Goal: Task Accomplishment & Management: Manage account settings

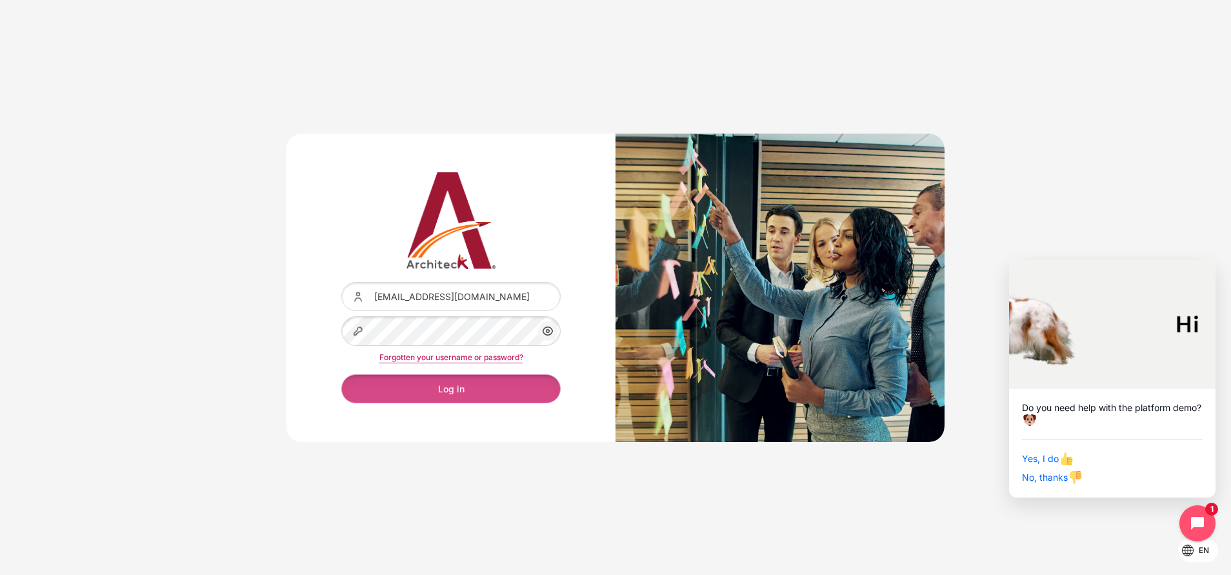
click at [450, 380] on button "Log in" at bounding box center [450, 388] width 219 height 29
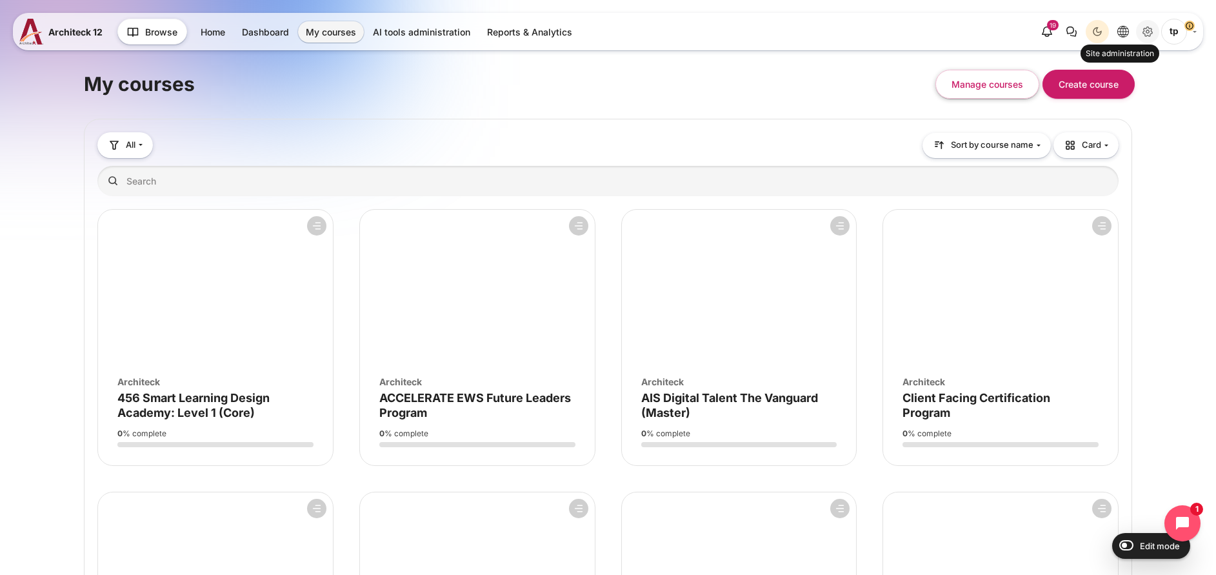
click at [1143, 33] on icon "Site administration" at bounding box center [1147, 31] width 15 height 15
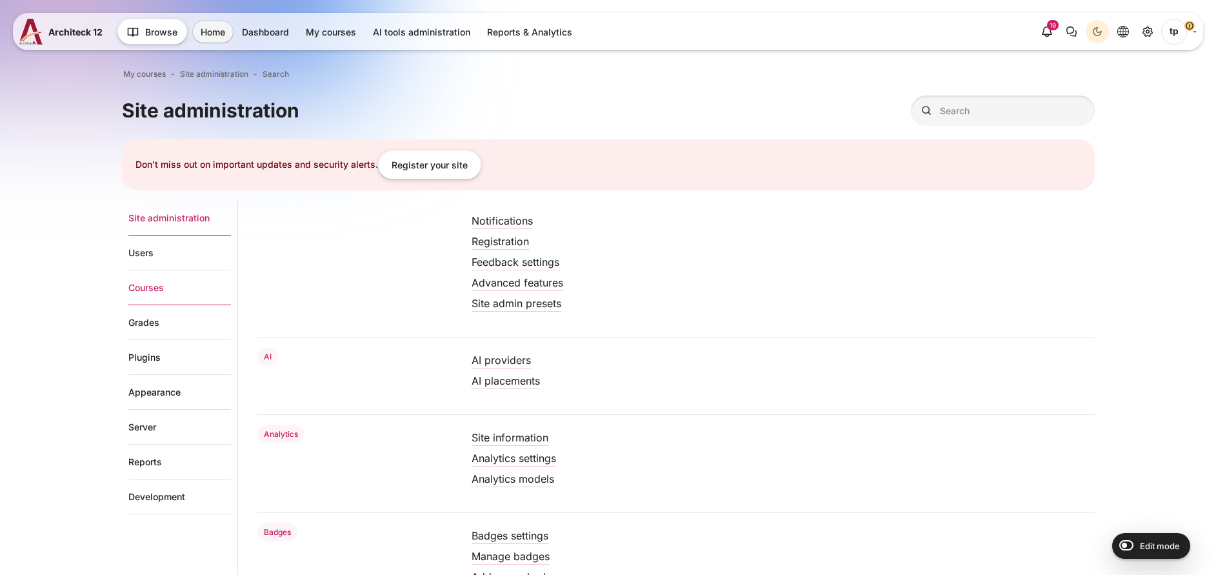
click at [138, 285] on link "Courses" at bounding box center [179, 287] width 103 height 35
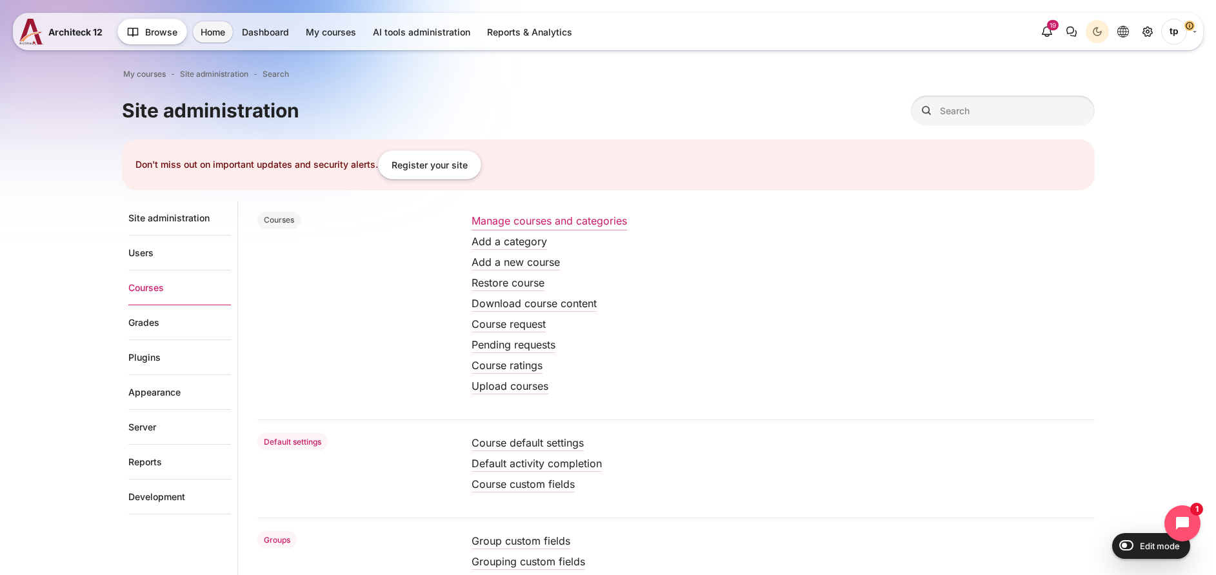
click at [545, 219] on link "Manage courses and categories" at bounding box center [550, 220] width 156 height 13
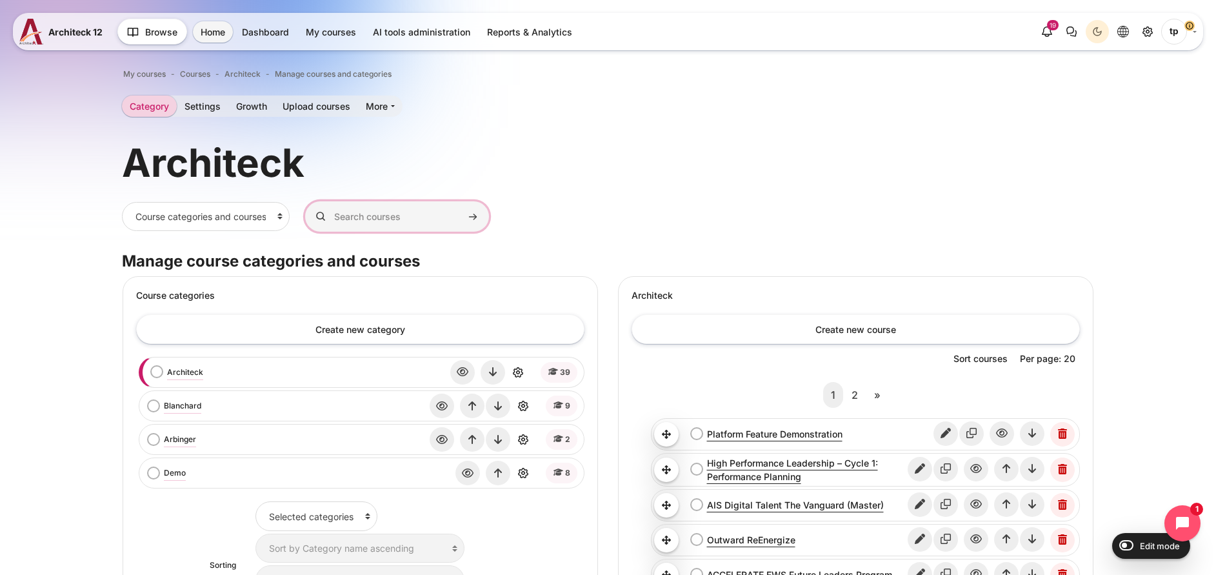
click at [374, 220] on input "Search courses" at bounding box center [397, 216] width 184 height 30
type input "ฺ"
type input "BAAC"
click at [463, 207] on button "Search courses" at bounding box center [472, 216] width 19 height 19
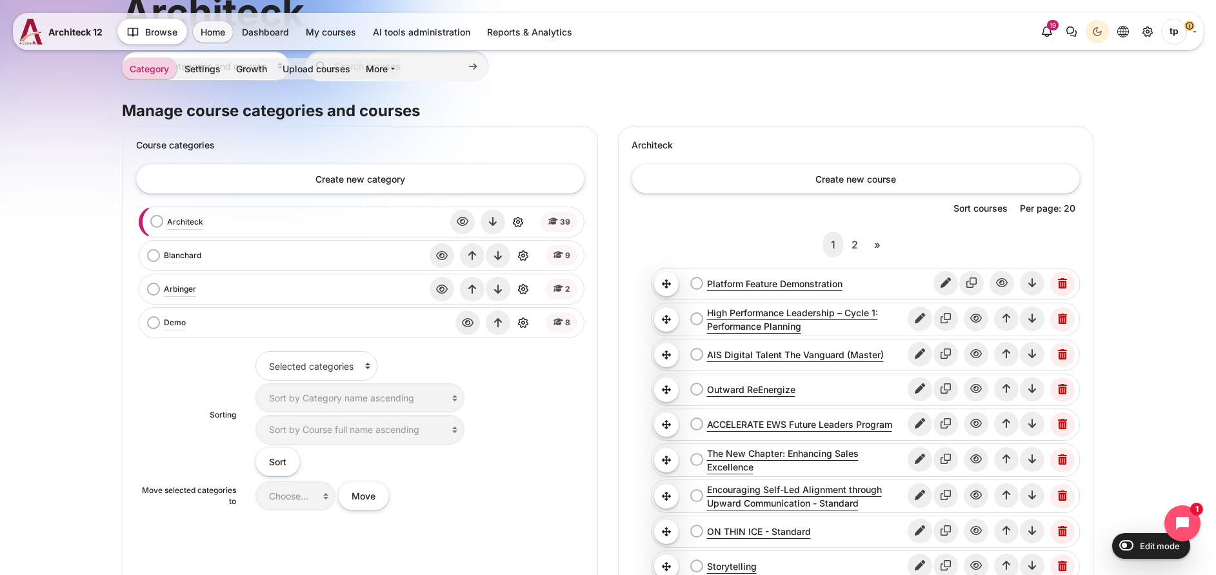
scroll to position [97, 0]
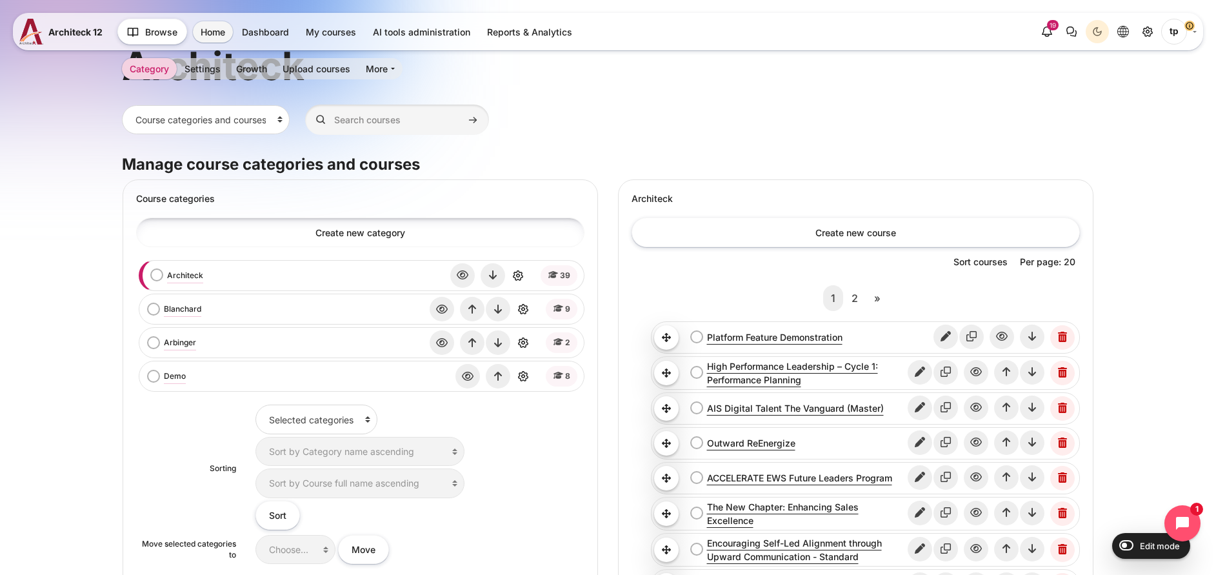
click at [294, 241] on link "Create new category" at bounding box center [360, 231] width 448 height 29
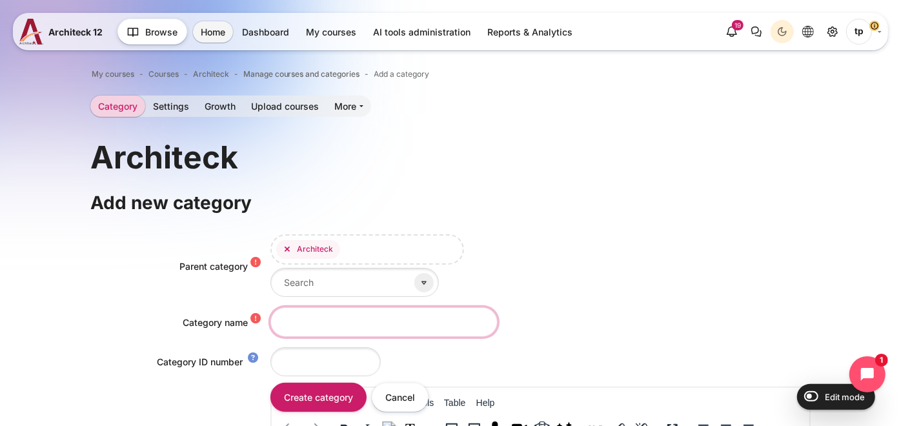
click at [323, 323] on input "Category name" at bounding box center [383, 321] width 227 height 29
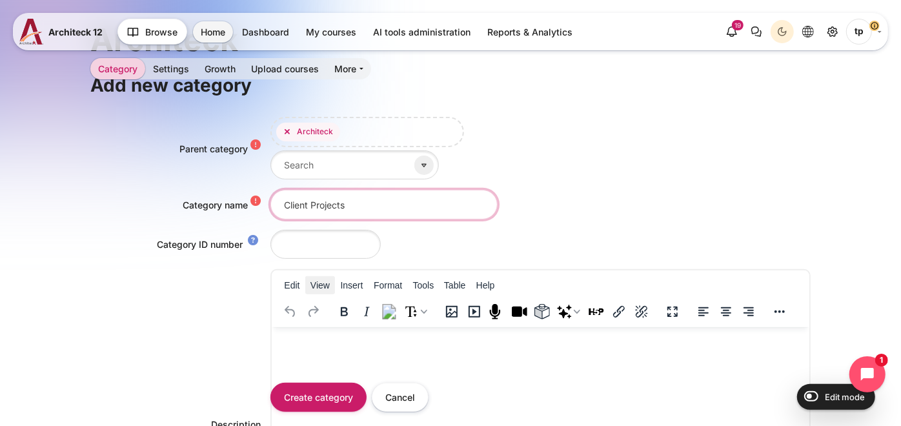
scroll to position [143, 0]
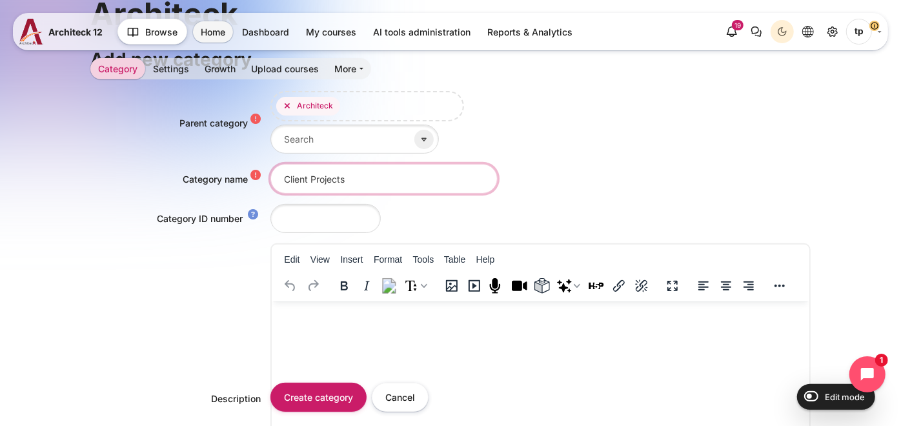
type input "Client Projects"
click at [330, 226] on input "Category ID number" at bounding box center [325, 218] width 110 height 29
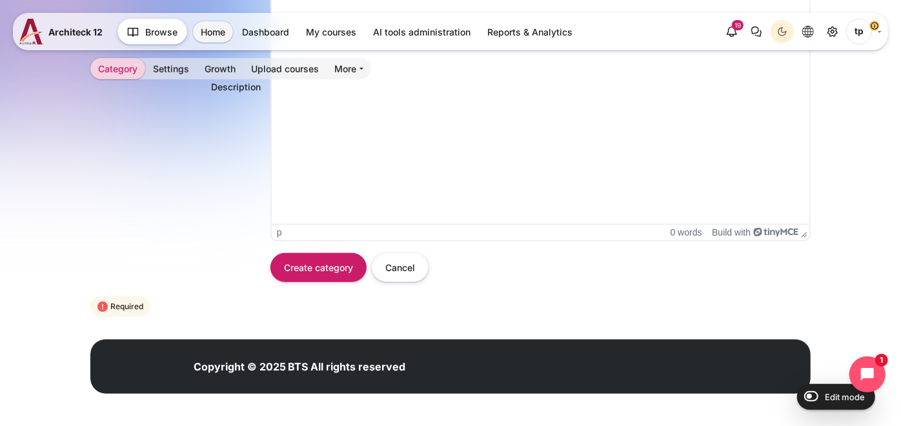
scroll to position [0, 0]
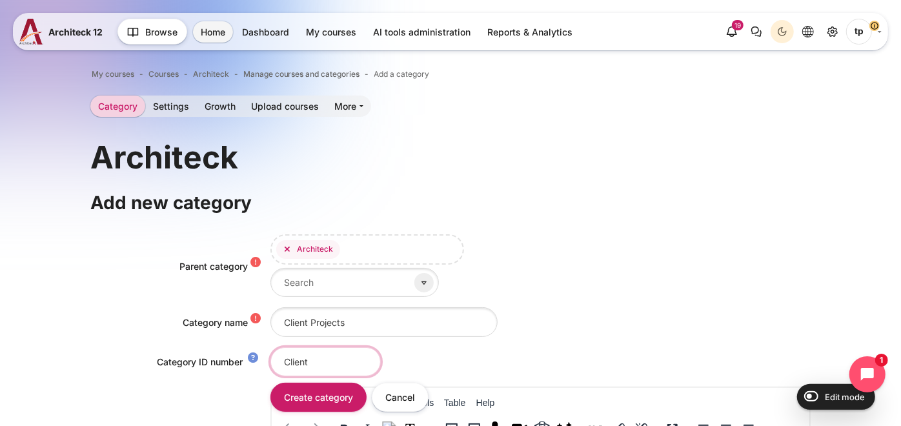
type input "Client"
click at [278, 247] on span "Architeck" at bounding box center [308, 249] width 64 height 19
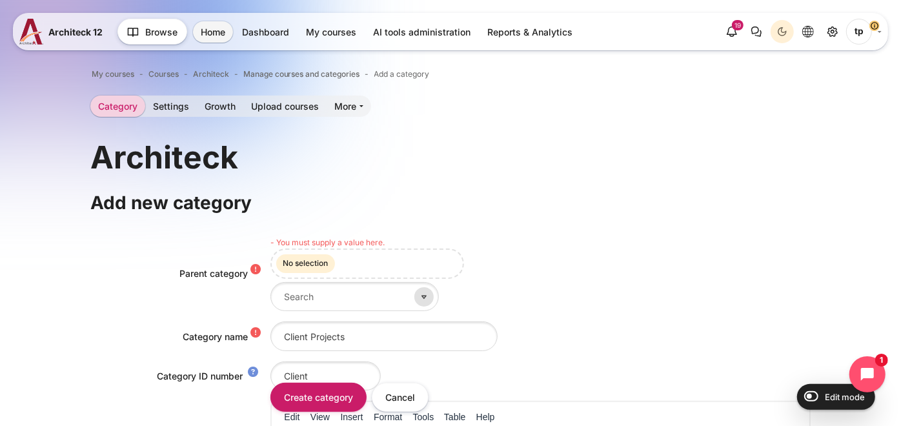
click at [418, 297] on icon "Content" at bounding box center [424, 297] width 12 height 12
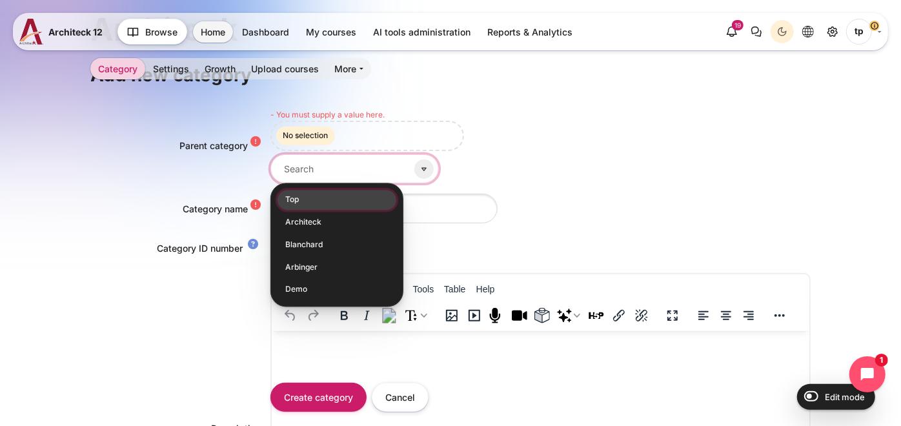
scroll to position [430, 0]
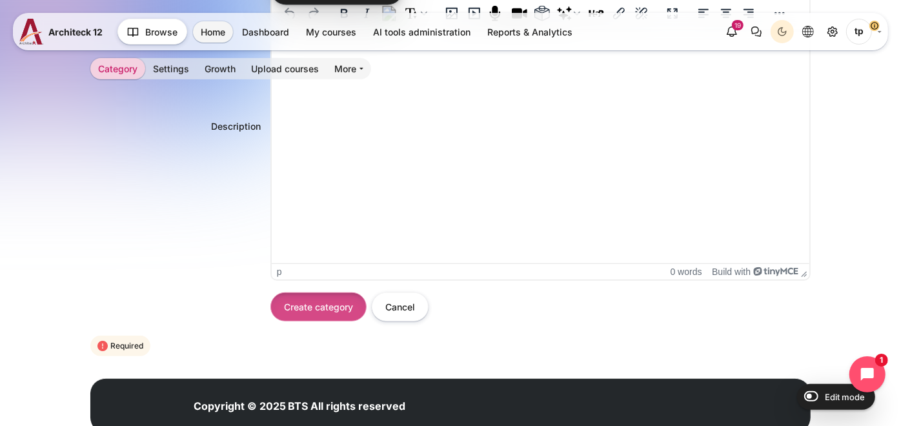
click at [330, 300] on form "Parent category Top Architeck Blanchard Arbinger Demo - You must supply a value…" at bounding box center [450, 81] width 721 height 554
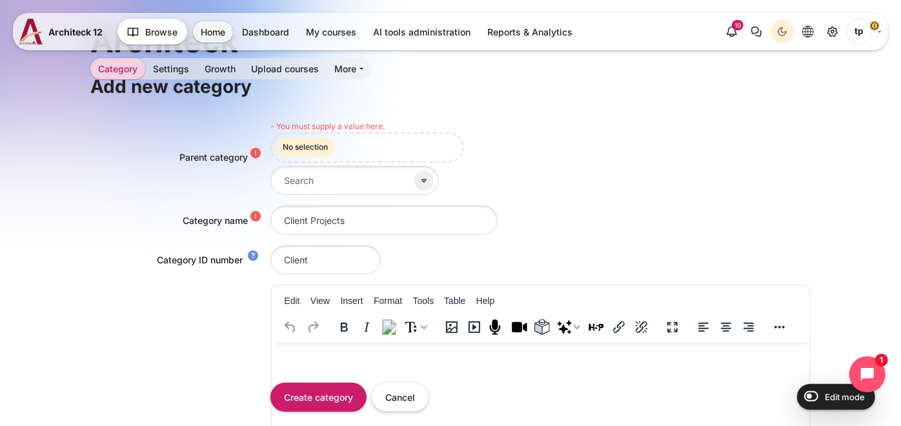
scroll to position [0, 0]
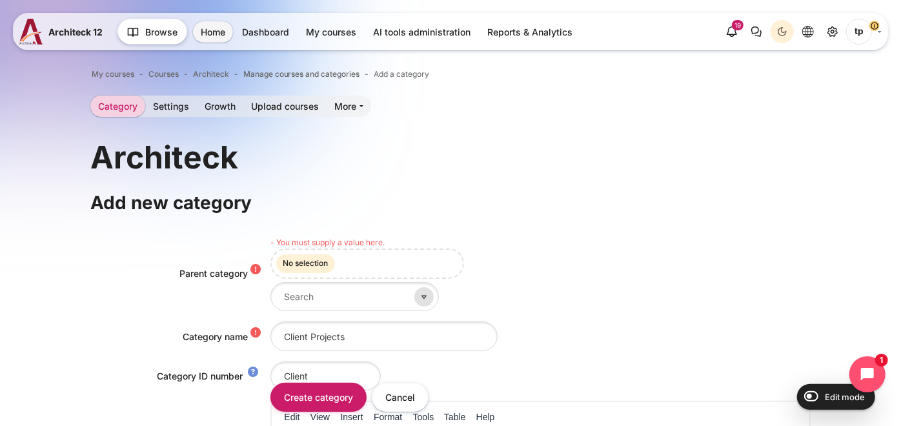
click at [418, 301] on icon "Content" at bounding box center [424, 297] width 12 height 12
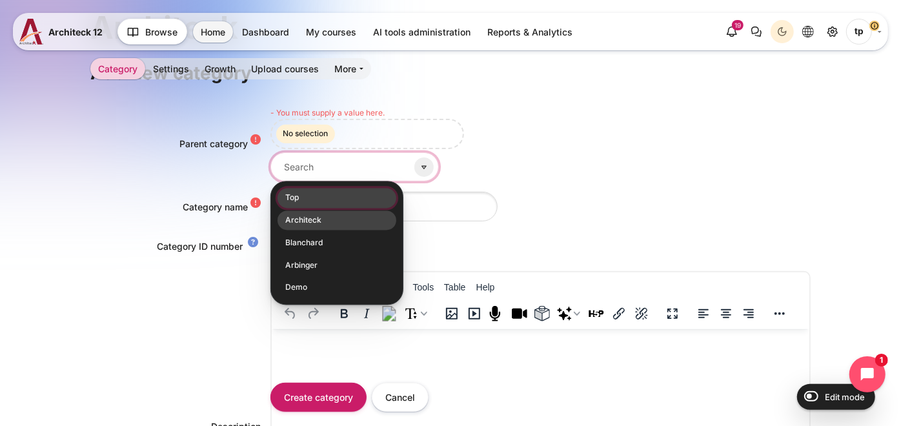
scroll to position [143, 0]
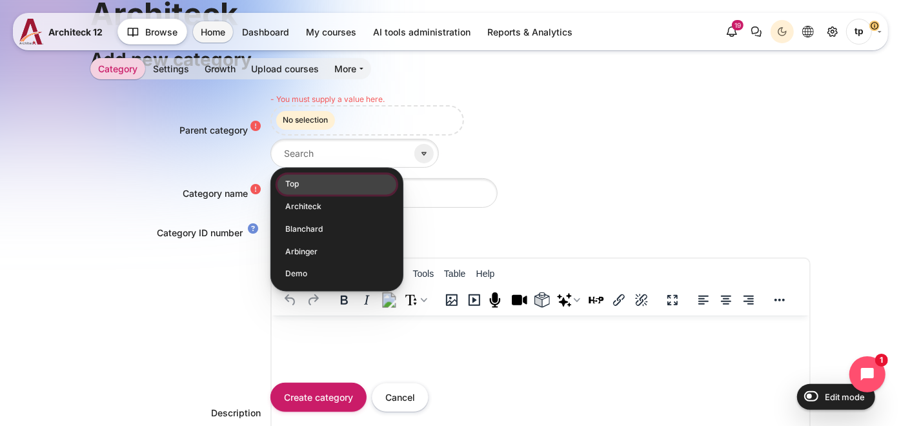
click at [332, 184] on li "Top" at bounding box center [336, 184] width 119 height 20
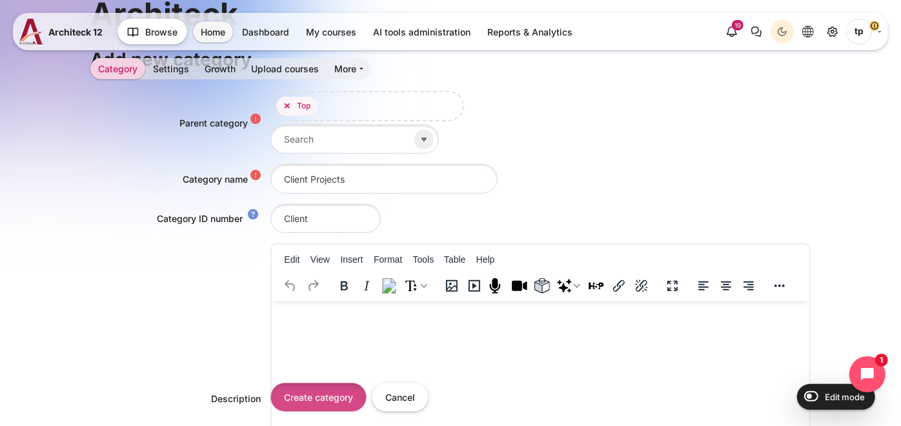
click at [319, 388] on input "Create category" at bounding box center [318, 397] width 96 height 29
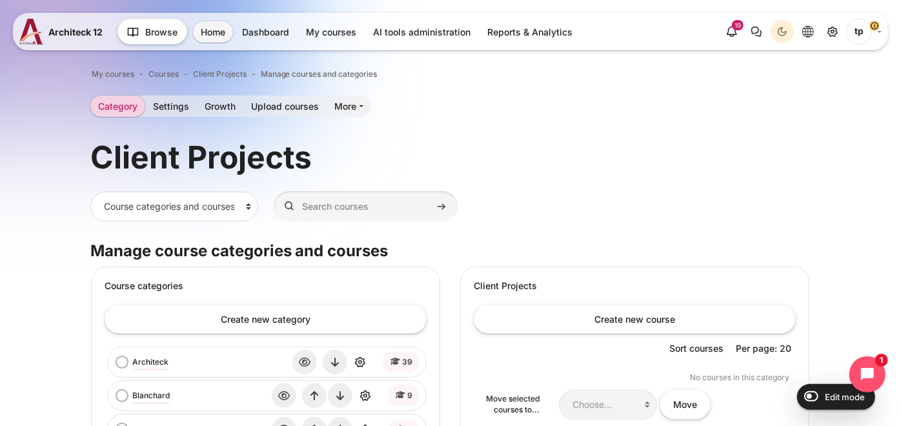
click at [3, 244] on div "My courses Courses Client Projects Manage courses and categories Category" at bounding box center [450, 429] width 901 height 785
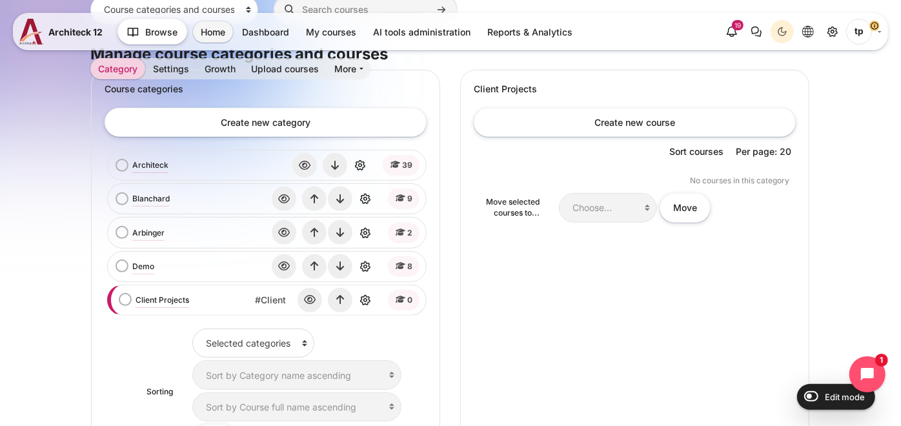
scroll to position [106, 0]
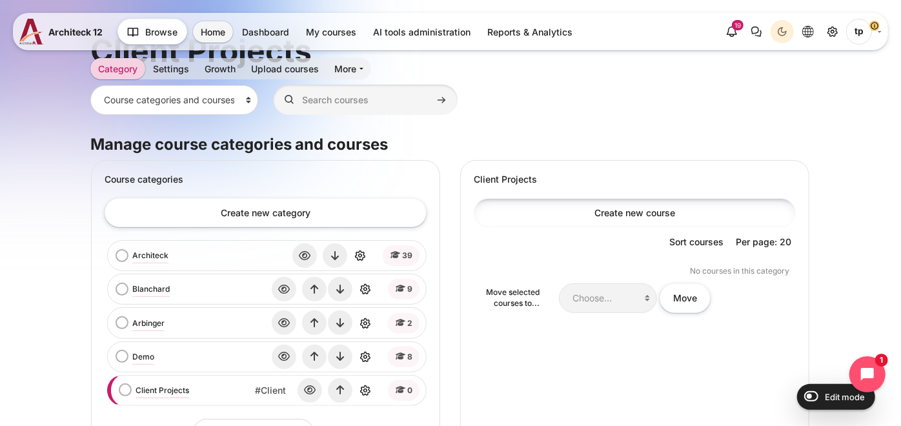
click at [592, 210] on link "Create new course" at bounding box center [635, 212] width 322 height 29
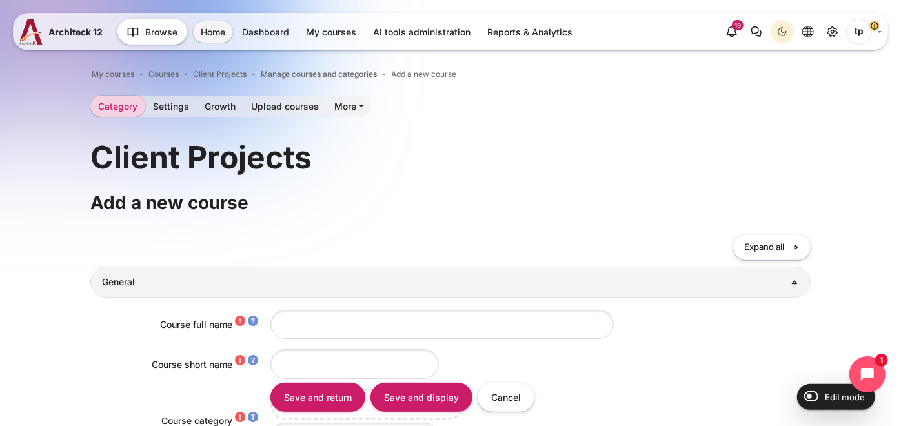
drag, startPoint x: 0, startPoint y: 249, endPoint x: 46, endPoint y: 236, distance: 48.4
click at [345, 325] on input "Course full name" at bounding box center [441, 324] width 343 height 29
type input "ฺ"
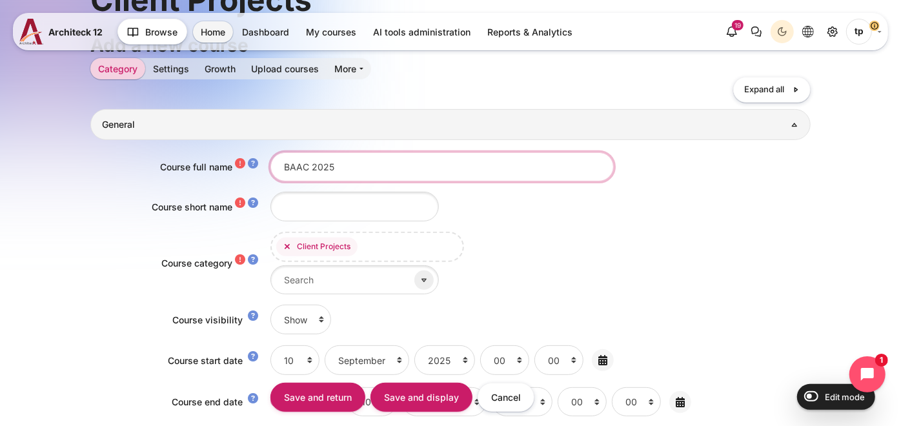
scroll to position [215, 0]
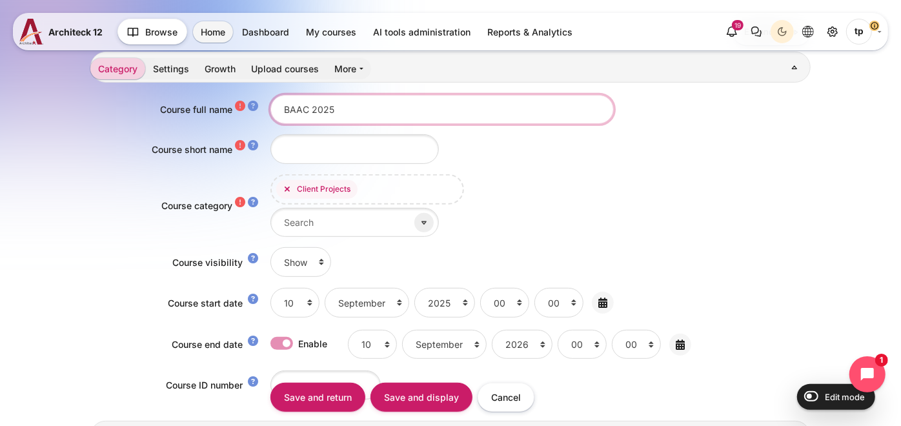
type input "BAAC 2025"
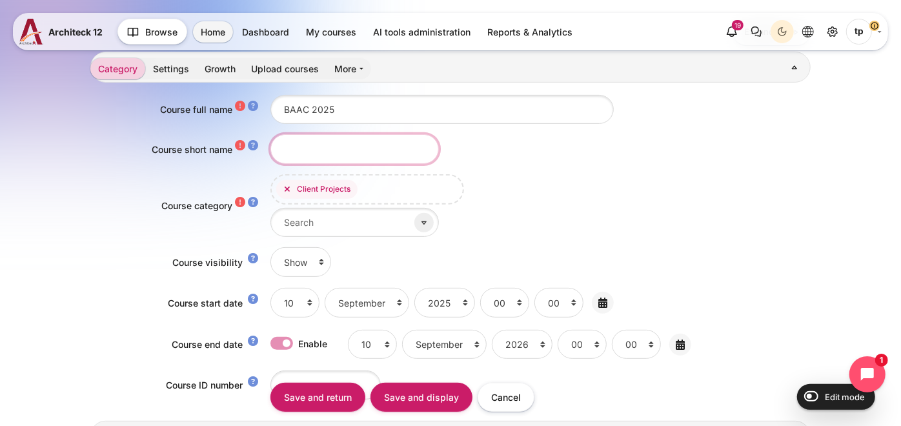
click at [324, 143] on input "Course short name" at bounding box center [354, 148] width 168 height 29
type input "BAAC 2025"
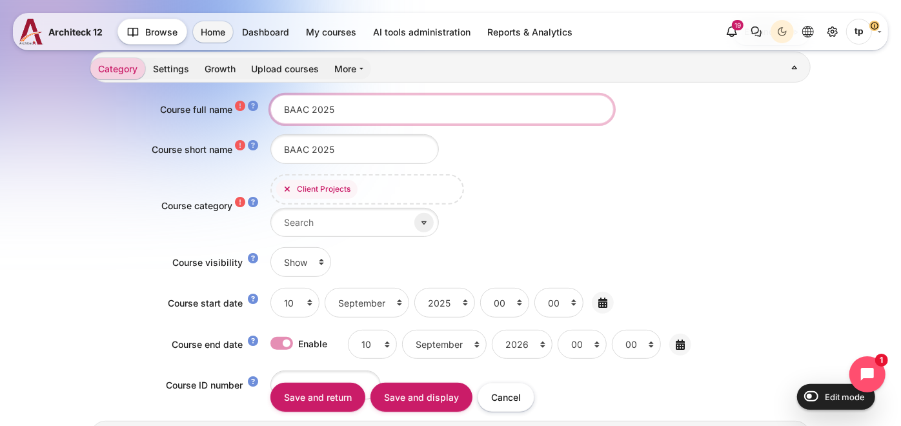
click at [283, 101] on input "BAAC 2025" at bounding box center [441, 109] width 343 height 29
click at [330, 109] on input "ธกส. (BAAC 2025" at bounding box center [441, 109] width 343 height 29
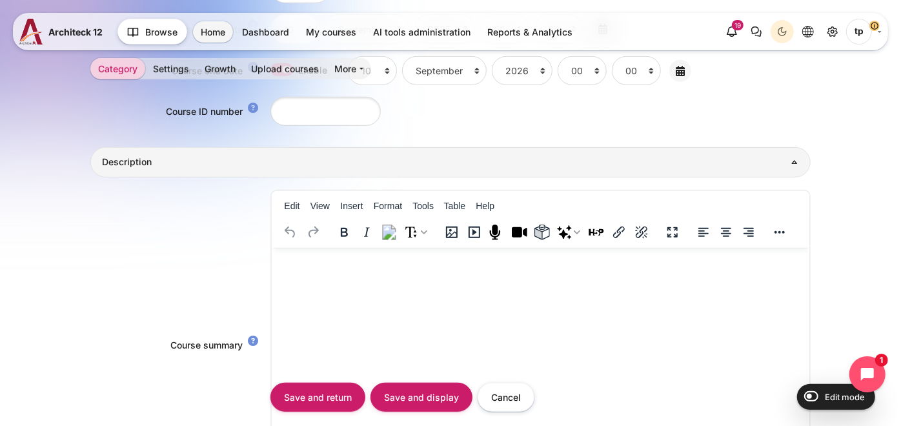
scroll to position [501, 0]
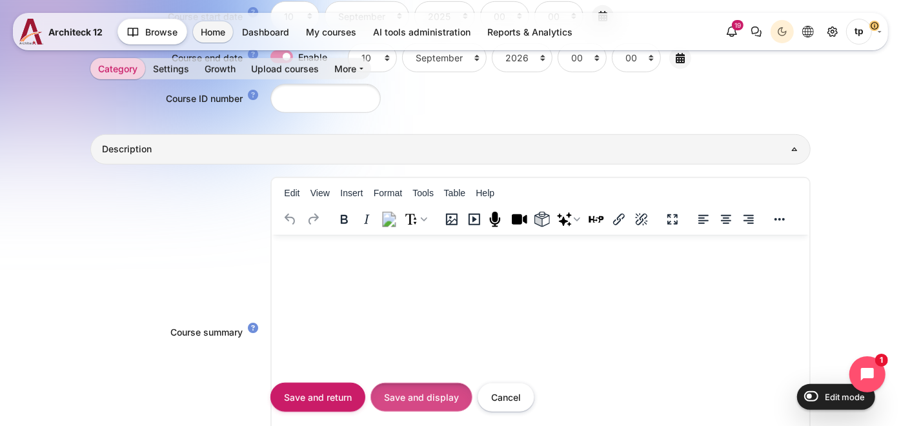
type input "ธกส. (BAAC) 2025"
click at [419, 400] on input "Save and display" at bounding box center [421, 397] width 102 height 29
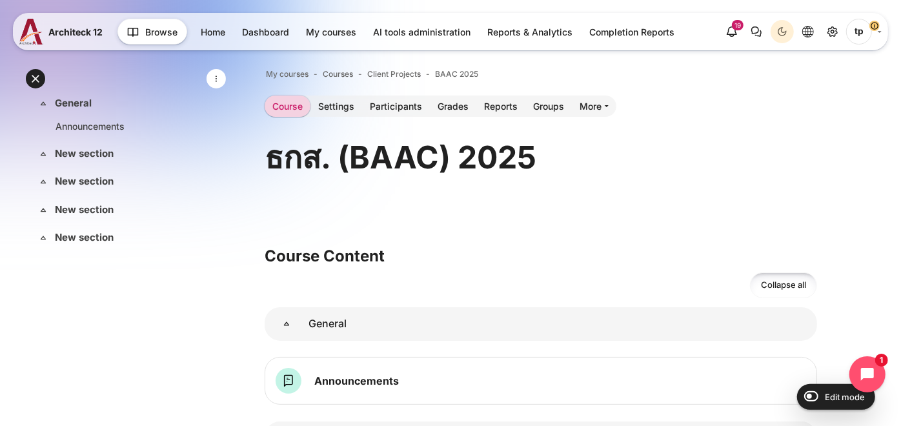
drag, startPoint x: 5, startPoint y: 307, endPoint x: 2, endPoint y: 259, distance: 47.2
click span "tp"
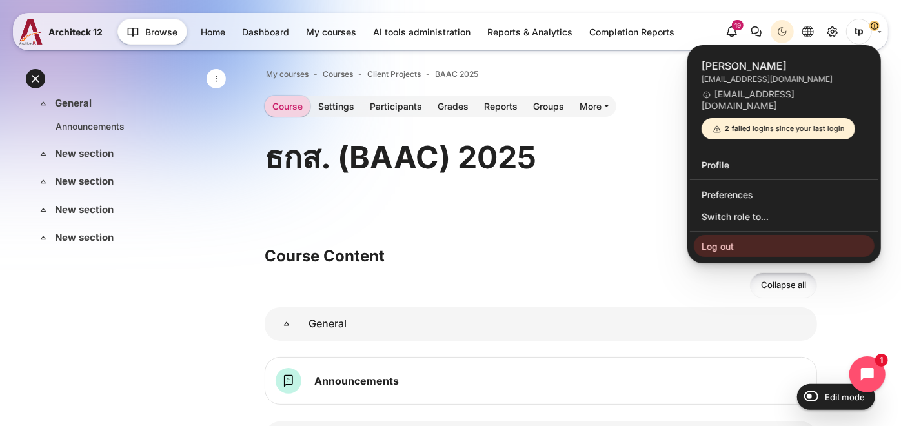
click div "ธกส. (BAAC) 2025"
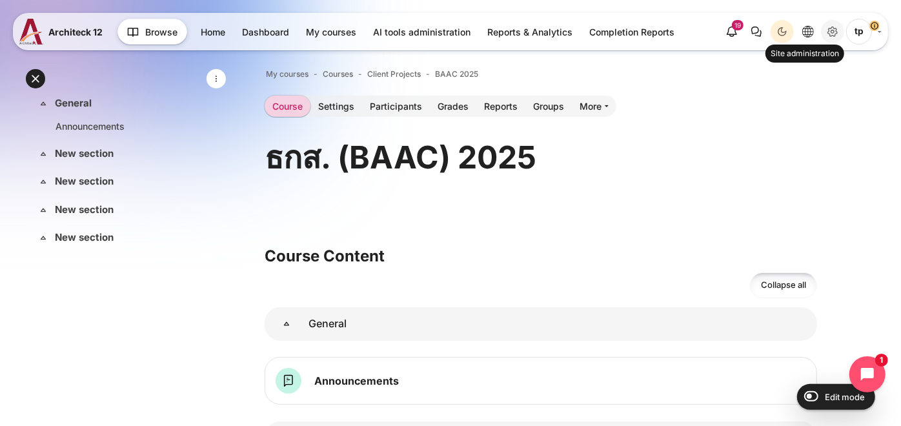
click icon "Site administration"
click at [588, 113] on link "More" at bounding box center [594, 106] width 45 height 21
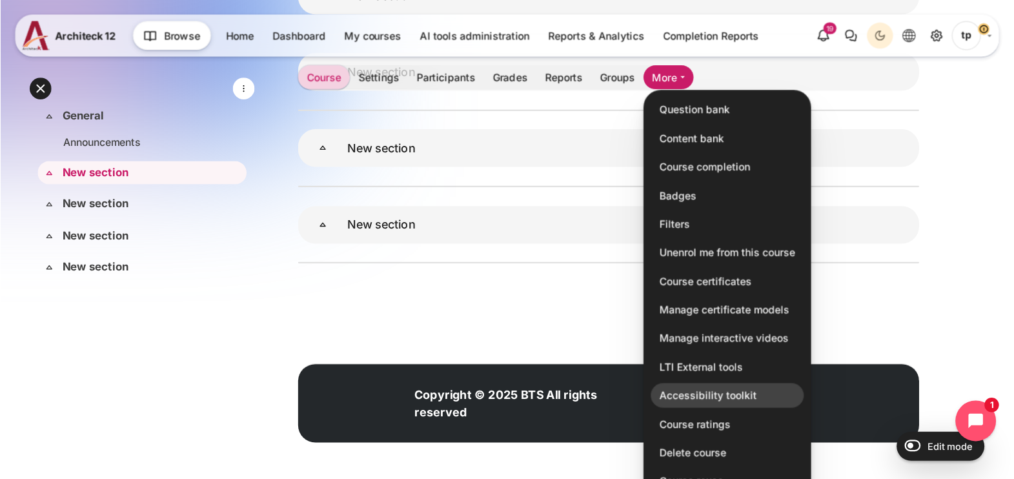
scroll to position [374, 0]
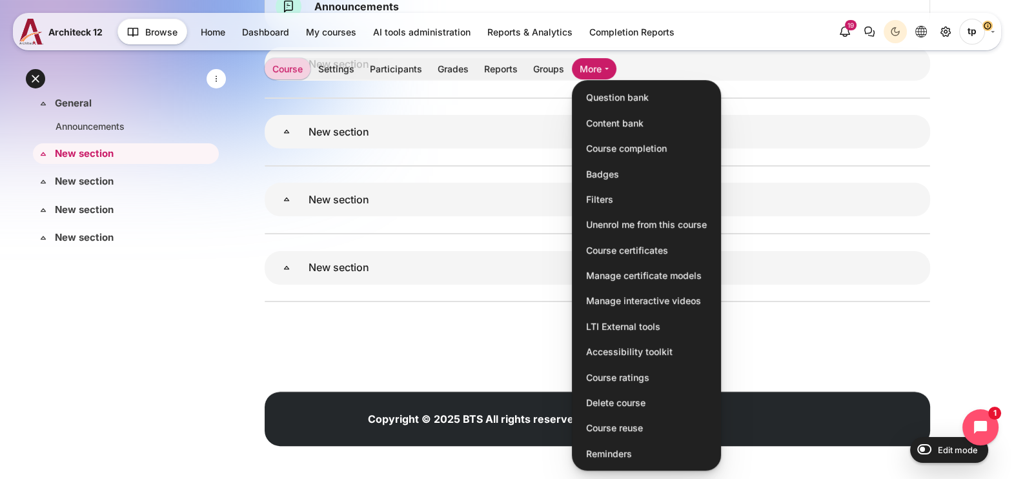
click at [619, 425] on link "Course reuse" at bounding box center [646, 428] width 136 height 22
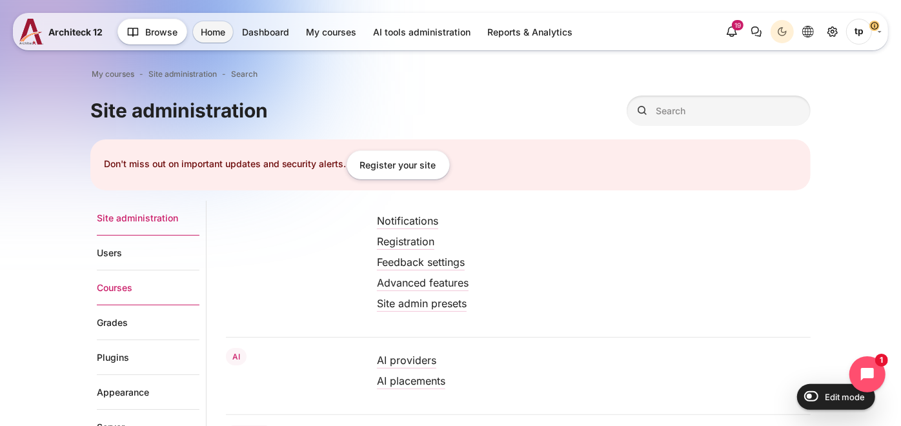
click at [110, 291] on link "Courses" at bounding box center [148, 287] width 103 height 35
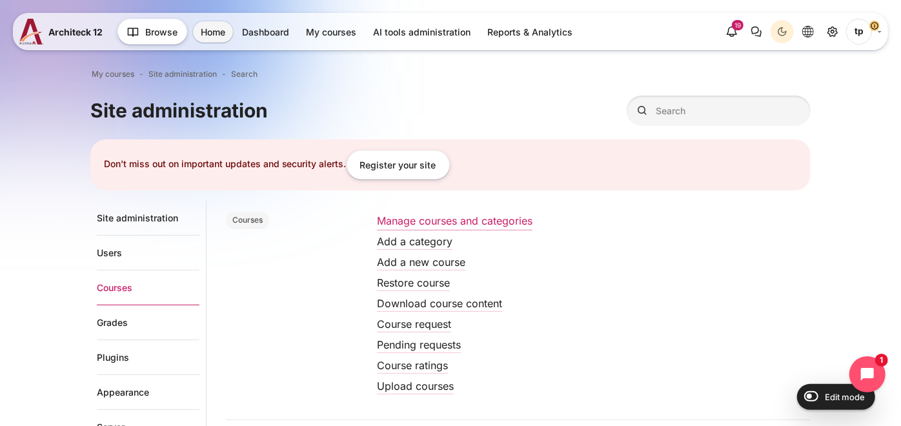
click at [440, 215] on link "Manage courses and categories" at bounding box center [455, 220] width 156 height 13
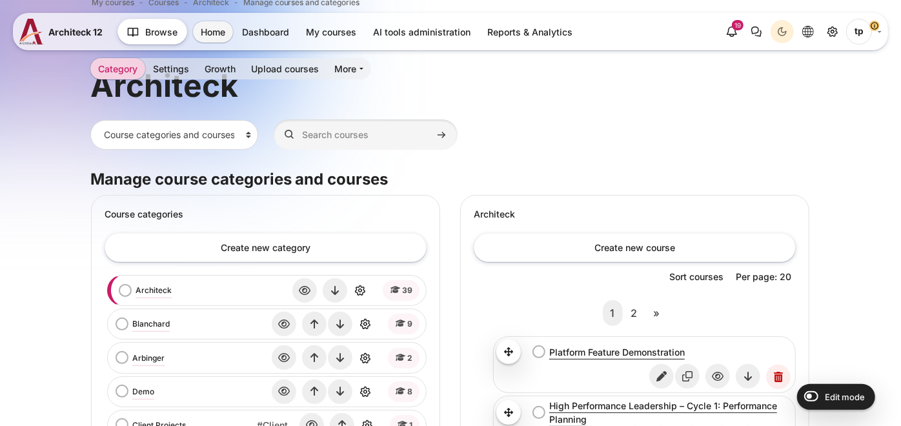
scroll to position [215, 0]
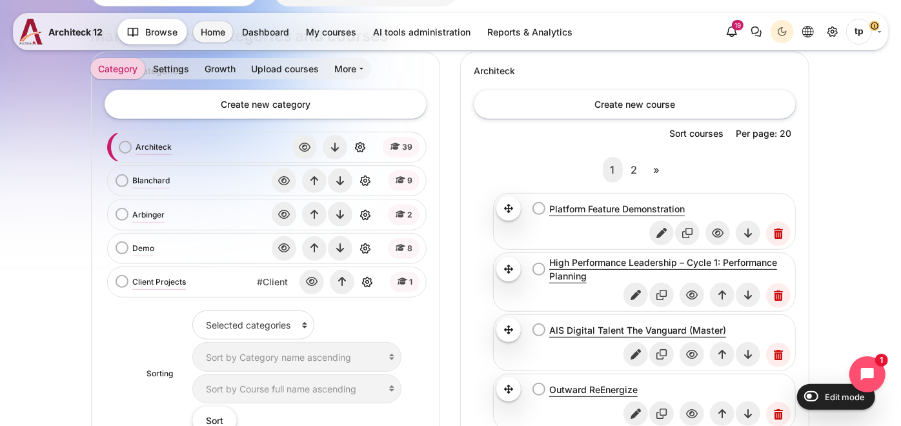
click at [143, 219] on div "Arbinger bulk action selection Arbinger View Edit Delete 2" at bounding box center [266, 214] width 312 height 25
click at [145, 247] on link "Demo" at bounding box center [143, 249] width 22 height 12
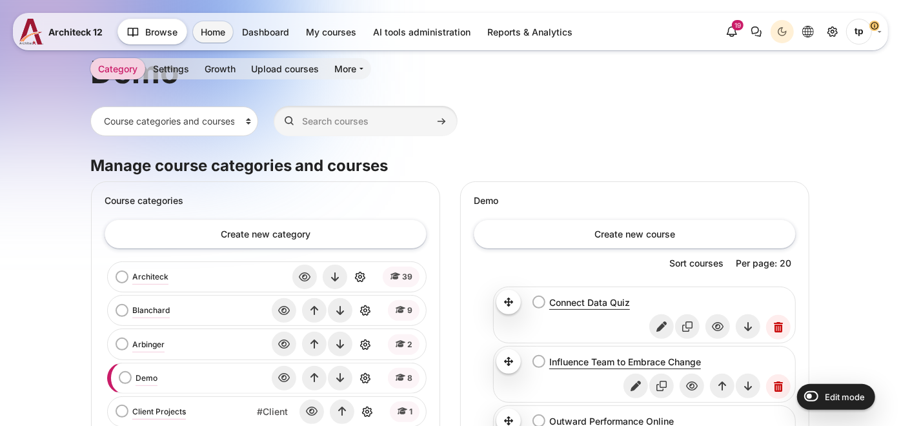
scroll to position [215, 0]
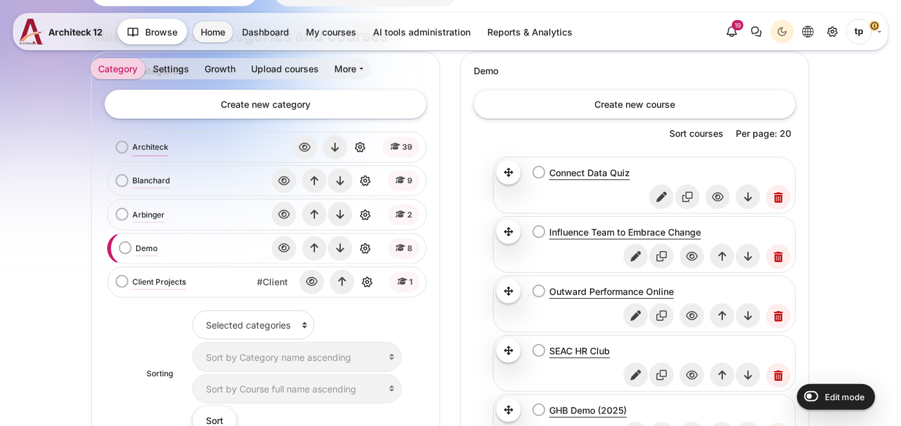
click at [146, 148] on link "Architeck" at bounding box center [150, 147] width 36 height 12
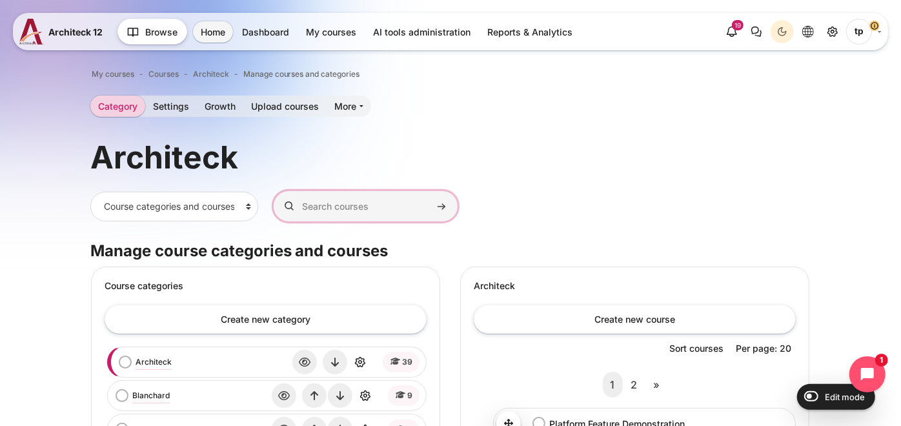
click at [325, 201] on input "Search courses" at bounding box center [366, 206] width 184 height 30
type input "ฟรห"
click at [432, 197] on button "Search courses" at bounding box center [441, 206] width 19 height 19
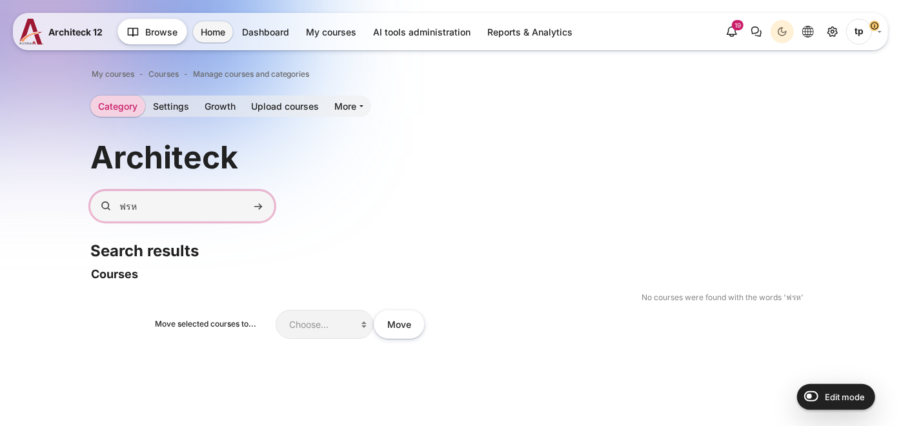
drag, startPoint x: 174, startPoint y: 203, endPoint x: -3, endPoint y: 196, distance: 177.0
click at [0, 196] on html "Skip to main content Architeck 12 Architeck" at bounding box center [450, 289] width 901 height 579
type input "ais"
click at [248, 197] on button "Search courses" at bounding box center [257, 206] width 19 height 19
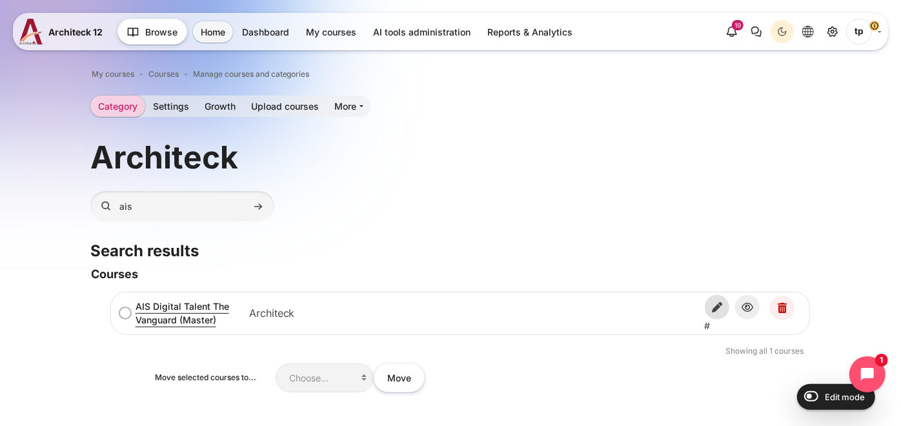
click at [725, 302] on icon "Edit" at bounding box center [717, 307] width 25 height 25
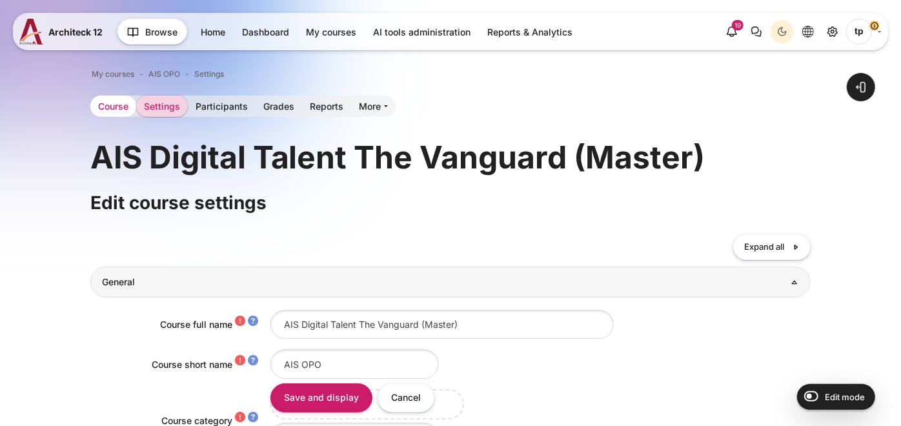
click at [103, 112] on link "Course" at bounding box center [113, 106] width 46 height 21
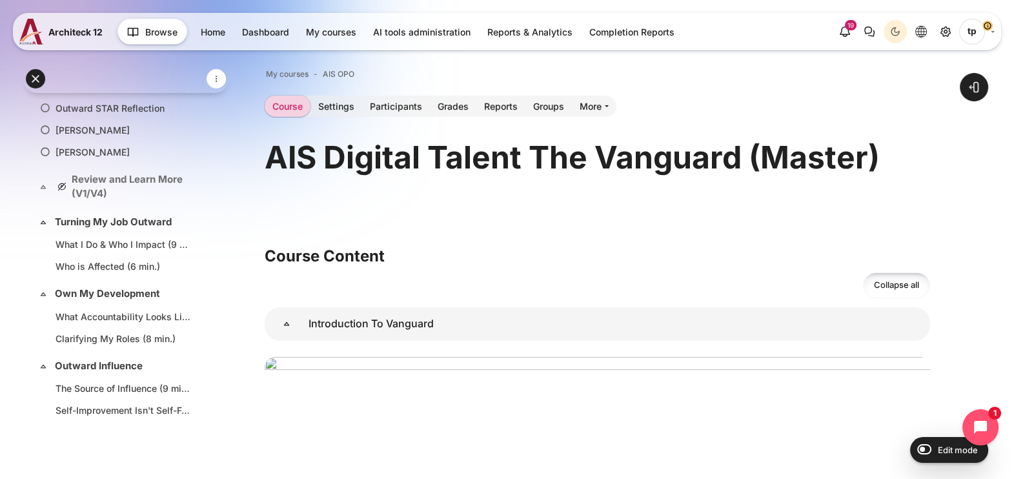
scroll to position [642, 0]
click at [900, 26] on icon "Site administration" at bounding box center [945, 31] width 15 height 15
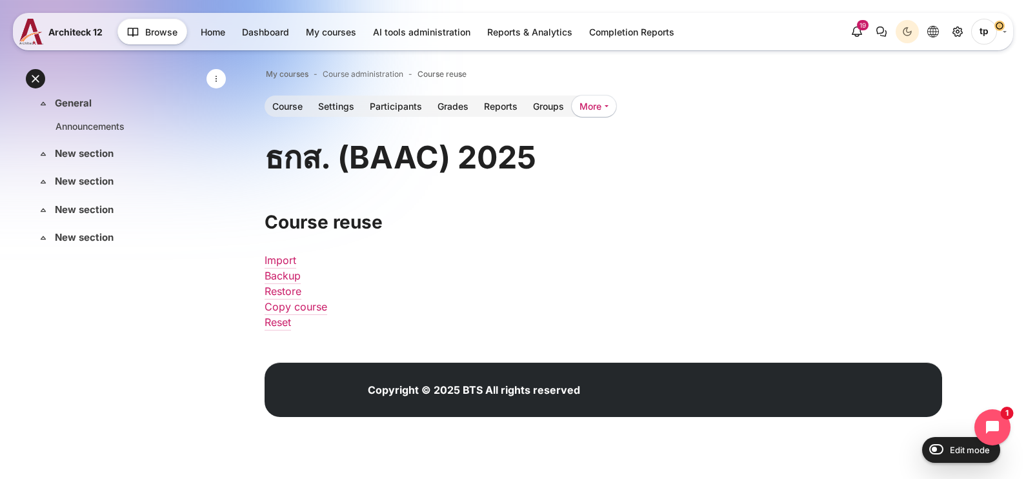
click at [591, 106] on link "More" at bounding box center [594, 106] width 45 height 21
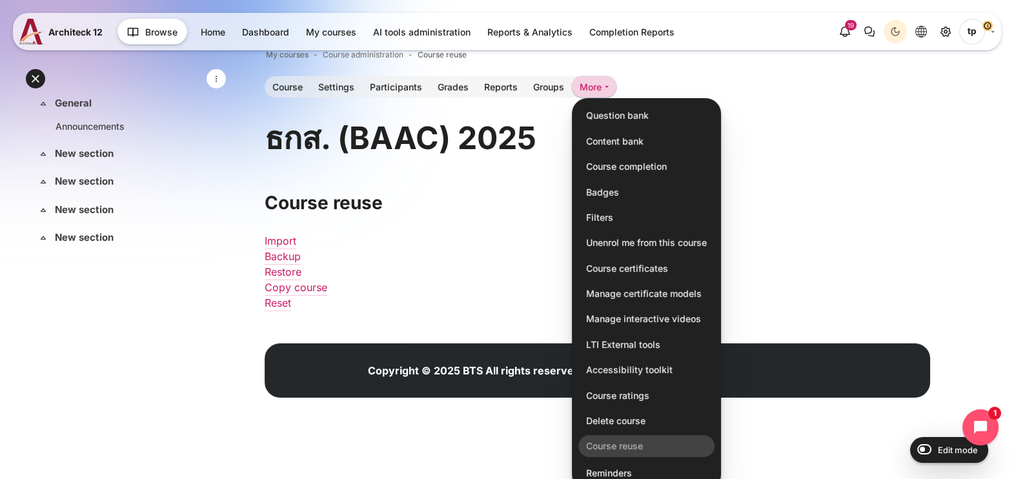
scroll to position [30, 0]
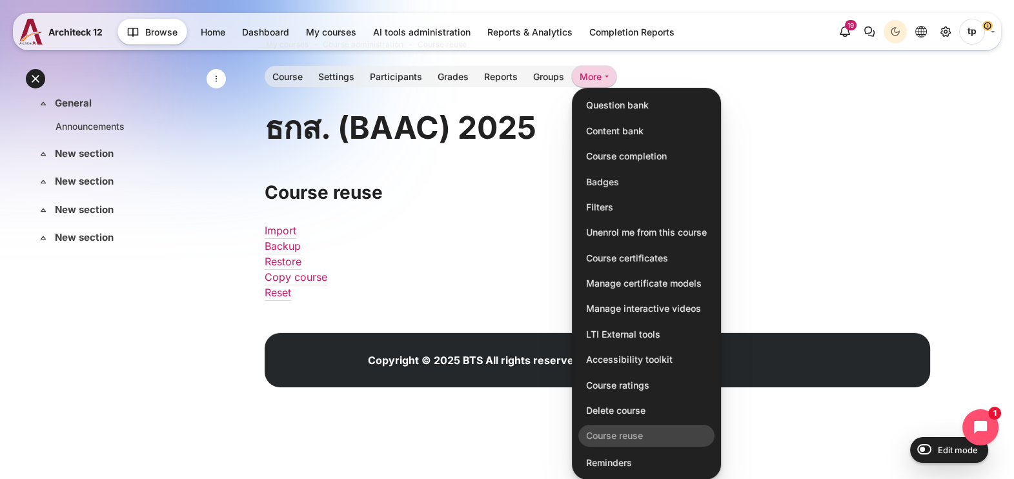
click at [472, 254] on div "Import Backup Restore Copy course Reset" at bounding box center [597, 261] width 665 height 103
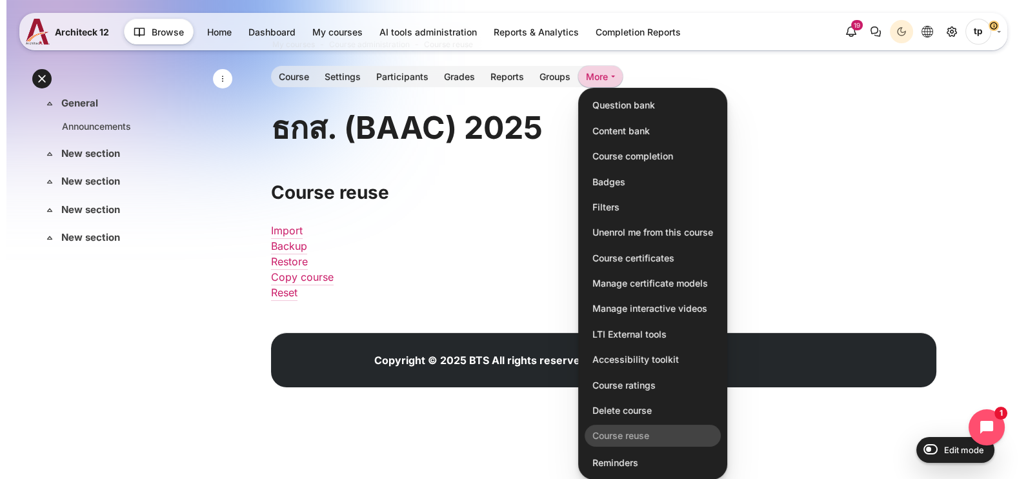
scroll to position [0, 0]
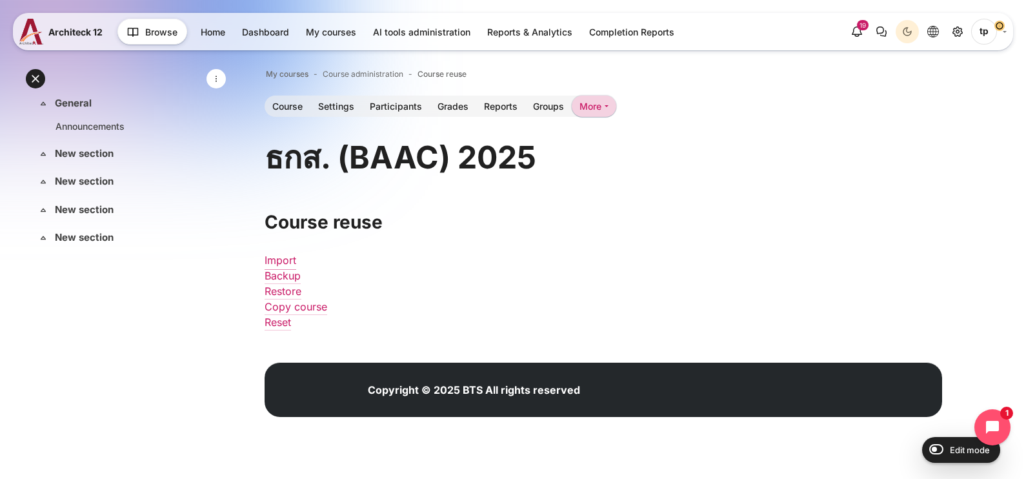
click at [272, 256] on link "Import" at bounding box center [281, 260] width 32 height 13
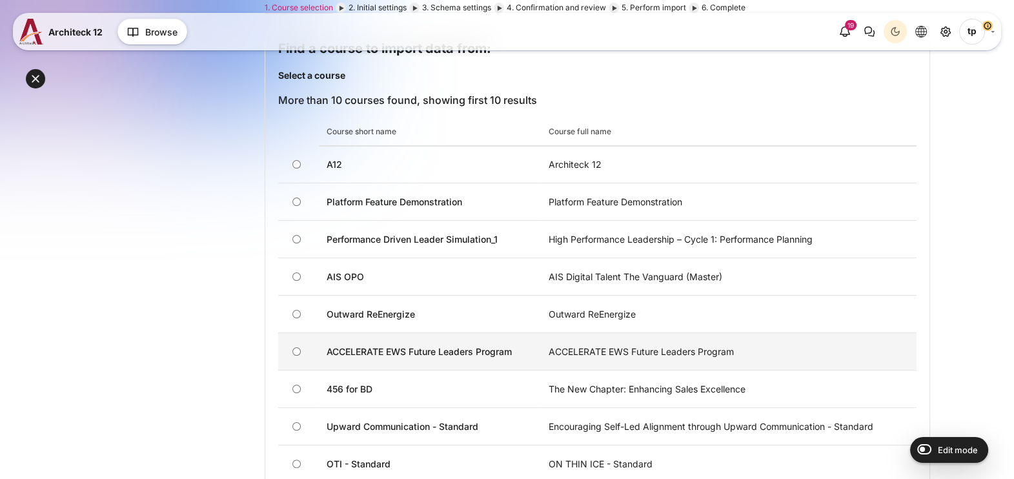
scroll to position [403, 0]
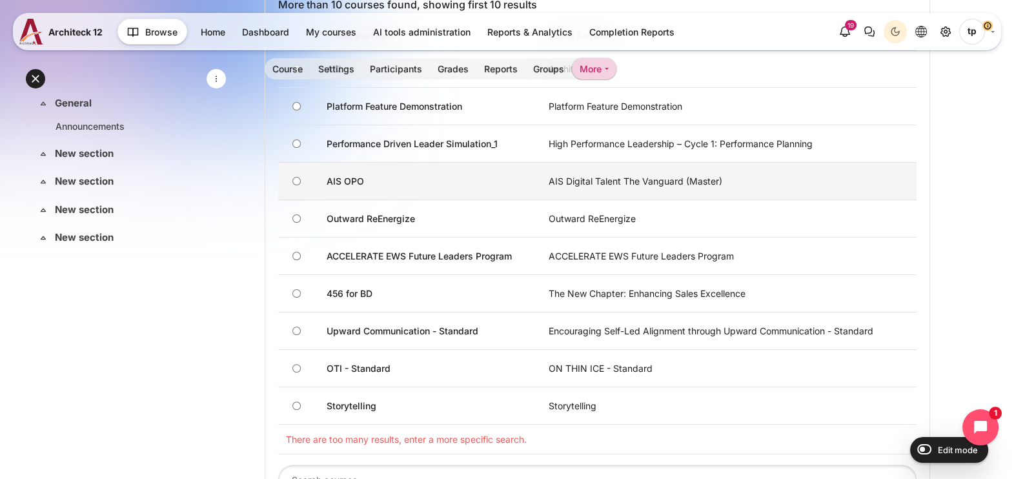
click at [303, 177] on td "Content" at bounding box center [298, 181] width 41 height 37
click at [294, 181] on input "AIS OPO" at bounding box center [296, 181] width 8 height 8
radio input "true"
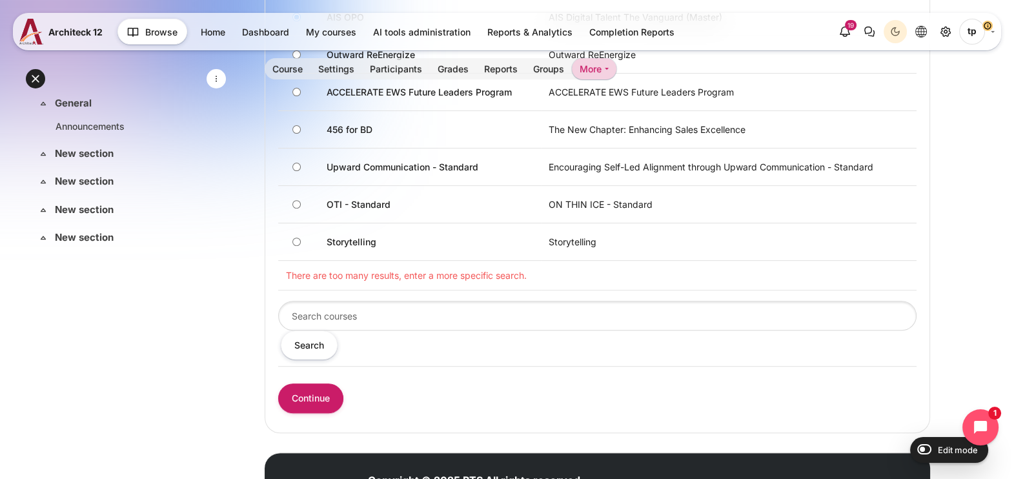
scroll to position [627, 0]
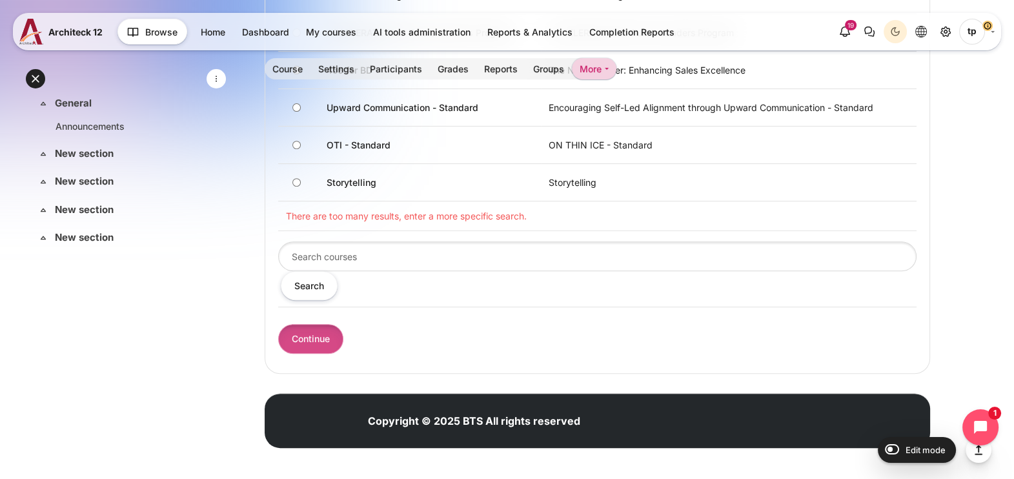
click at [328, 336] on input "Continue" at bounding box center [310, 338] width 65 height 29
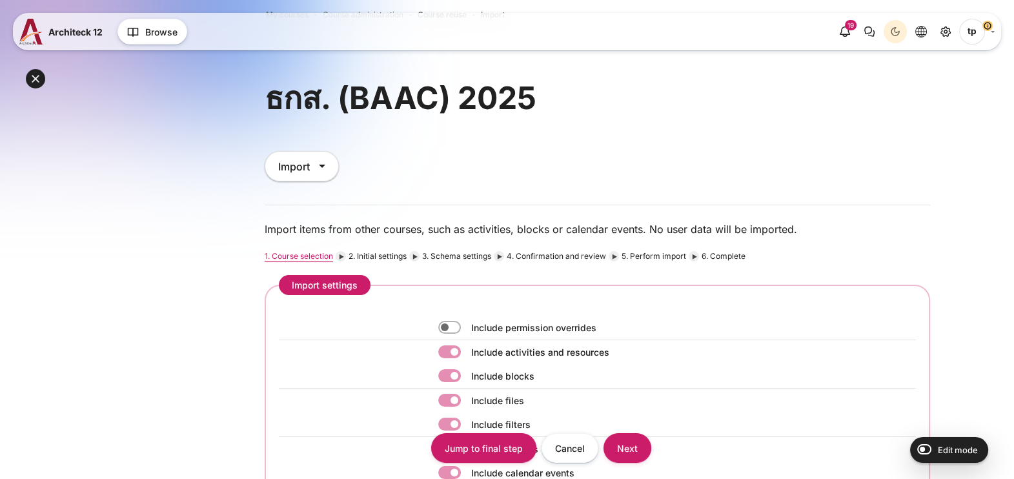
scroll to position [322, 0]
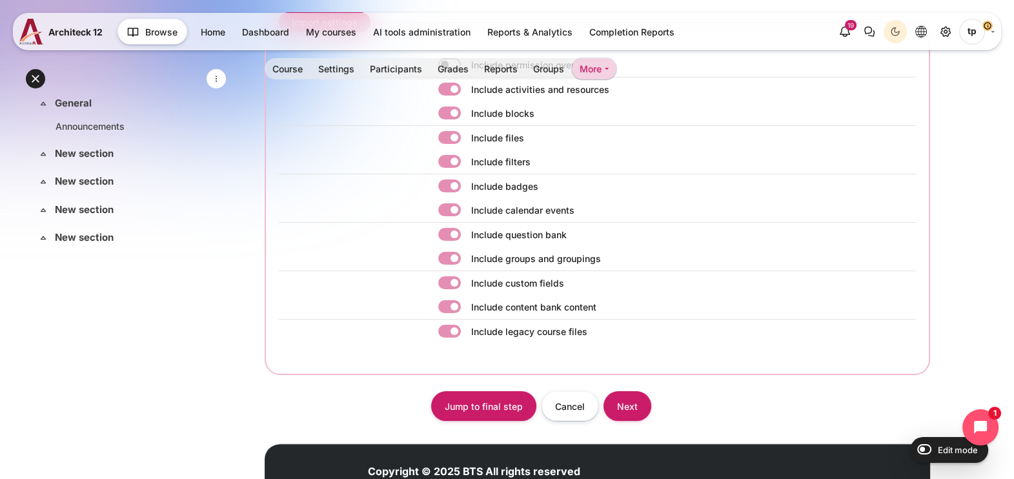
click at [649, 412] on span "Next" at bounding box center [628, 405] width 50 height 29
click at [466, 203] on label "Content" at bounding box center [467, 210] width 3 height 14
click at [449, 203] on input "Content" at bounding box center [449, 209] width 23 height 13
checkbox input "false"
click at [466, 236] on label "Content" at bounding box center [467, 235] width 3 height 14
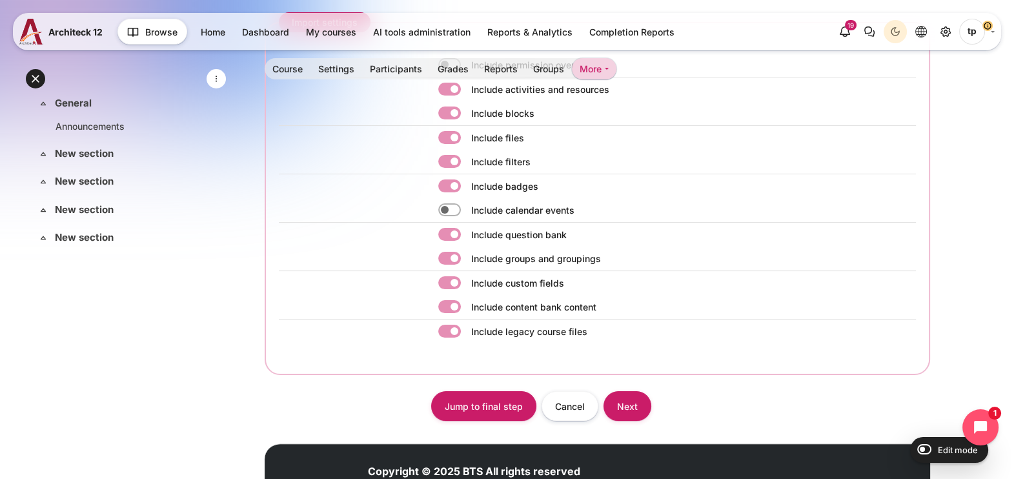
click at [451, 236] on input "Content" at bounding box center [449, 234] width 23 height 13
checkbox input "false"
click at [466, 260] on label "Content" at bounding box center [467, 259] width 3 height 14
click at [447, 260] on input "Content" at bounding box center [449, 258] width 23 height 13
checkbox input "false"
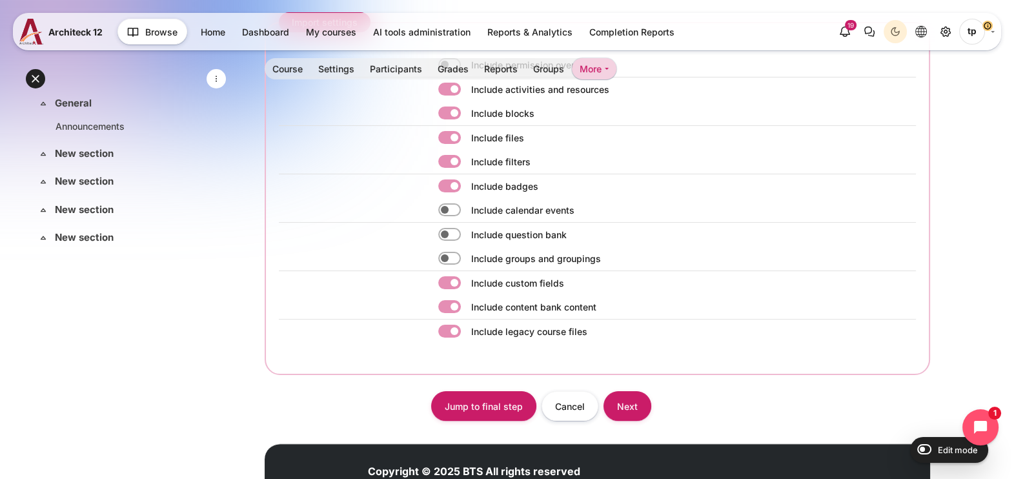
click at [466, 285] on label "Content" at bounding box center [467, 283] width 3 height 14
click at [451, 285] on input "Content" at bounding box center [449, 282] width 23 height 13
checkbox input "false"
click at [636, 394] on input "Next" at bounding box center [627, 405] width 48 height 29
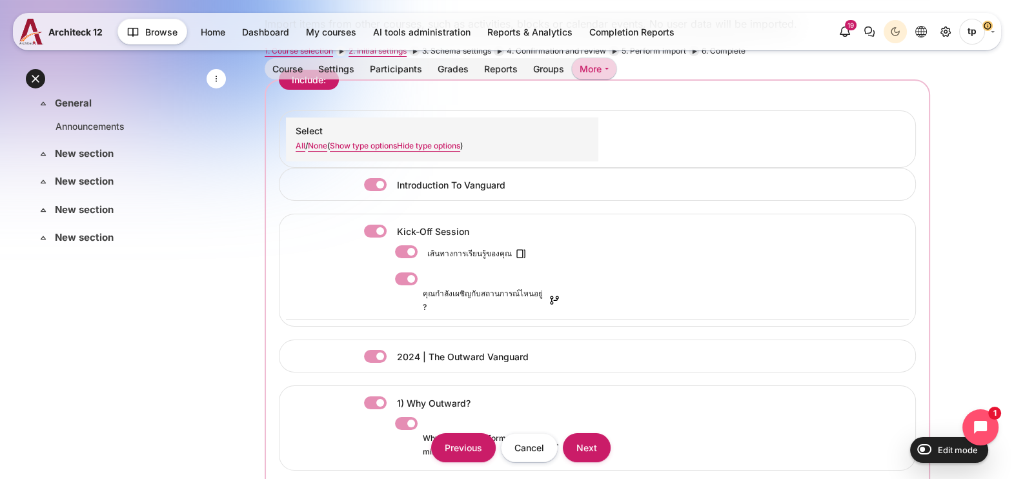
scroll to position [161, 0]
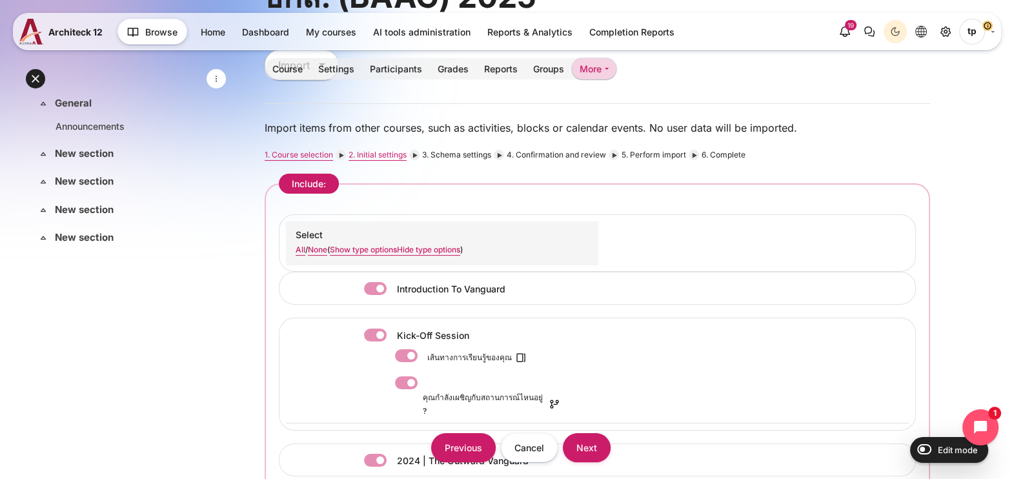
click at [374, 280] on div "Introduction To Vanguard" at bounding box center [464, 288] width 201 height 17
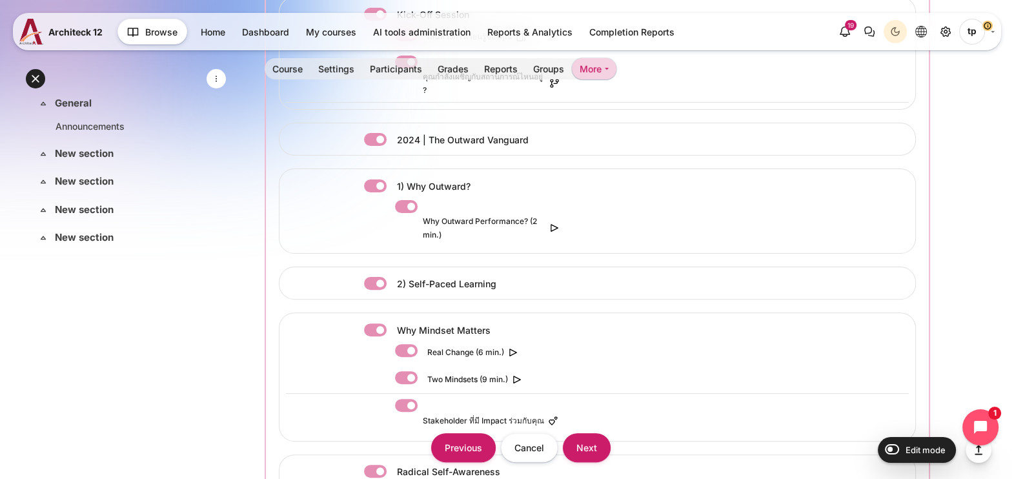
scroll to position [403, 0]
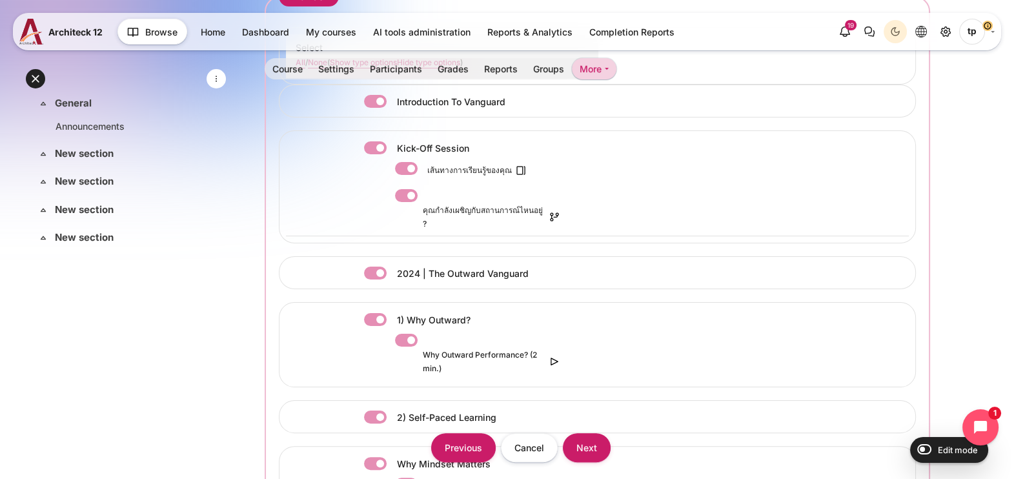
scroll to position [322, 0]
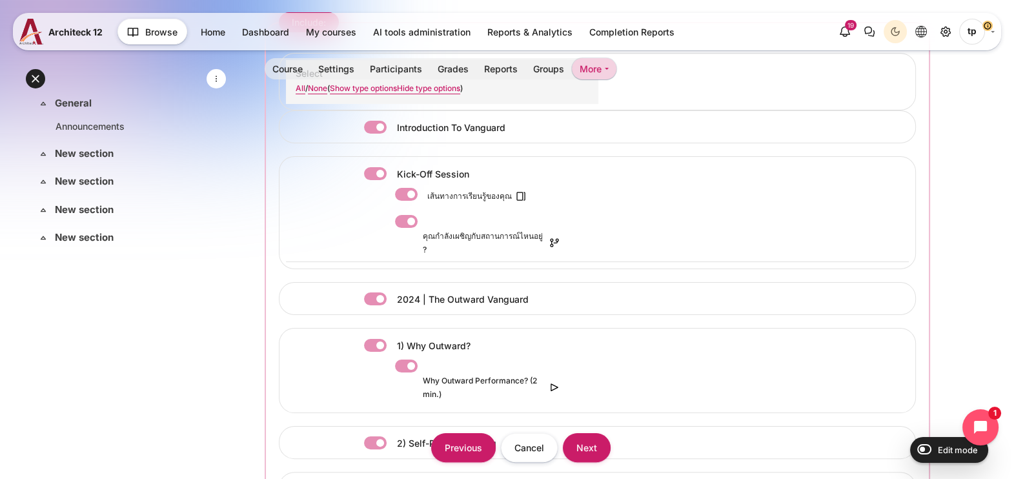
click at [392, 292] on label "Content" at bounding box center [393, 299] width 3 height 14
click at [377, 292] on input "Content" at bounding box center [375, 298] width 23 height 13
checkbox input "false"
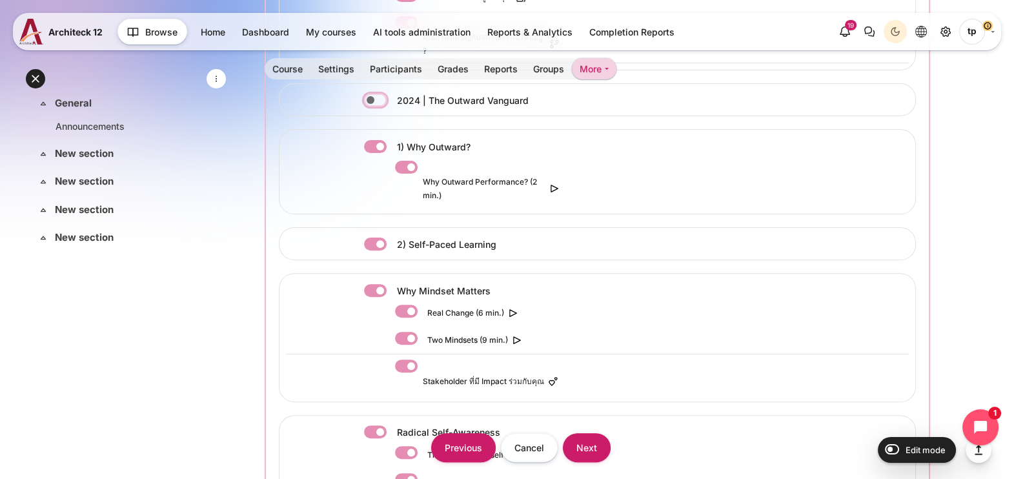
scroll to position [484, 0]
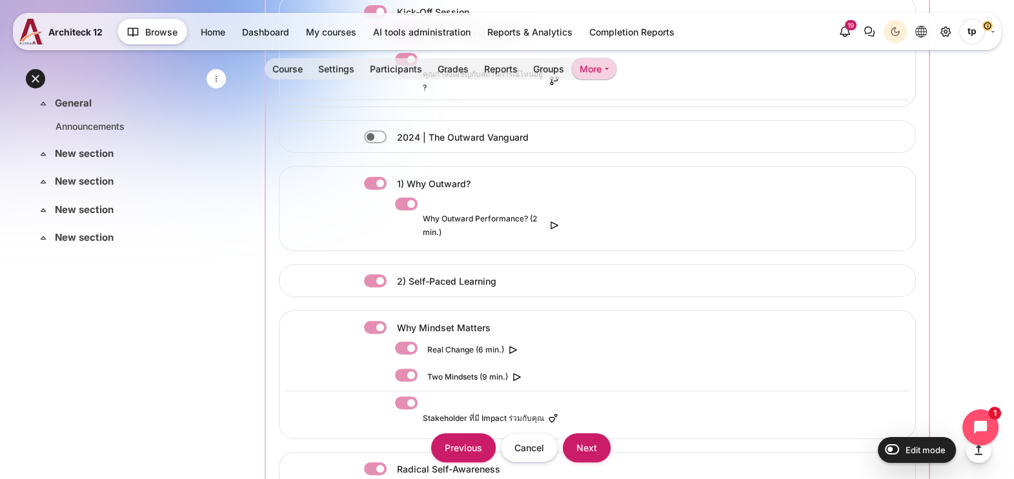
click at [392, 177] on label "Content" at bounding box center [393, 184] width 3 height 14
click at [378, 177] on input "Content" at bounding box center [375, 183] width 23 height 13
checkbox input "false"
click at [392, 274] on label "Content" at bounding box center [393, 281] width 3 height 14
click at [368, 274] on input "Content" at bounding box center [375, 280] width 23 height 13
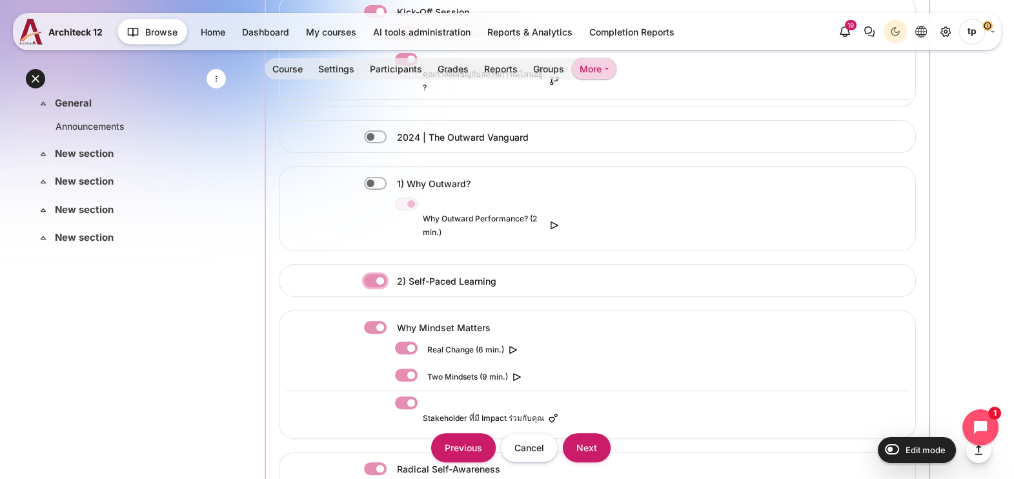
checkbox input "false"
click at [359, 319] on div "Why Mindset Matters" at bounding box center [442, 327] width 312 height 17
click at [392, 321] on label "Content" at bounding box center [393, 328] width 3 height 14
click at [367, 321] on input "Content" at bounding box center [375, 327] width 23 height 13
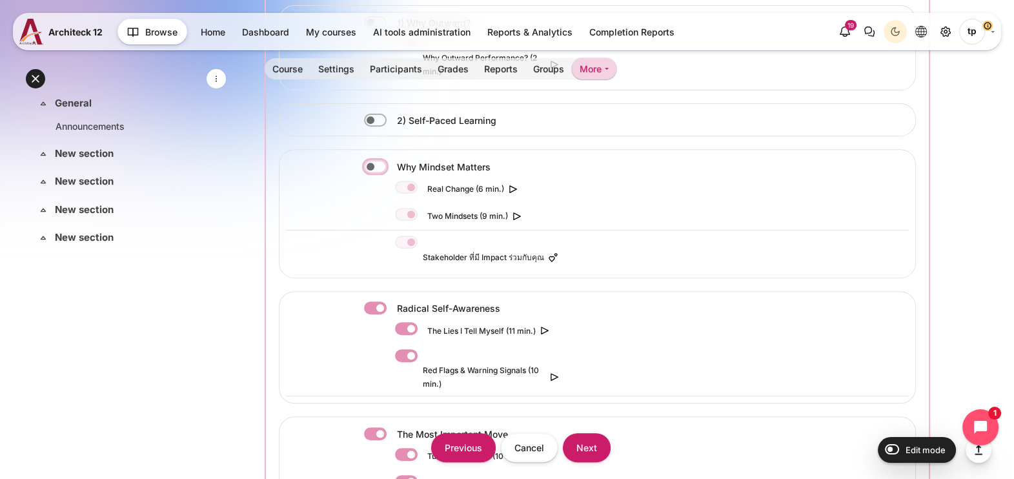
scroll to position [645, 0]
click at [423, 236] on label "Content" at bounding box center [424, 243] width 2 height 14
click at [392, 160] on label "Content" at bounding box center [393, 167] width 3 height 14
click at [372, 160] on input "Content" at bounding box center [375, 166] width 23 height 13
checkbox input "true"
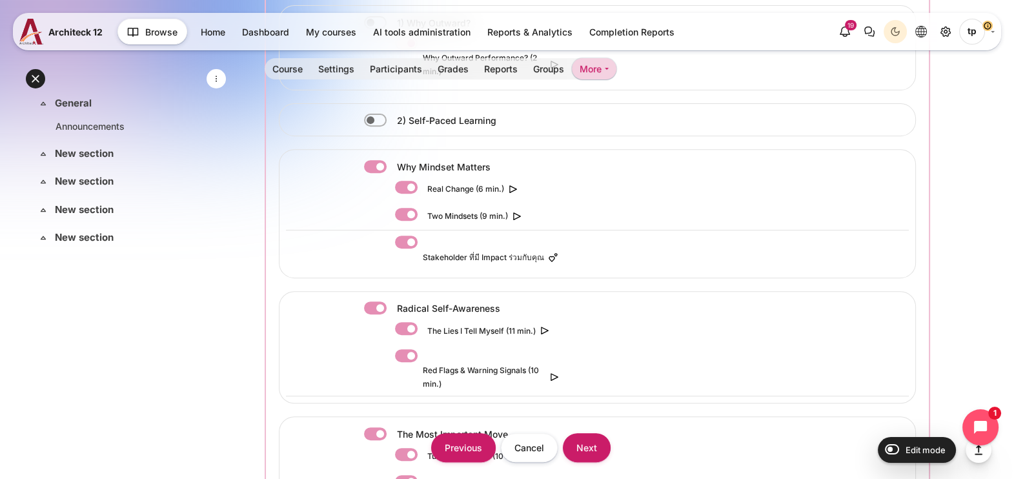
click at [423, 181] on label "Content" at bounding box center [424, 188] width 2 height 14
click at [411, 181] on input "Content" at bounding box center [406, 187] width 23 height 13
checkbox input "false"
click at [400, 208] on div "Two Mindsets (9 min.)" at bounding box center [461, 216] width 133 height 17
click at [423, 208] on label "Content" at bounding box center [424, 215] width 2 height 14
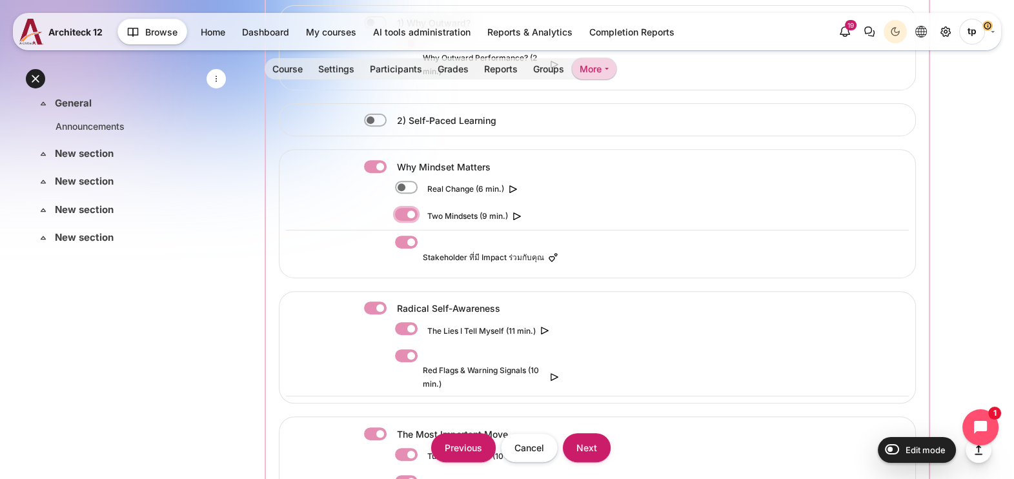
click at [403, 208] on input "Content" at bounding box center [406, 214] width 23 height 13
checkbox input "false"
click at [364, 299] on div "Radical Self-Awareness" at bounding box center [464, 307] width 201 height 17
click at [392, 301] on label "Content" at bounding box center [393, 308] width 3 height 14
click at [378, 301] on input "Content" at bounding box center [375, 307] width 23 height 13
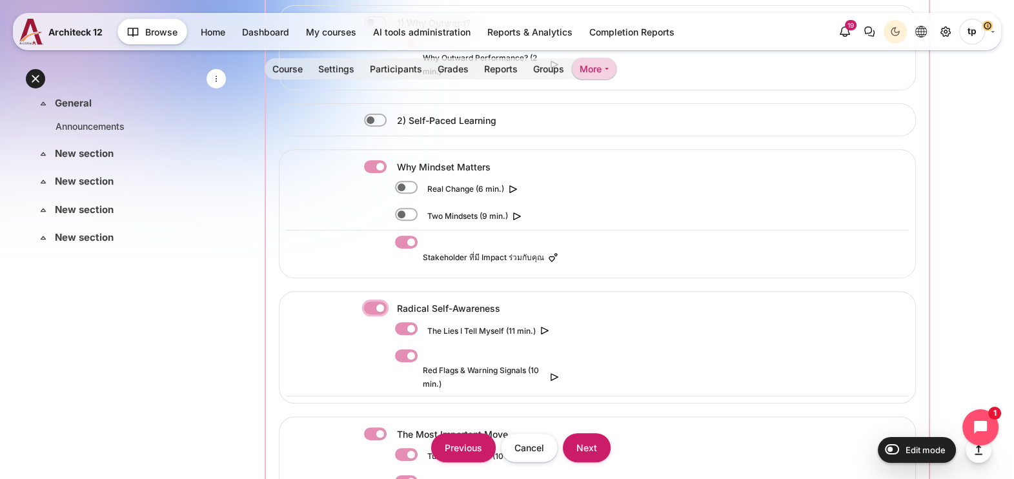
checkbox input "false"
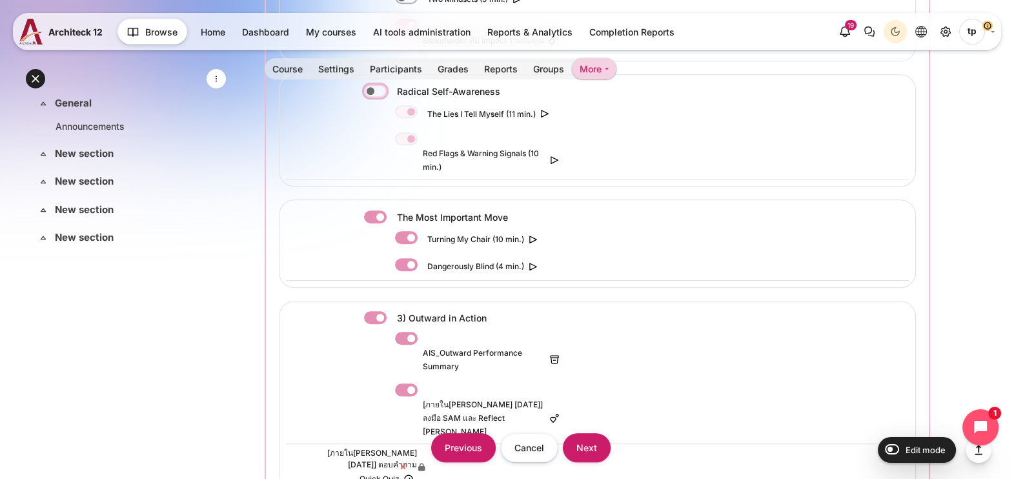
scroll to position [887, 0]
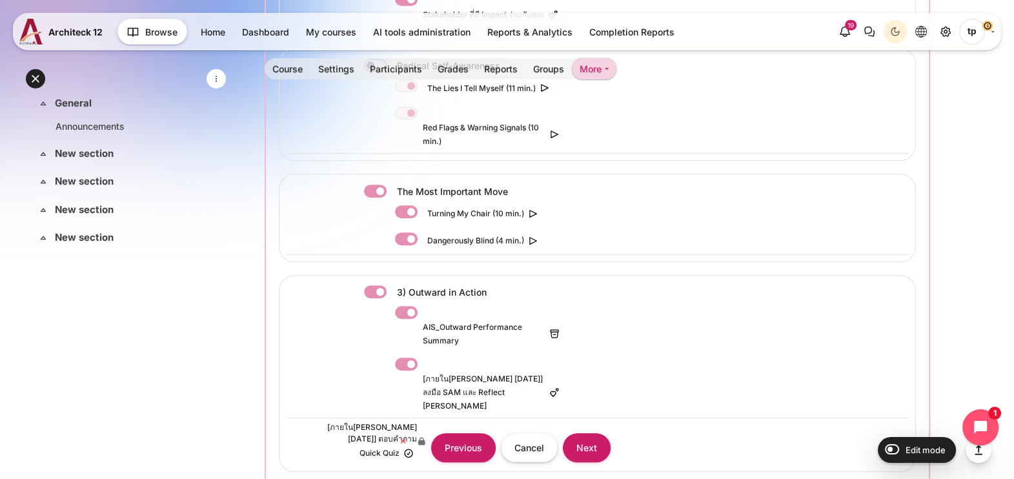
click at [392, 185] on label "Content" at bounding box center [393, 192] width 3 height 14
click at [365, 185] on input "Content" at bounding box center [375, 191] width 23 height 13
checkbox input "false"
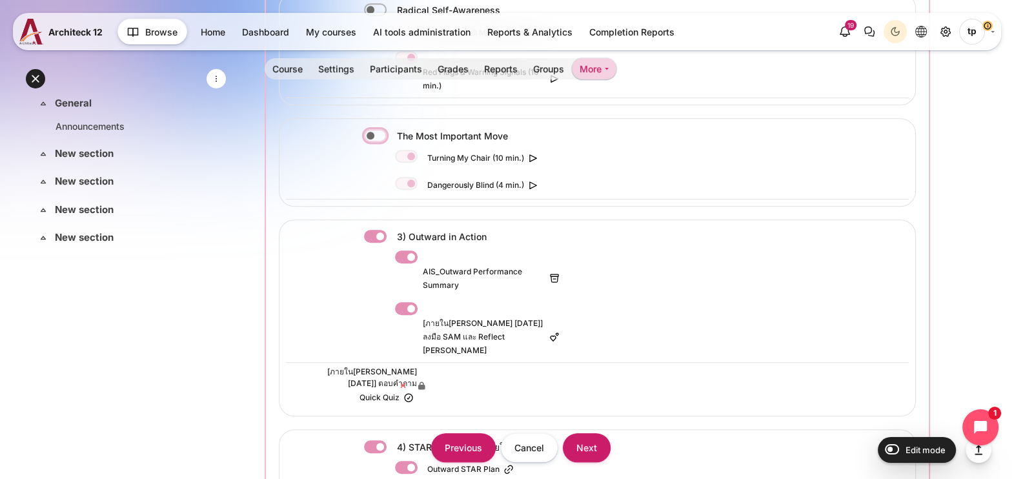
scroll to position [1048, 0]
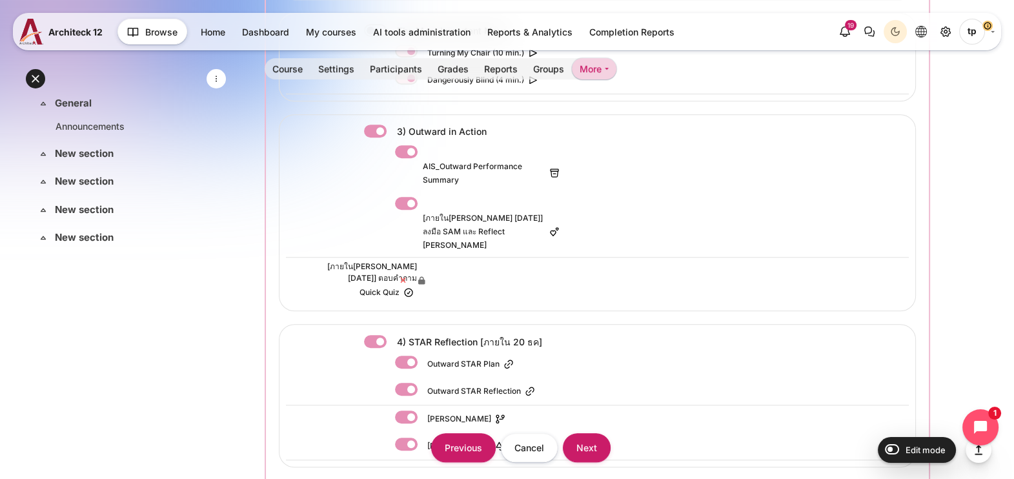
click at [392, 125] on label "Content" at bounding box center [393, 132] width 3 height 14
click at [378, 125] on input "Content" at bounding box center [375, 131] width 23 height 13
checkbox input "false"
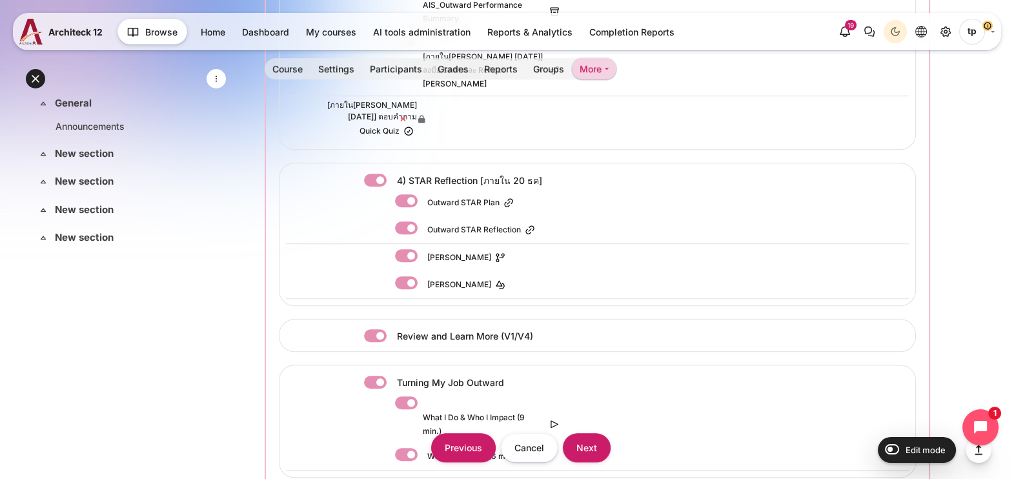
click at [423, 194] on label "Content" at bounding box center [424, 201] width 2 height 14
click at [401, 194] on input "Content" at bounding box center [406, 200] width 23 height 13
checkbox input "false"
click at [416, 249] on input "Content" at bounding box center [406, 255] width 23 height 13
checkbox input "false"
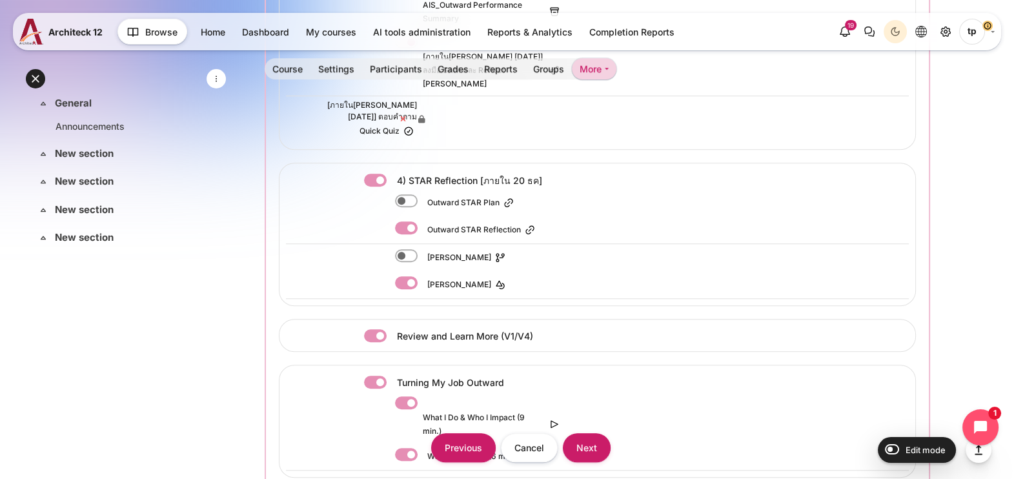
click at [423, 221] on label "Content" at bounding box center [424, 228] width 2 height 14
click at [411, 221] on input "Content" at bounding box center [406, 227] width 23 height 13
checkbox input "false"
click at [423, 276] on label "Content" at bounding box center [424, 283] width 2 height 14
click at [410, 276] on input "Content" at bounding box center [406, 282] width 23 height 13
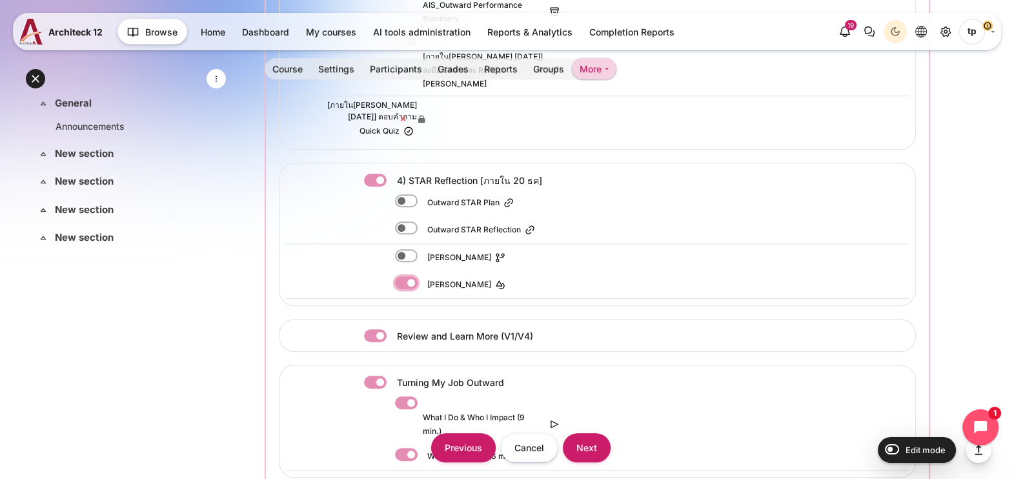
checkbox input "false"
click at [392, 174] on label "Content" at bounding box center [393, 181] width 3 height 14
click at [367, 174] on input "Content" at bounding box center [375, 180] width 23 height 13
checkbox input "false"
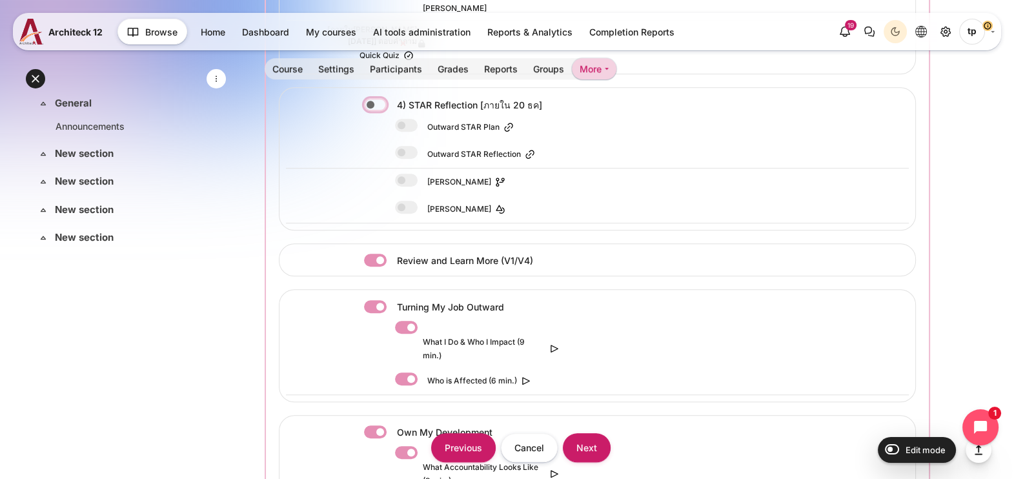
scroll to position [1371, 0]
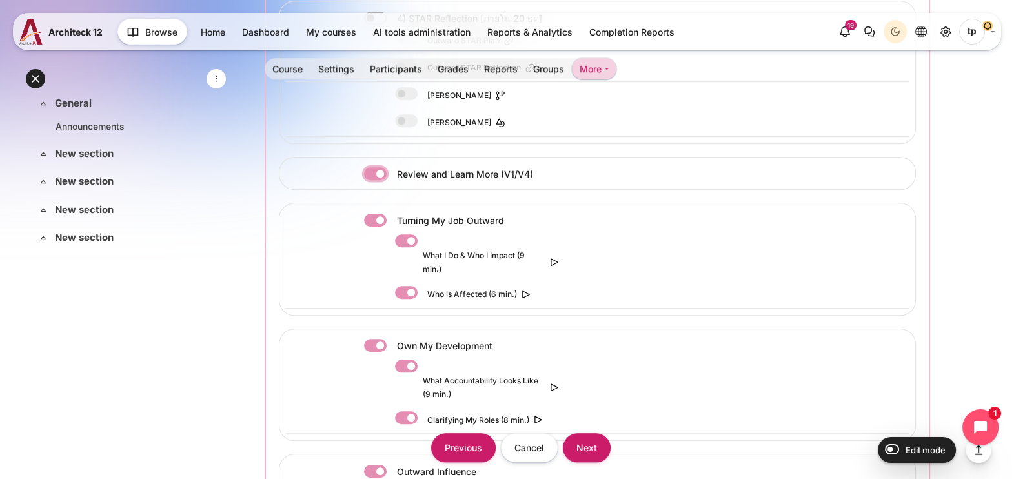
click at [364, 167] on input "Content" at bounding box center [375, 173] width 23 height 13
click at [392, 167] on label "Content" at bounding box center [393, 174] width 3 height 14
click at [378, 167] on input "Content" at bounding box center [375, 173] width 23 height 13
checkbox input "true"
click at [392, 214] on label "Content" at bounding box center [393, 221] width 3 height 14
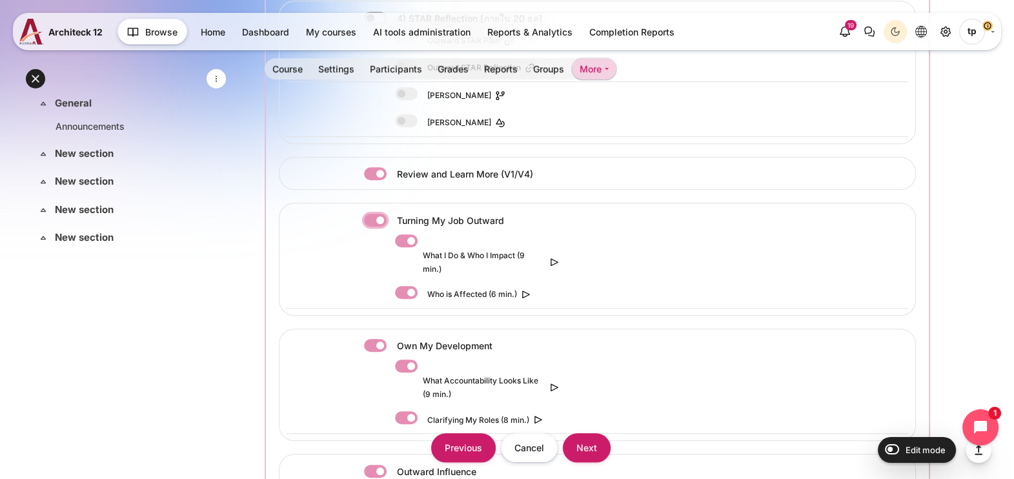
click at [366, 214] on input "Content" at bounding box center [375, 220] width 23 height 13
checkbox input "false"
click at [392, 339] on label "Content" at bounding box center [393, 346] width 3 height 14
click at [368, 339] on input "Content" at bounding box center [375, 345] width 23 height 13
checkbox input "false"
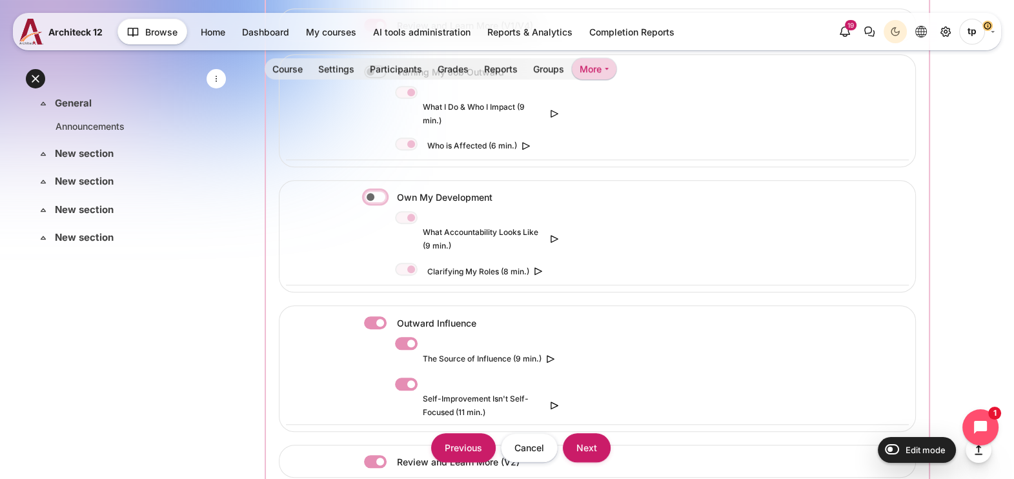
scroll to position [1613, 0]
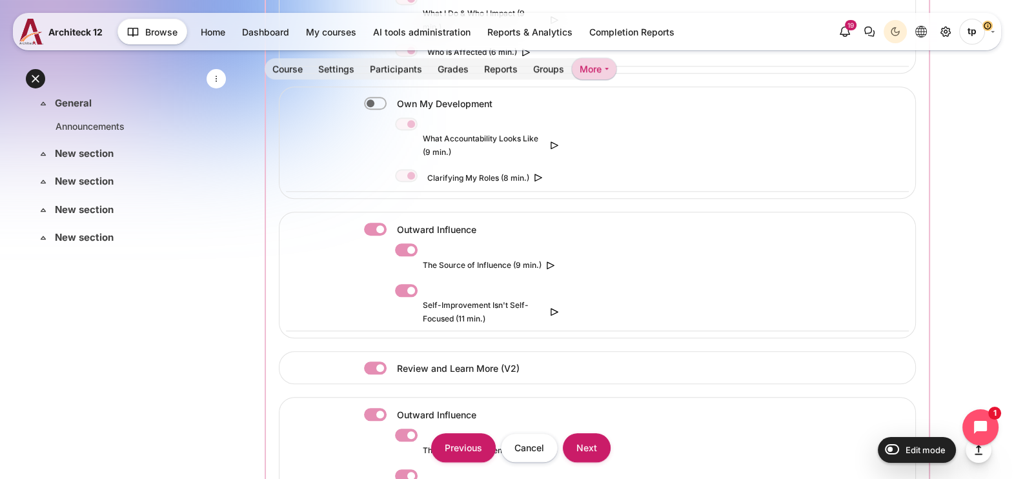
click at [392, 223] on label "Content" at bounding box center [393, 230] width 3 height 14
click at [368, 223] on input "Content" at bounding box center [375, 229] width 23 height 13
checkbox input "false"
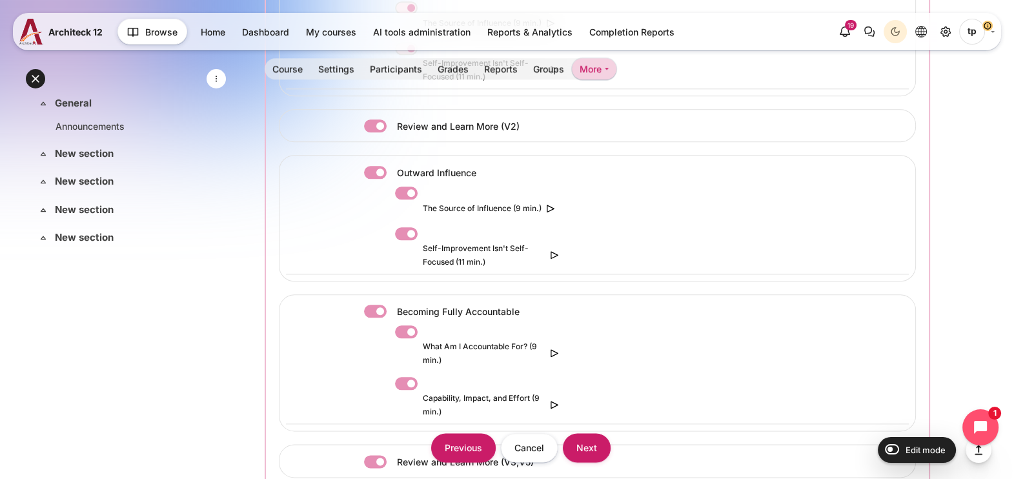
scroll to position [1775, 0]
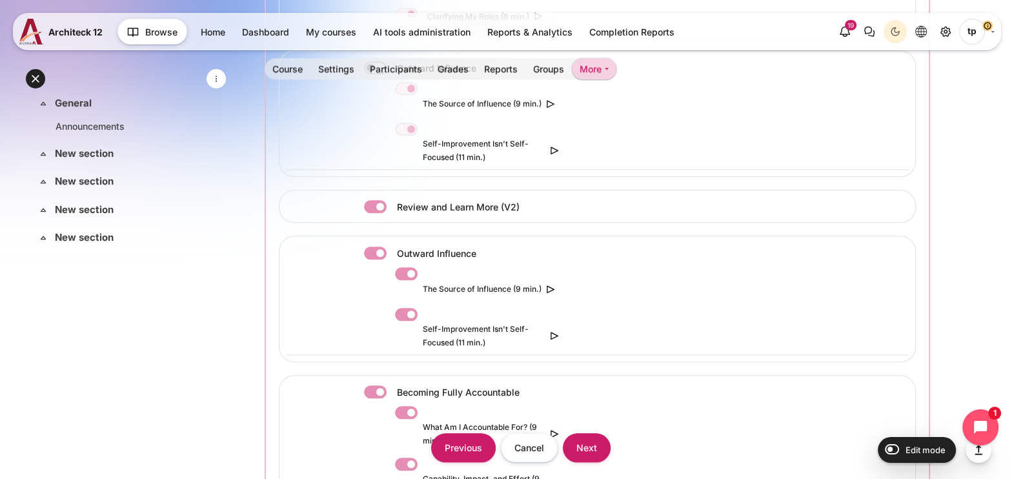
click at [392, 200] on label "Content" at bounding box center [393, 207] width 3 height 14
click at [371, 200] on input "Content" at bounding box center [375, 206] width 23 height 13
checkbox input "false"
click at [373, 236] on div "Outward Influence The Source of Influence (9 min.) Self-Improvement Isn't Self-…" at bounding box center [597, 299] width 637 height 126
click at [392, 247] on label "Content" at bounding box center [393, 254] width 3 height 14
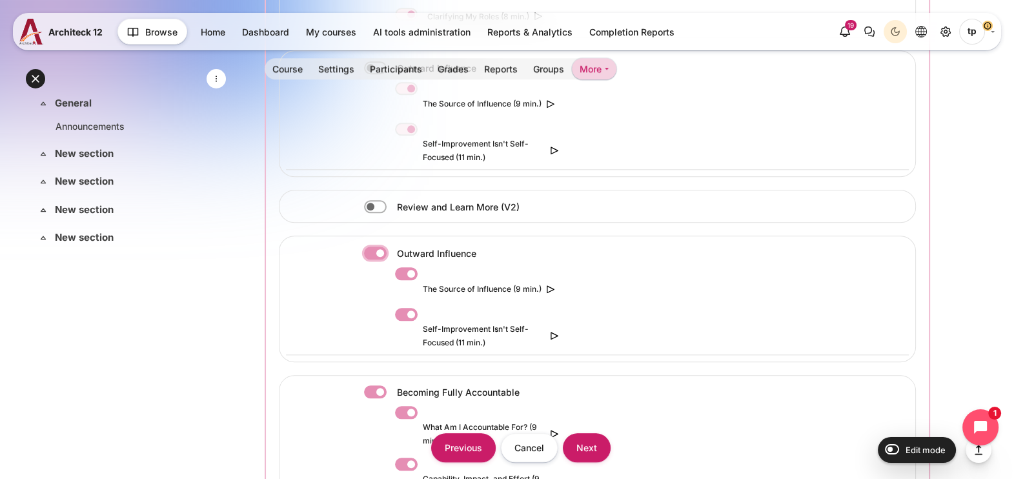
click at [373, 247] on input "Content" at bounding box center [375, 253] width 23 height 13
checkbox input "false"
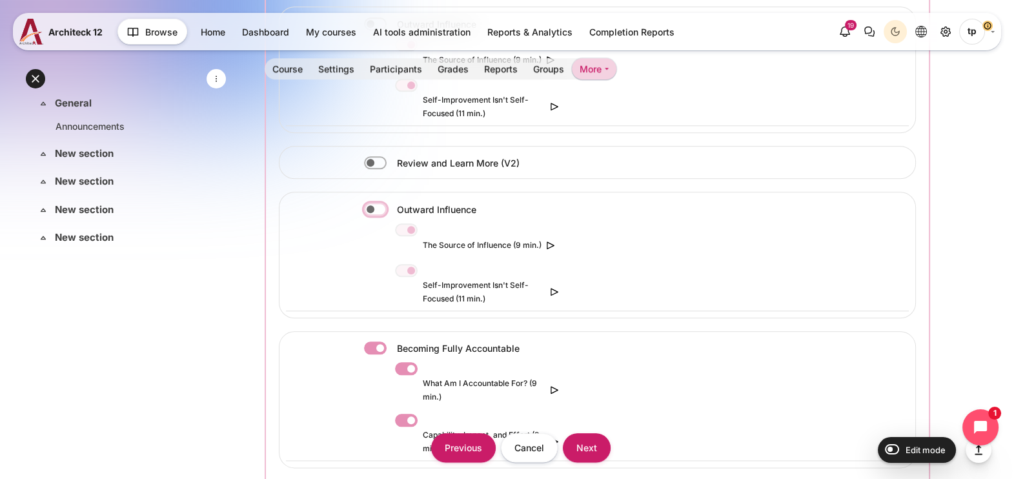
scroll to position [1936, 0]
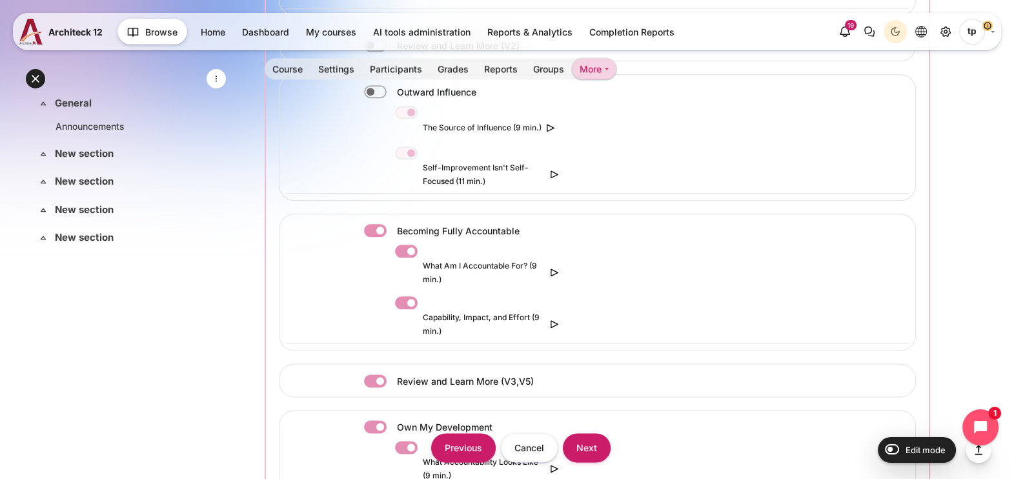
click at [392, 224] on label "Content" at bounding box center [393, 231] width 3 height 14
click at [377, 224] on input "Content" at bounding box center [375, 230] width 23 height 13
checkbox input "false"
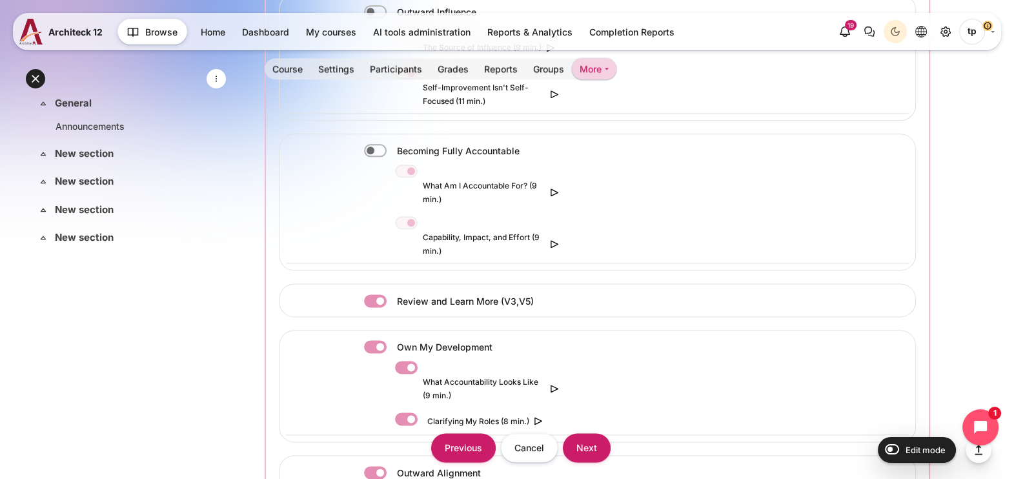
click at [392, 294] on label "Content" at bounding box center [393, 301] width 3 height 14
click at [381, 294] on input "Content" at bounding box center [375, 300] width 23 height 13
checkbox input "false"
click at [392, 340] on label "Content" at bounding box center [393, 347] width 3 height 14
click at [374, 340] on input "Content" at bounding box center [375, 346] width 23 height 13
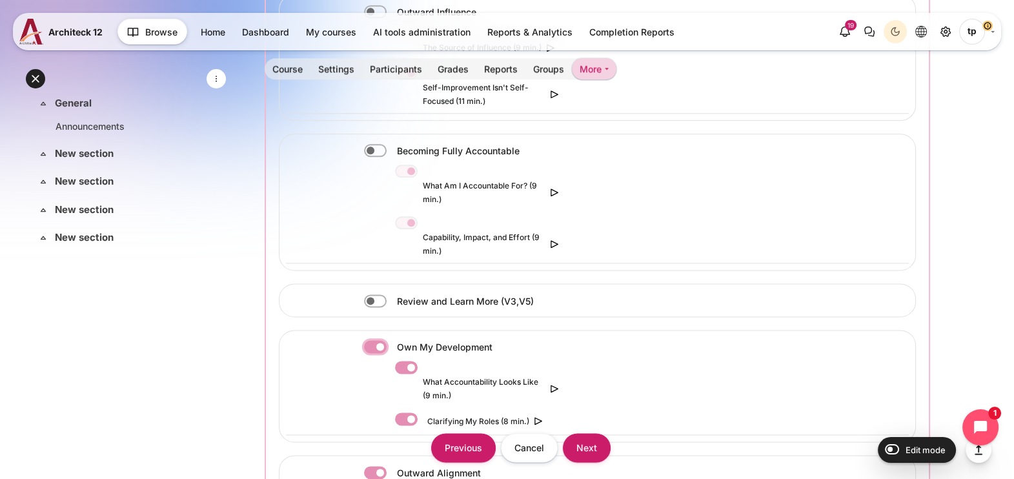
checkbox input "false"
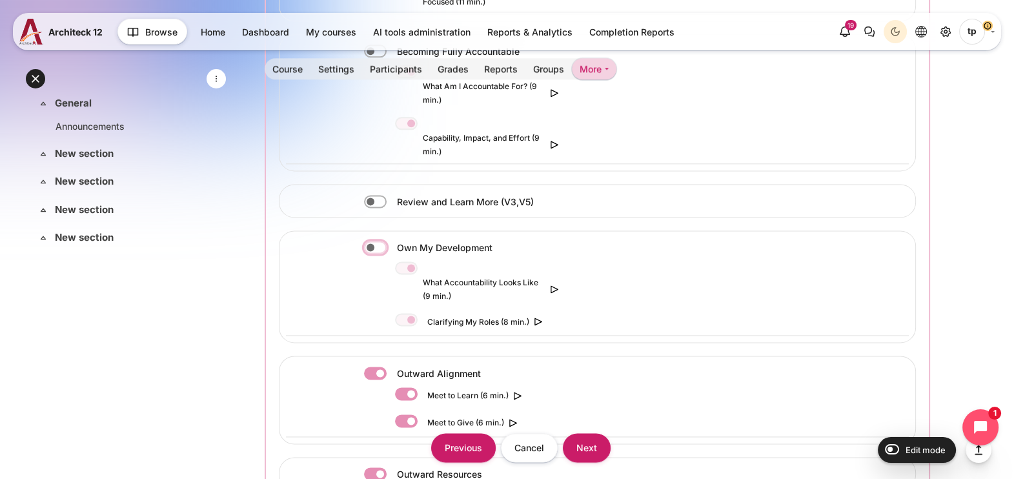
scroll to position [2258, 0]
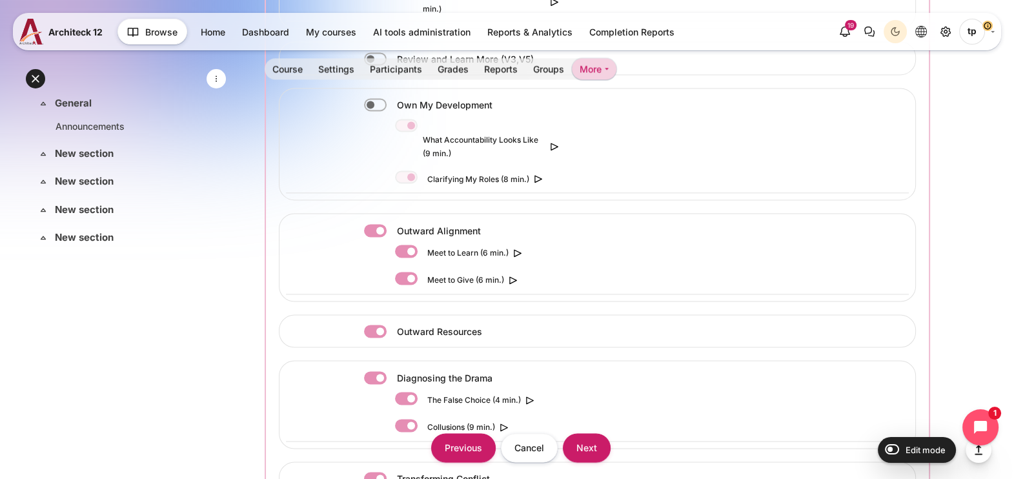
click at [392, 224] on label "Content" at bounding box center [393, 231] width 3 height 14
click at [382, 224] on input "Content" at bounding box center [375, 230] width 23 height 13
checkbox input "false"
click at [364, 325] on input "Content" at bounding box center [375, 331] width 23 height 13
checkbox input "false"
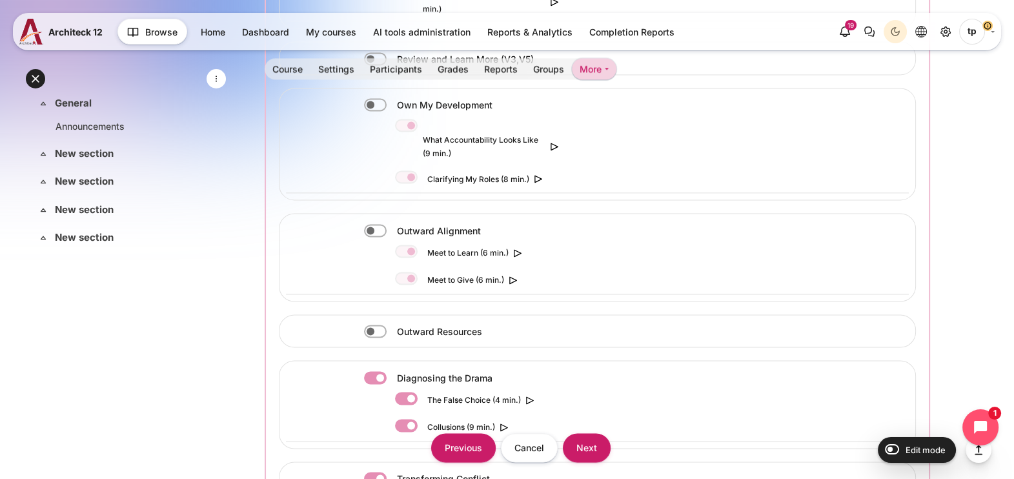
click at [370, 360] on div "Diagnosing the Drama The False Choice (4 min.) Collusions (9 min.)" at bounding box center [597, 404] width 637 height 88
click at [392, 371] on label "Content" at bounding box center [393, 378] width 3 height 14
click at [371, 371] on input "Content" at bounding box center [375, 377] width 23 height 13
checkbox input "false"
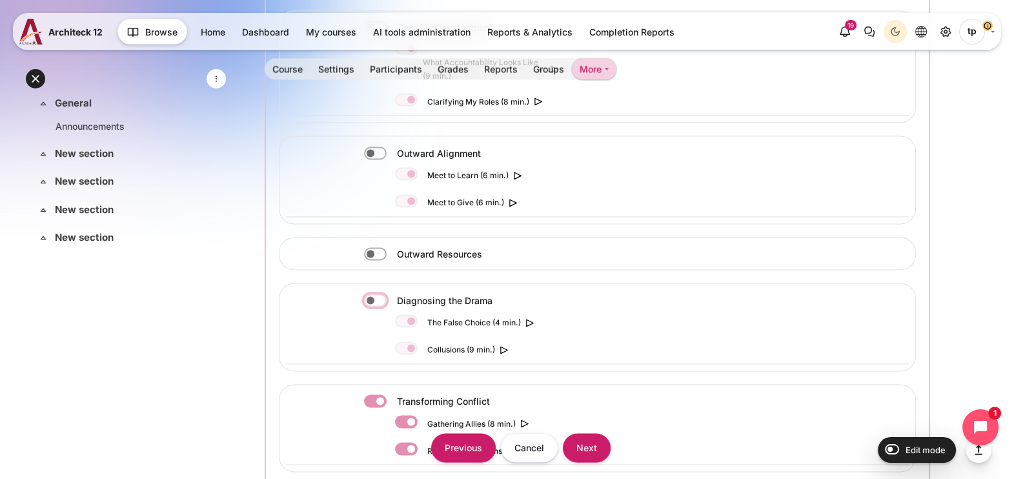
scroll to position [2419, 0]
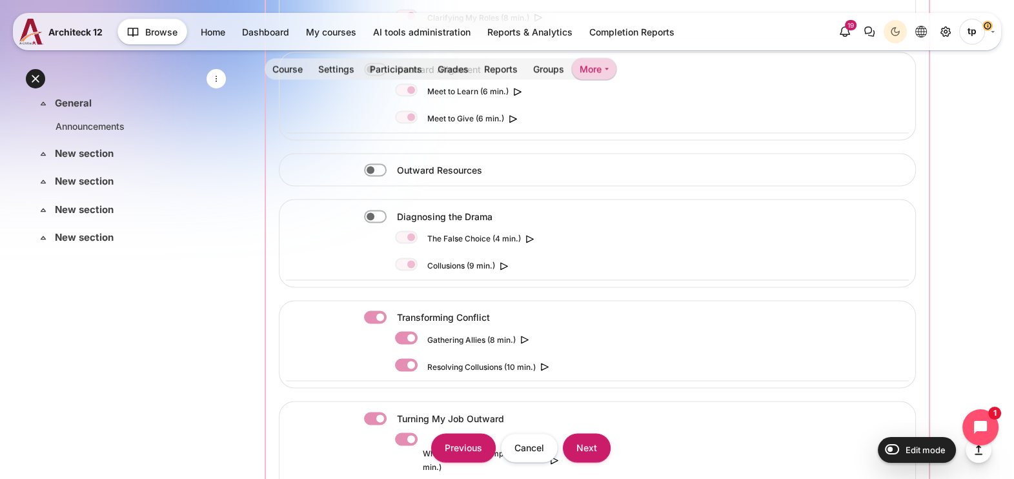
click at [378, 308] on div "Transforming Conflict" at bounding box center [464, 316] width 201 height 17
click at [392, 310] on label "Content" at bounding box center [393, 317] width 3 height 14
click at [378, 310] on input "Content" at bounding box center [375, 316] width 23 height 13
checkbox input "false"
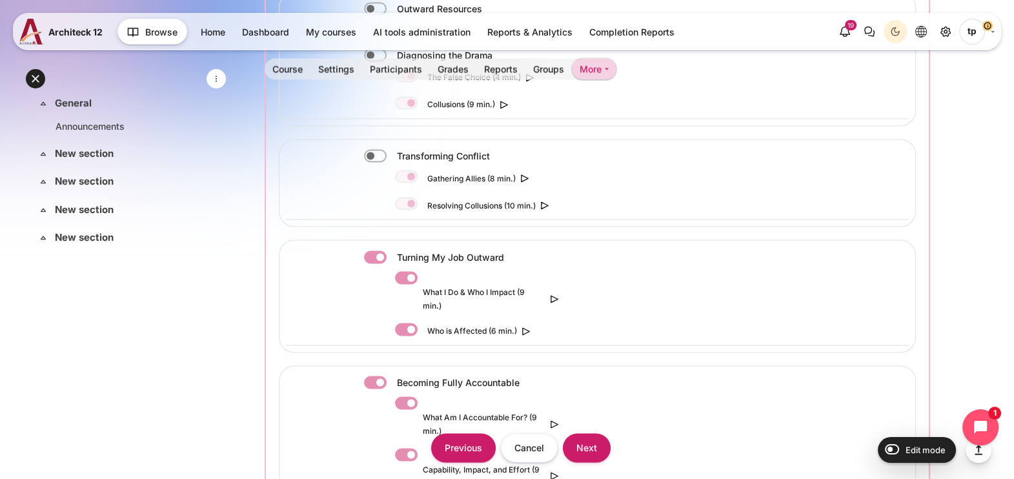
click at [392, 250] on label "Content" at bounding box center [393, 257] width 3 height 14
click at [375, 250] on input "Content" at bounding box center [375, 256] width 23 height 13
checkbox input "false"
click at [392, 376] on label "Content" at bounding box center [393, 383] width 3 height 14
click at [379, 376] on input "Content" at bounding box center [375, 382] width 23 height 13
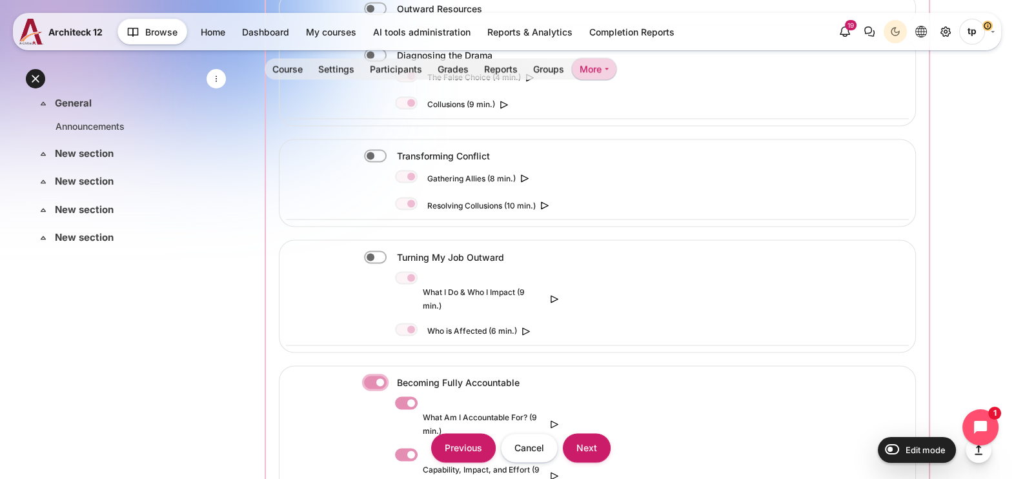
checkbox input "false"
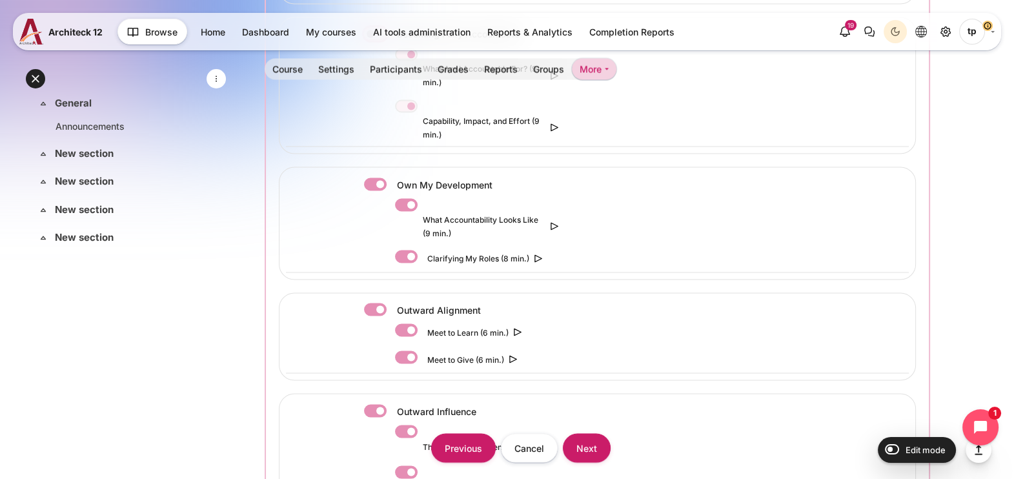
scroll to position [2904, 0]
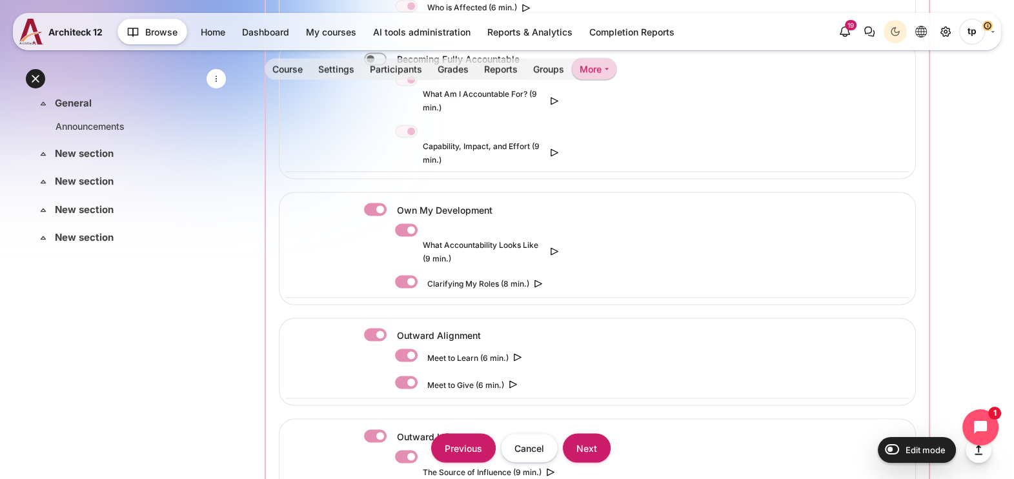
click at [392, 203] on label "Content" at bounding box center [393, 210] width 3 height 14
click at [381, 203] on input "Content" at bounding box center [375, 209] width 23 height 13
checkbox input "false"
click at [392, 328] on label "Content" at bounding box center [393, 335] width 3 height 14
click at [378, 328] on input "Content" at bounding box center [375, 334] width 23 height 13
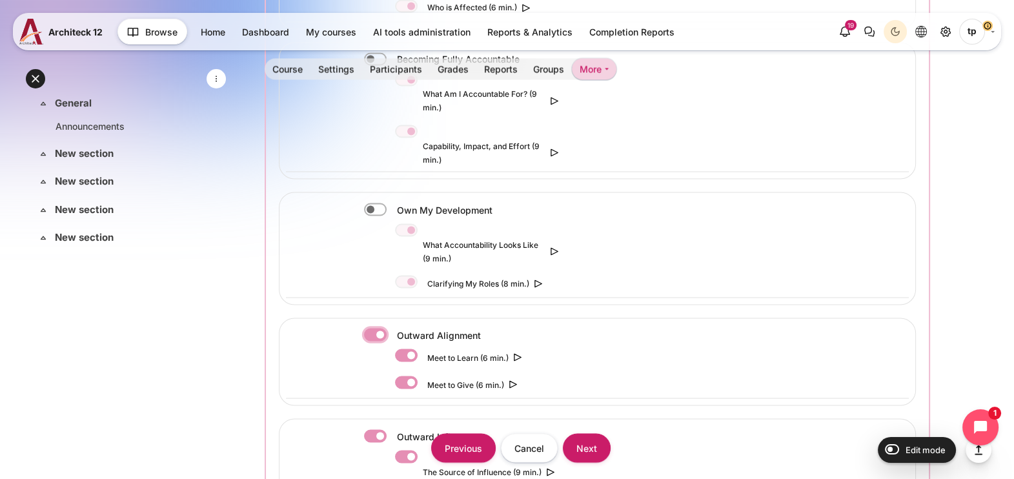
checkbox input "false"
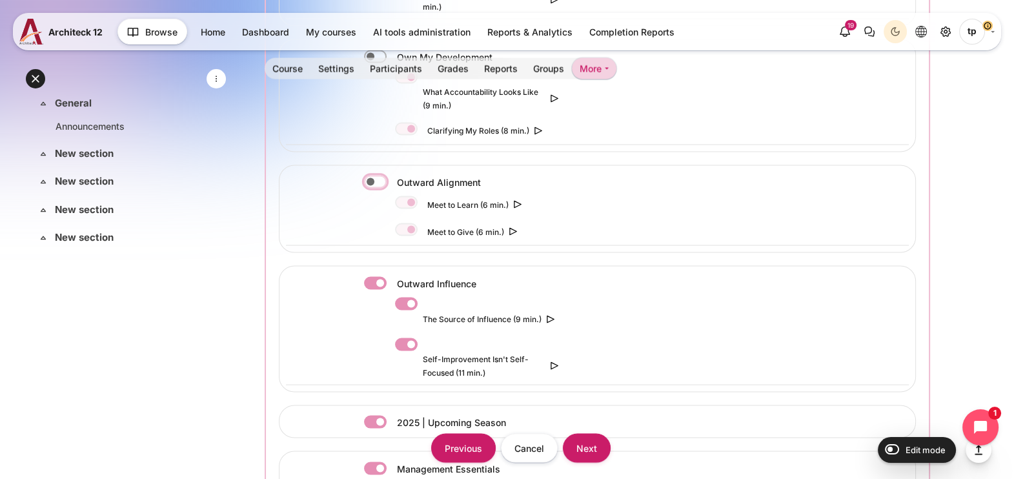
scroll to position [3146, 0]
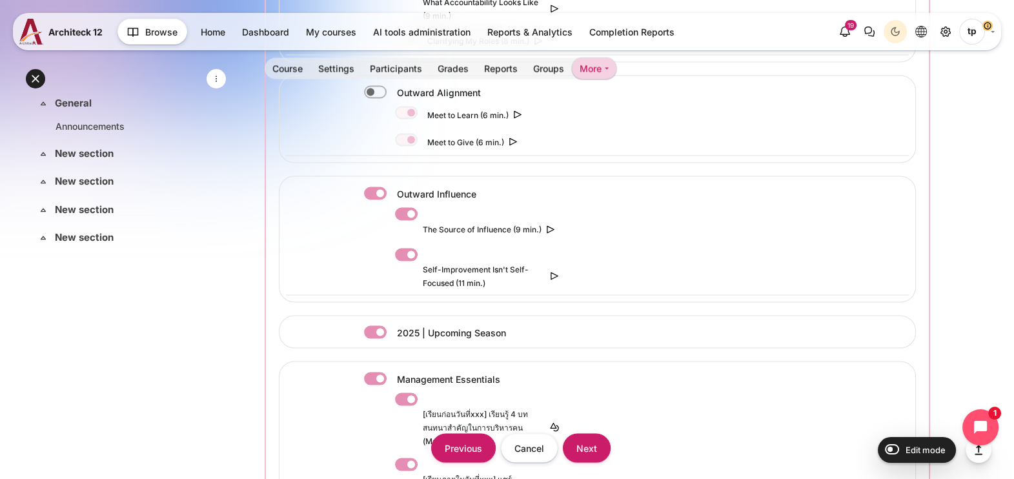
click at [392, 187] on label "Content" at bounding box center [393, 194] width 3 height 14
click at [376, 187] on input "Content" at bounding box center [375, 193] width 23 height 13
checkbox input "false"
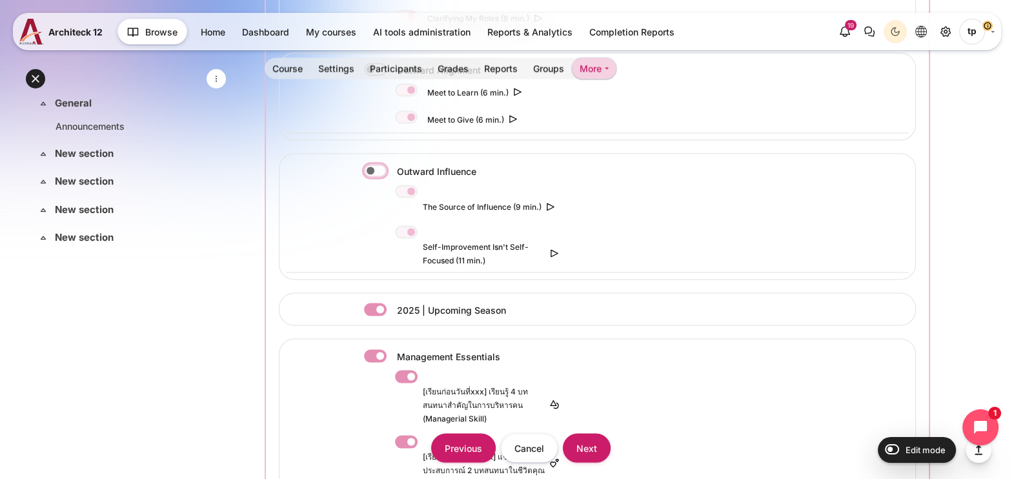
scroll to position [3227, 0]
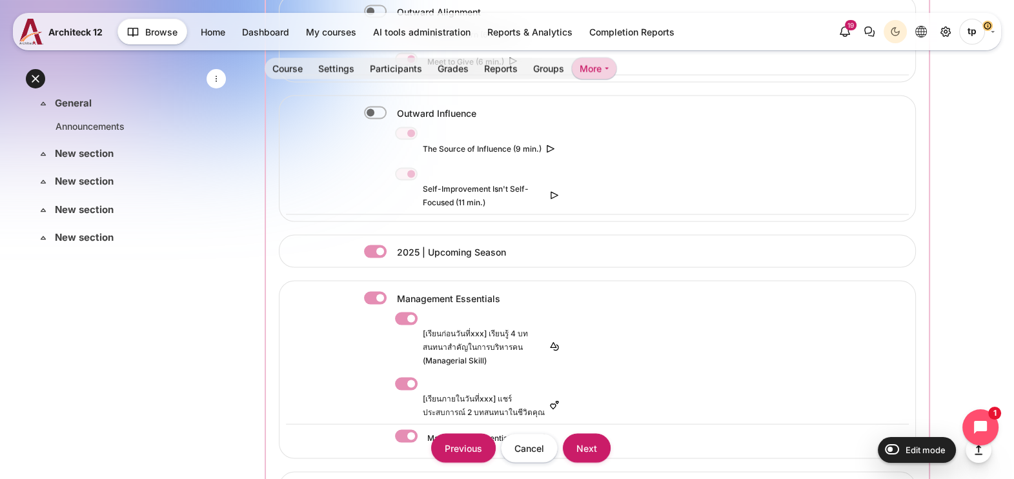
click at [423, 430] on label "Content" at bounding box center [424, 437] width 2 height 14
click at [410, 430] on input "Content" at bounding box center [406, 436] width 23 height 13
checkbox input "false"
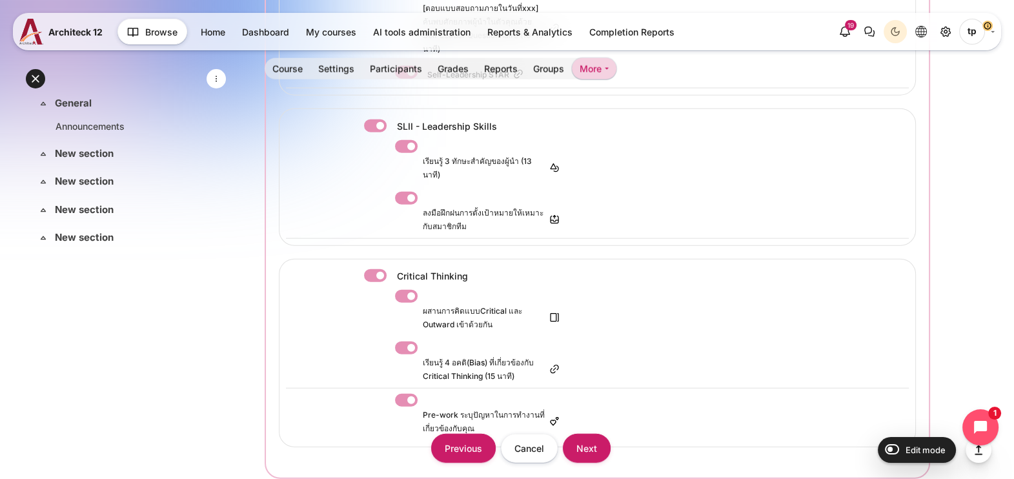
scroll to position [3872, 0]
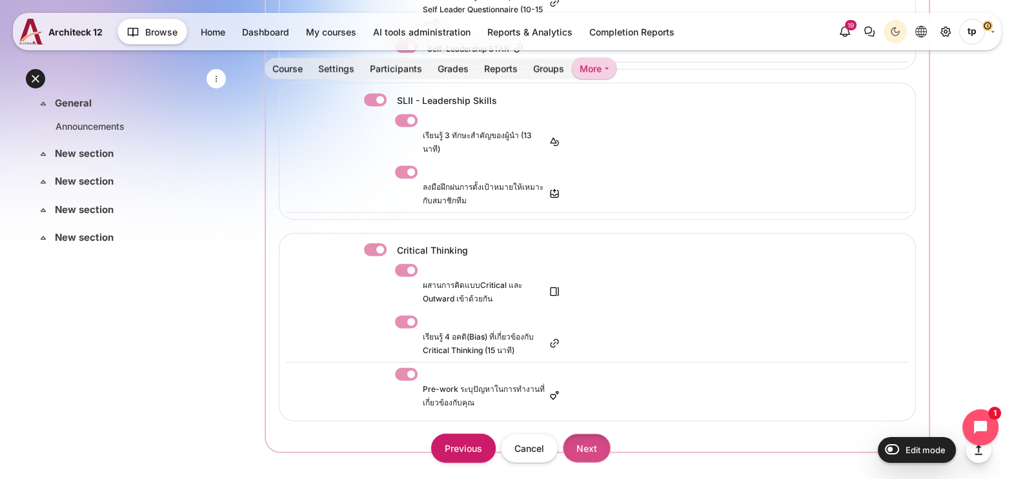
click at [596, 433] on input "Next" at bounding box center [587, 447] width 48 height 29
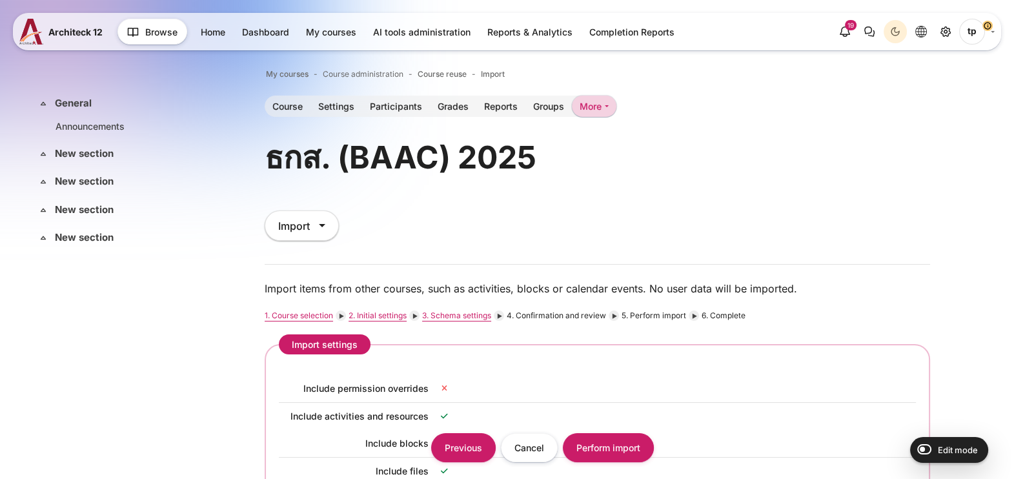
scroll to position [80, 0]
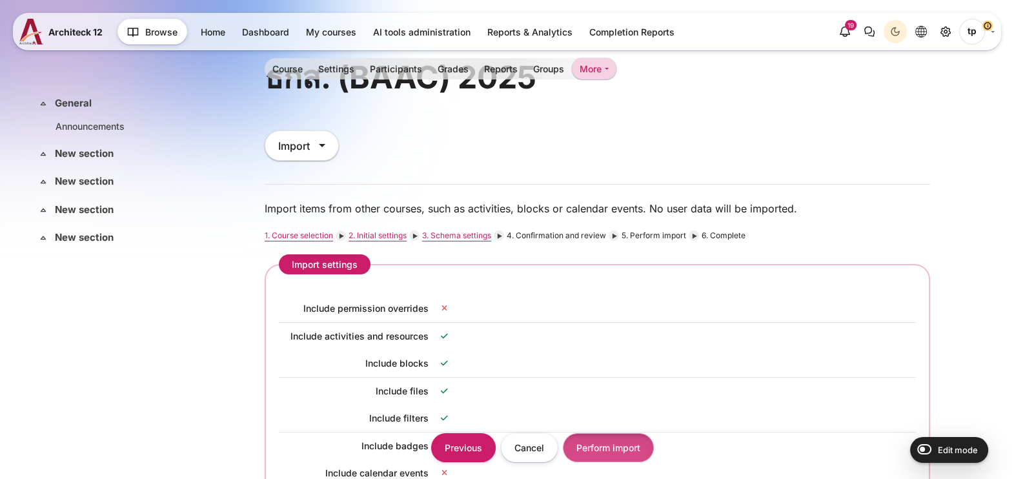
click at [605, 458] on input "Perform import" at bounding box center [608, 447] width 91 height 29
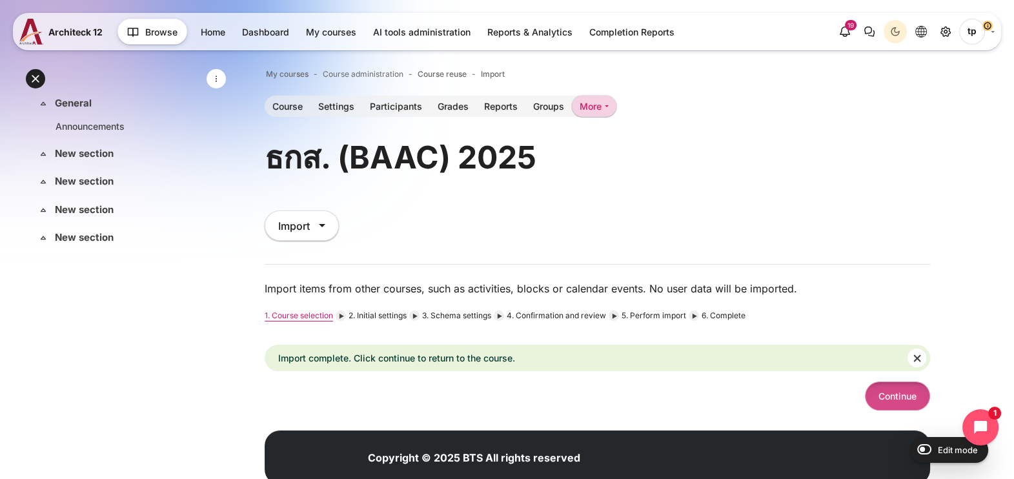
click at [896, 387] on button "Continue" at bounding box center [897, 395] width 65 height 29
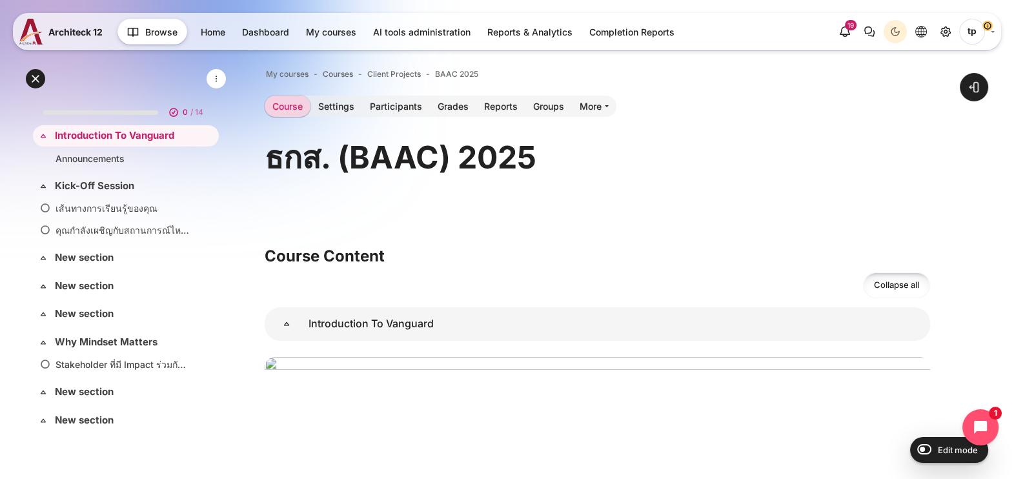
click at [467, 167] on h1 "ธกส. (BAAC) 2025" at bounding box center [401, 157] width 272 height 40
drag, startPoint x: 112, startPoint y: 136, endPoint x: 43, endPoint y: 248, distance: 132.4
drag, startPoint x: 43, startPoint y: 248, endPoint x: 55, endPoint y: 254, distance: 13.6
click at [49, 252] on icon at bounding box center [43, 257] width 13 height 13
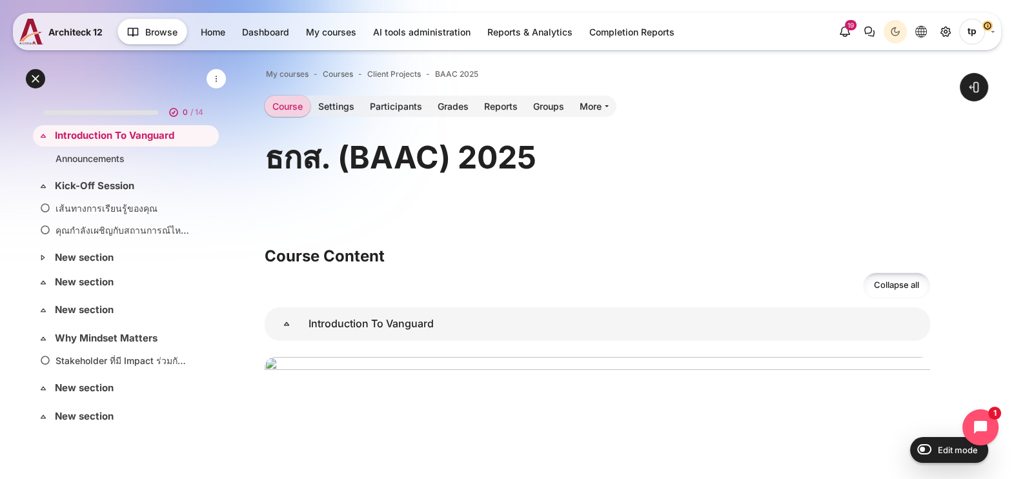
click at [944, 439] on form "Edit mode" at bounding box center [949, 450] width 78 height 26
click at [921, 448] on div "Edit mode" at bounding box center [949, 449] width 78 height 15
drag, startPoint x: 921, startPoint y: 448, endPoint x: 926, endPoint y: 441, distance: 9.3
click at [926, 441] on form "Edit mode" at bounding box center [949, 450] width 78 height 26
click at [926, 447] on input "Edit mode" at bounding box center [921, 448] width 23 height 13
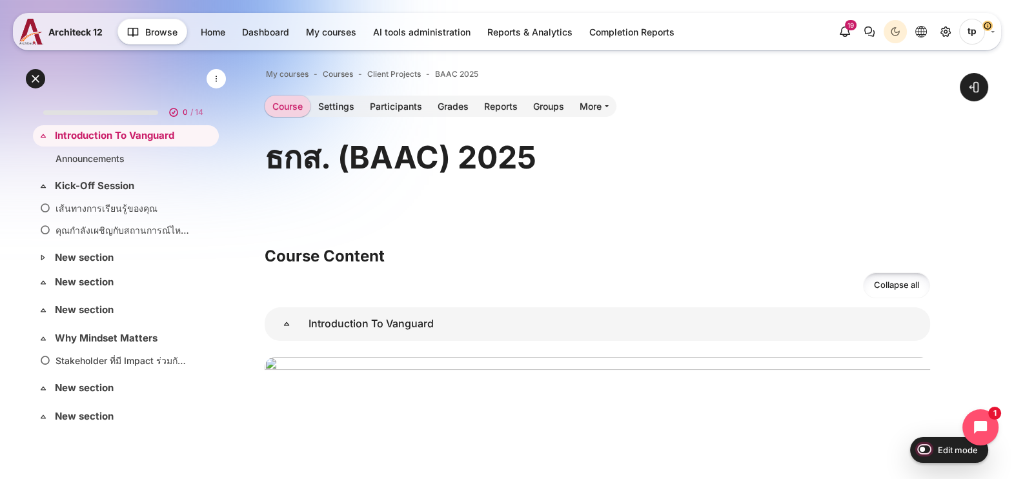
checkbox input "true"
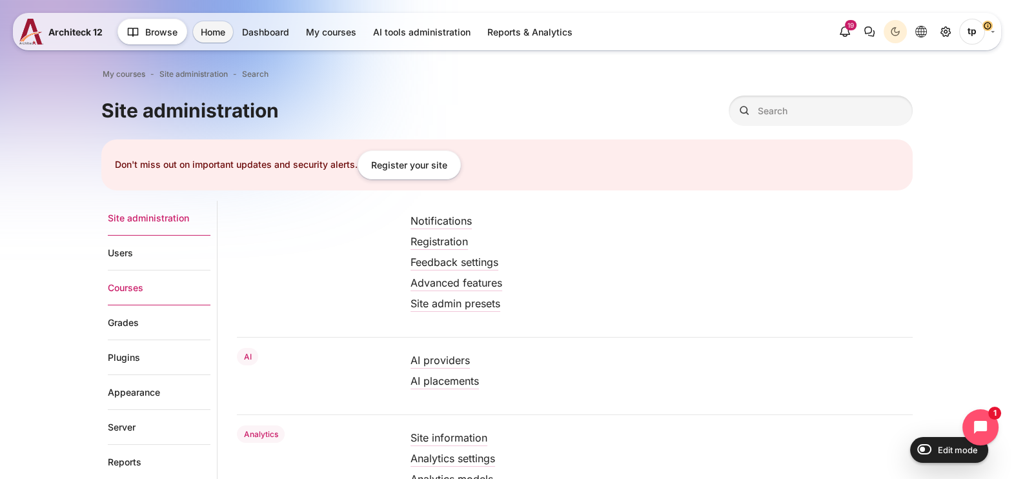
click at [126, 289] on link "Courses" at bounding box center [159, 287] width 103 height 35
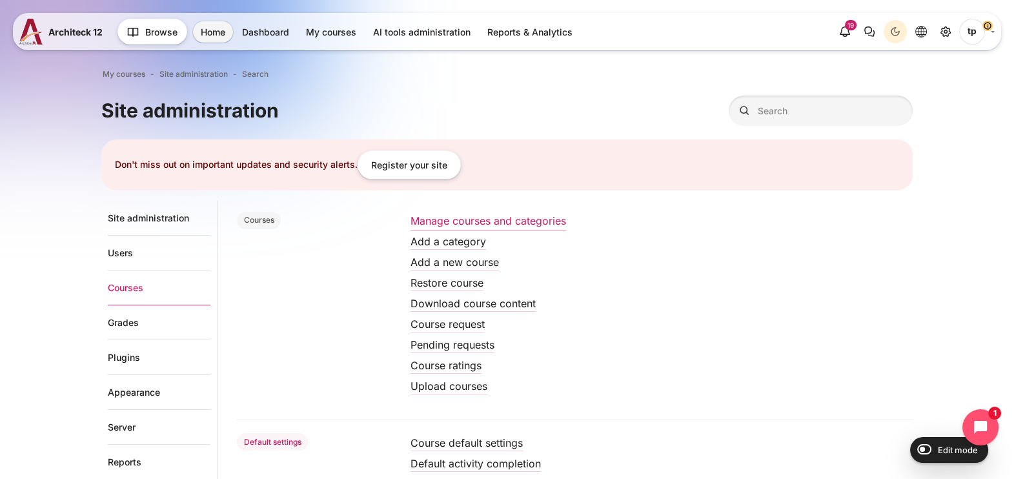
click at [547, 224] on link "Manage courses and categories" at bounding box center [488, 220] width 156 height 13
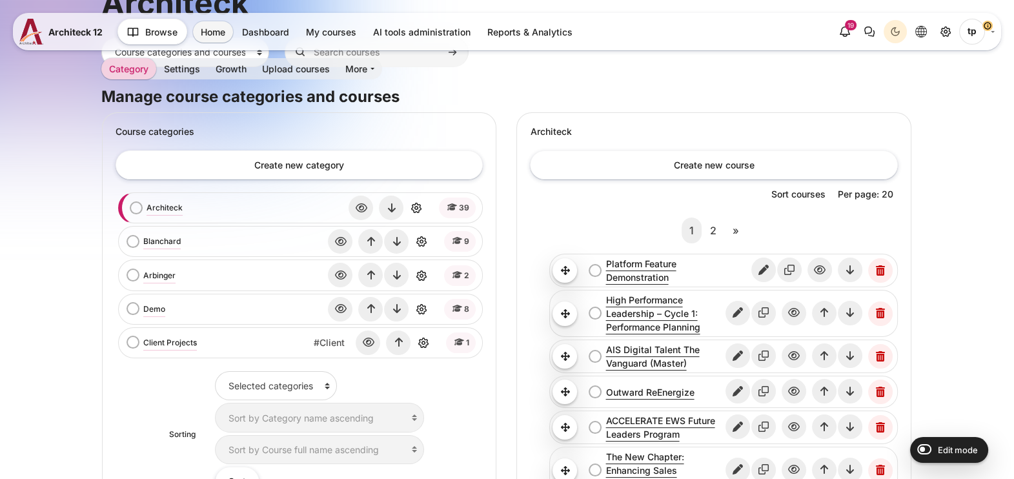
scroll to position [161, 0]
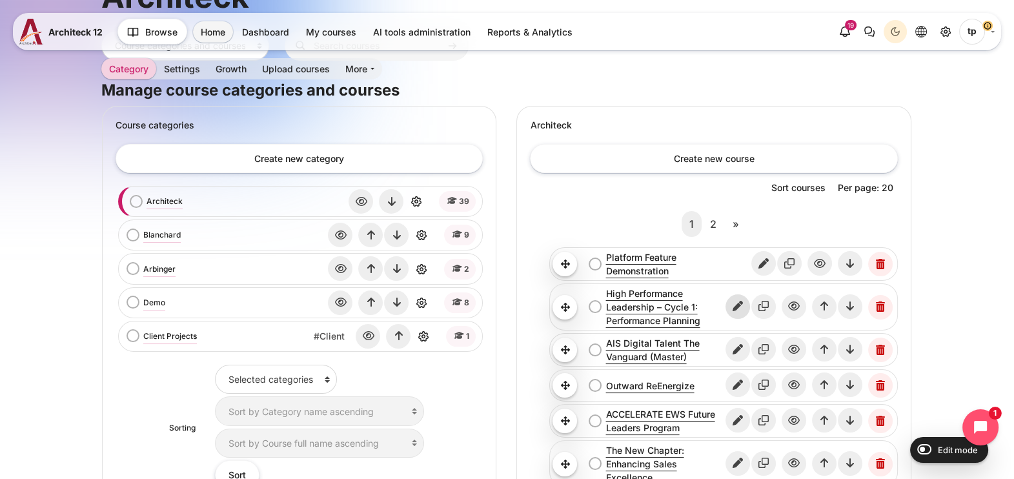
click at [739, 301] on icon "Edit" at bounding box center [737, 306] width 25 height 25
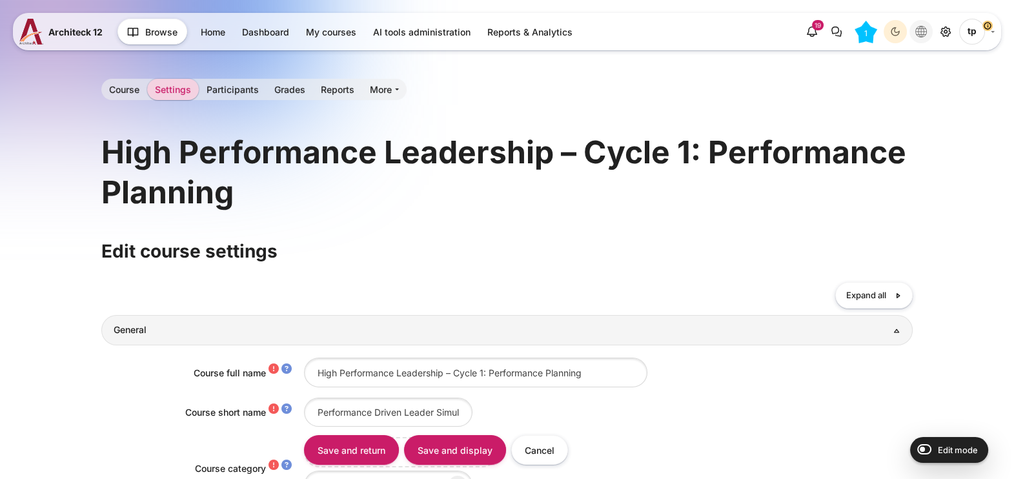
click at [923, 30] on icon "Languages" at bounding box center [921, 32] width 12 height 12
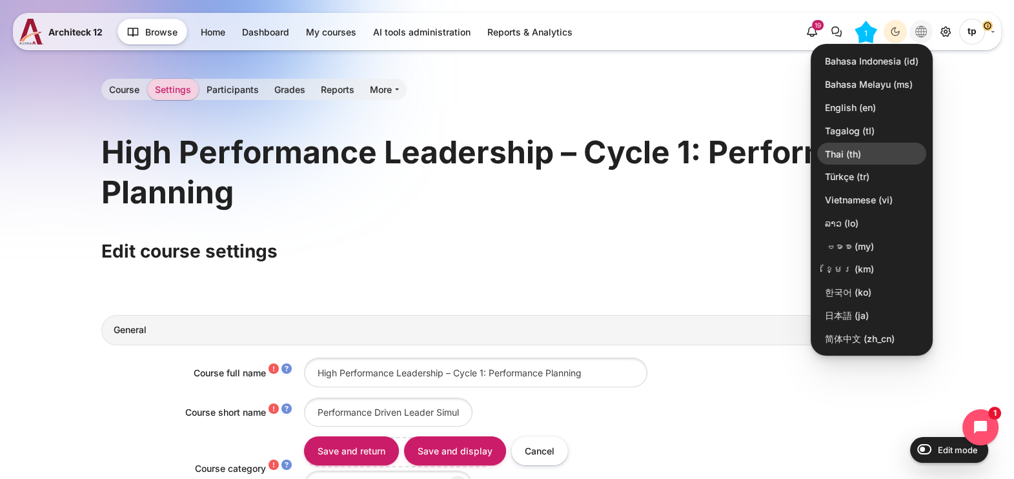
click at [829, 149] on link "Thai ‎(th)‎" at bounding box center [871, 154] width 109 height 22
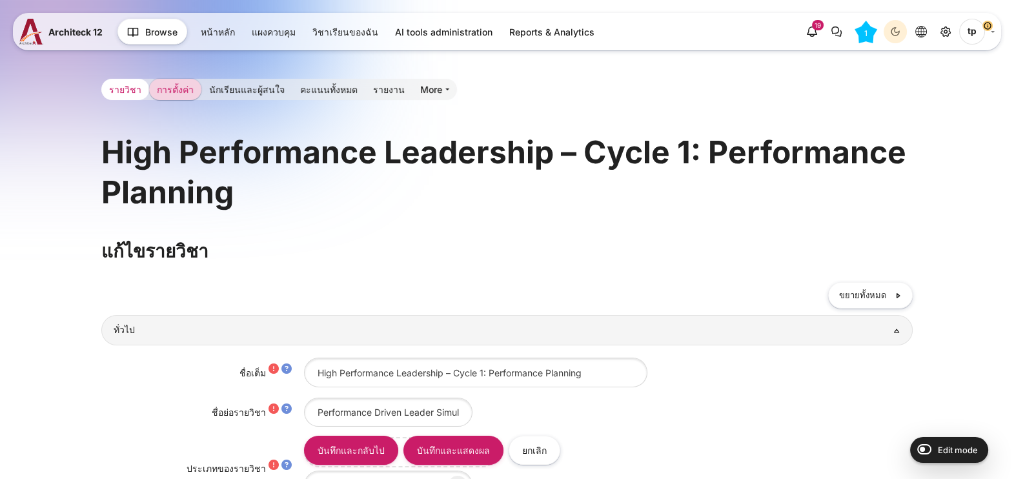
click at [123, 79] on link "รายวิชา" at bounding box center [125, 89] width 48 height 21
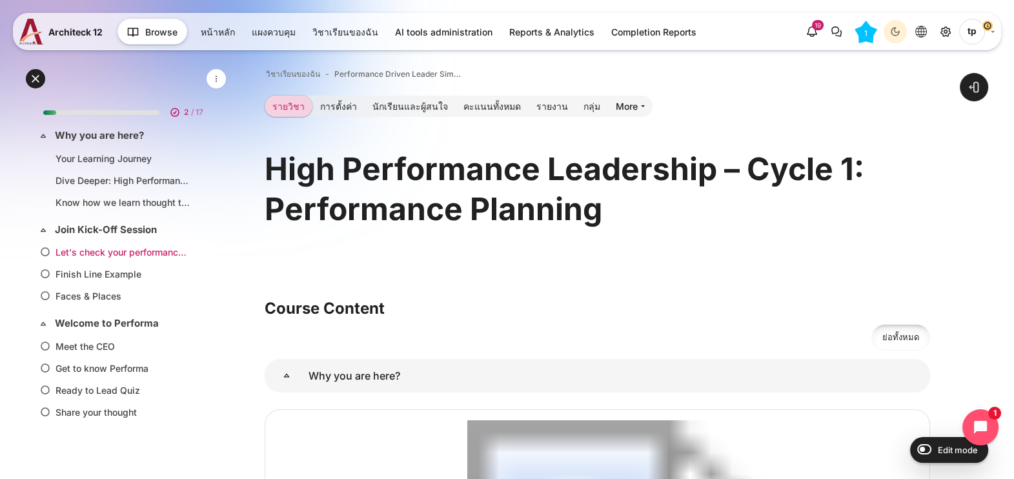
click at [78, 249] on link "Let's check your performance planning behavior" at bounding box center [123, 252] width 136 height 14
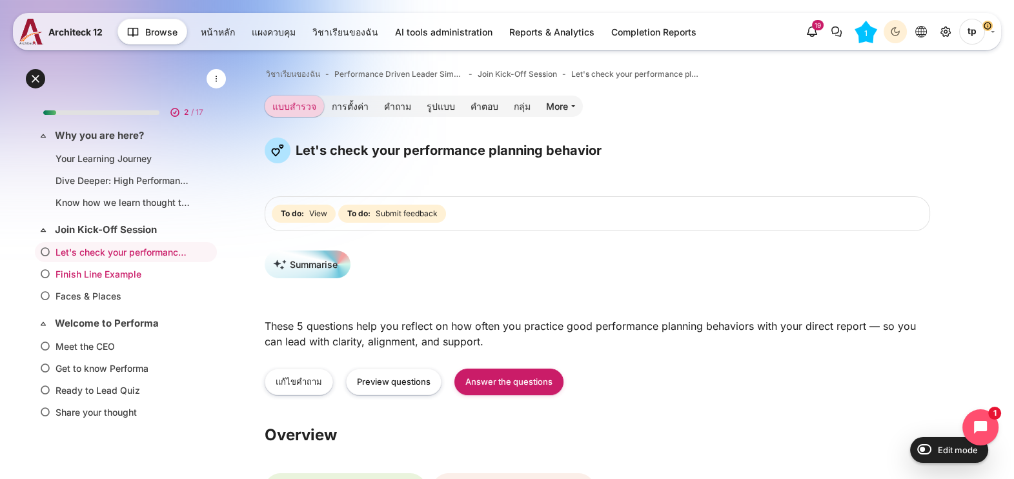
click at [96, 277] on link "Finish Line Example" at bounding box center [123, 274] width 136 height 14
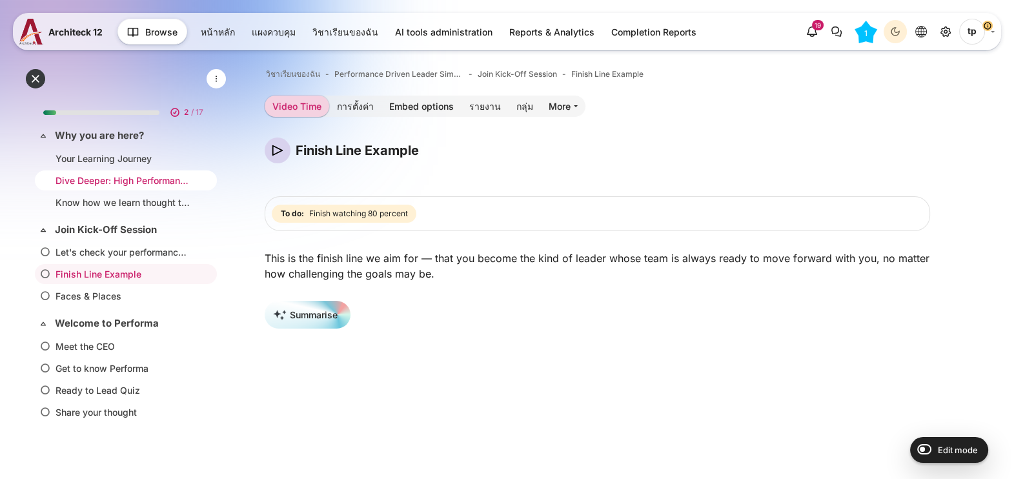
click at [100, 178] on link "Dive Deeper: High Performance Leadership Program" at bounding box center [123, 181] width 136 height 14
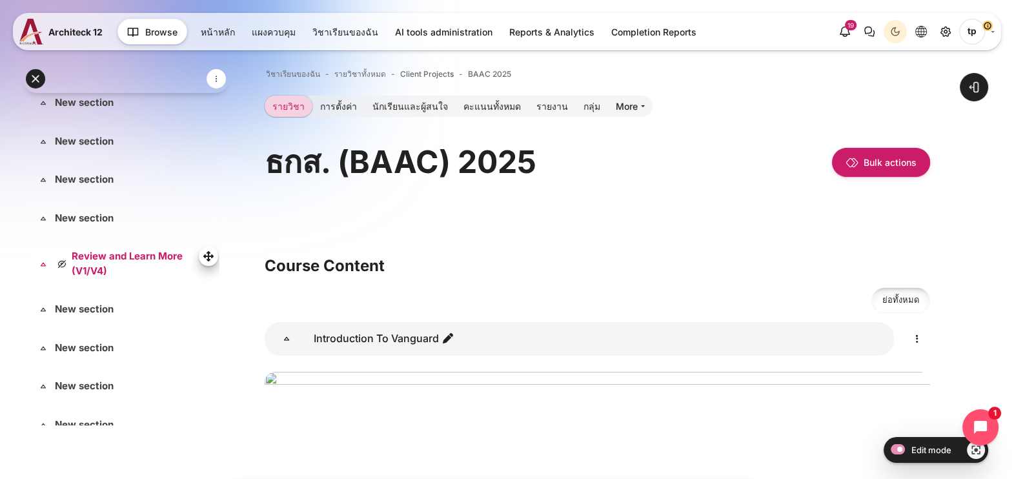
scroll to position [242, 0]
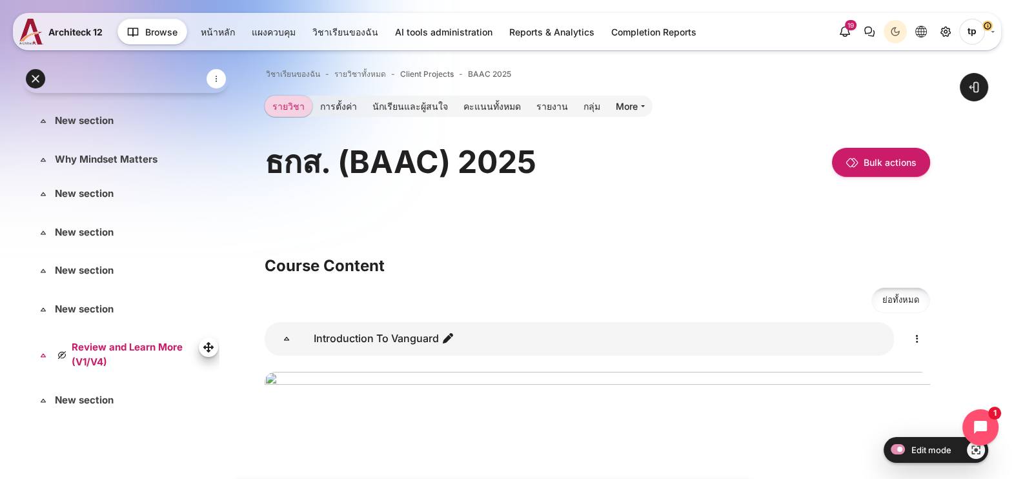
click at [114, 354] on link "Review and Learn More (V1/V4)" at bounding box center [124, 354] width 139 height 29
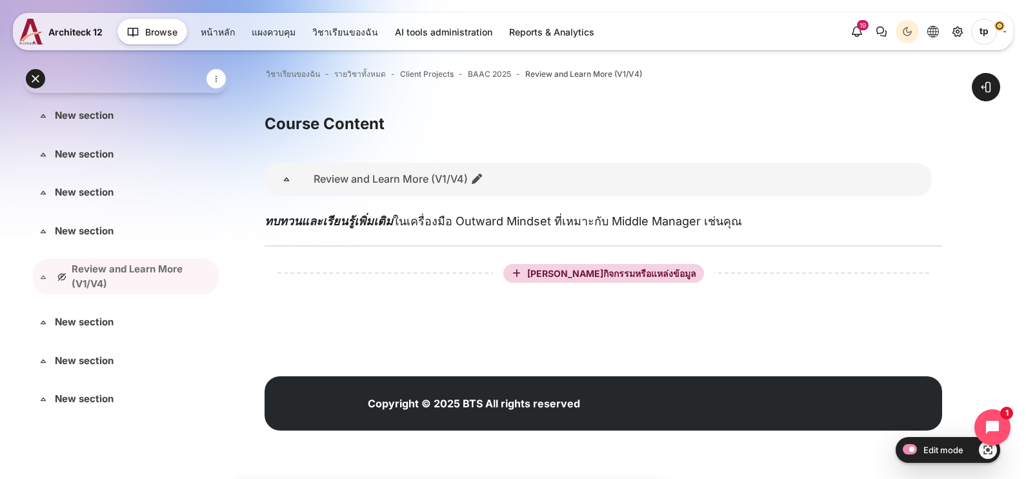
scroll to position [32, 0]
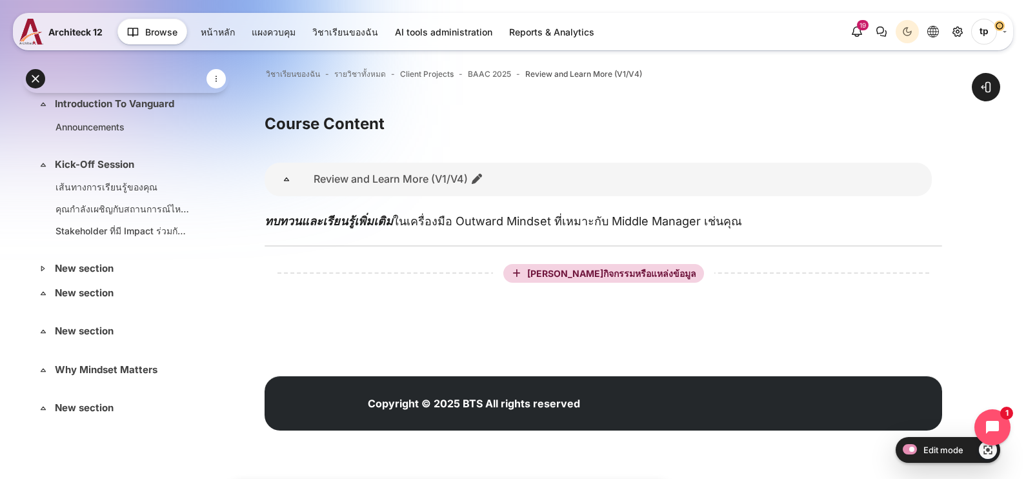
drag, startPoint x: 365, startPoint y: 328, endPoint x: 288, endPoint y: 304, distance: 80.4
click at [365, 326] on div "บล็อค" at bounding box center [604, 336] width 678 height 39
click at [77, 269] on link "New section" at bounding box center [124, 268] width 139 height 15
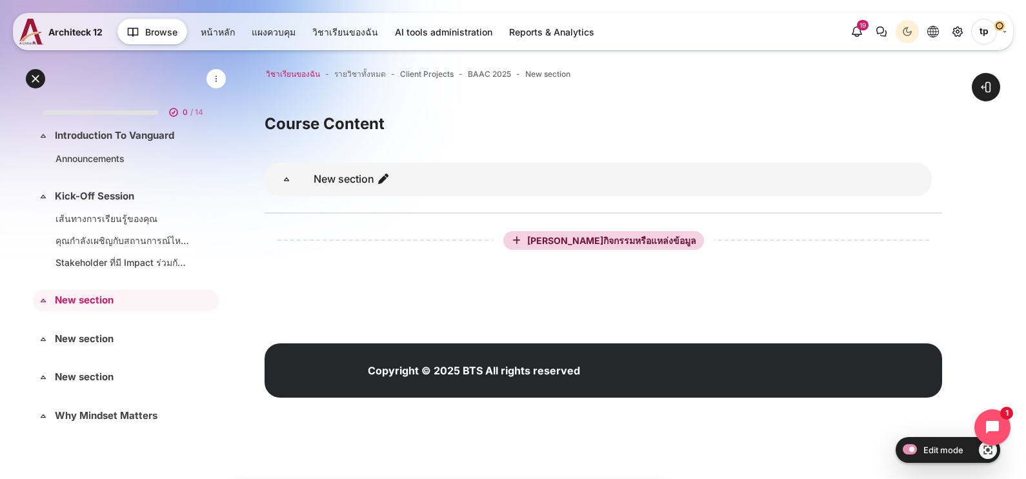
click at [305, 70] on span "วิชาเรียนของฉัน" at bounding box center [293, 74] width 54 height 12
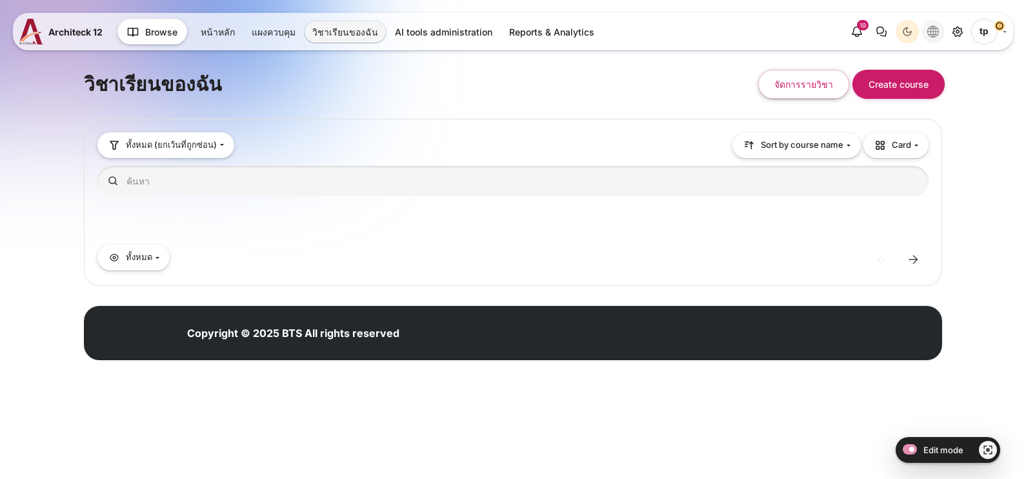
click at [942, 32] on button "Languages" at bounding box center [932, 31] width 23 height 23
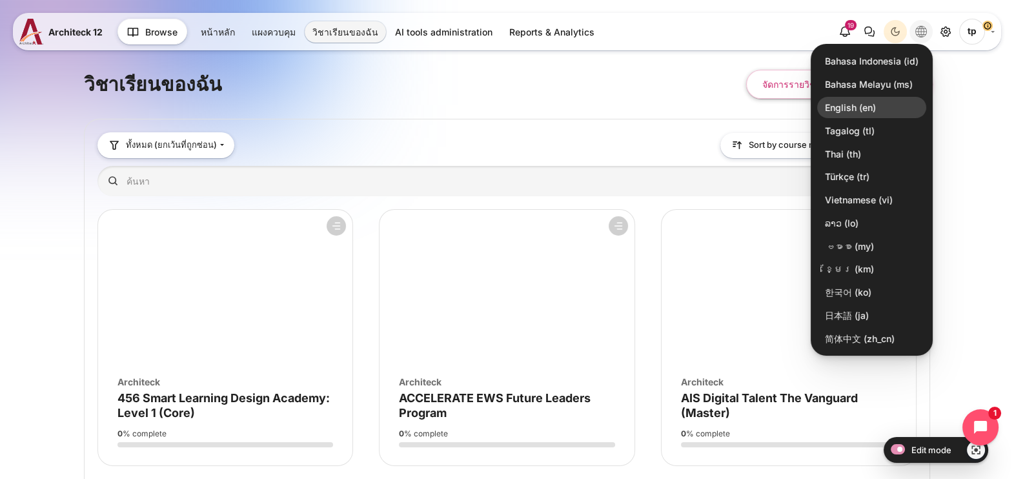
click at [865, 110] on link "English ‎(en)‎" at bounding box center [871, 108] width 109 height 22
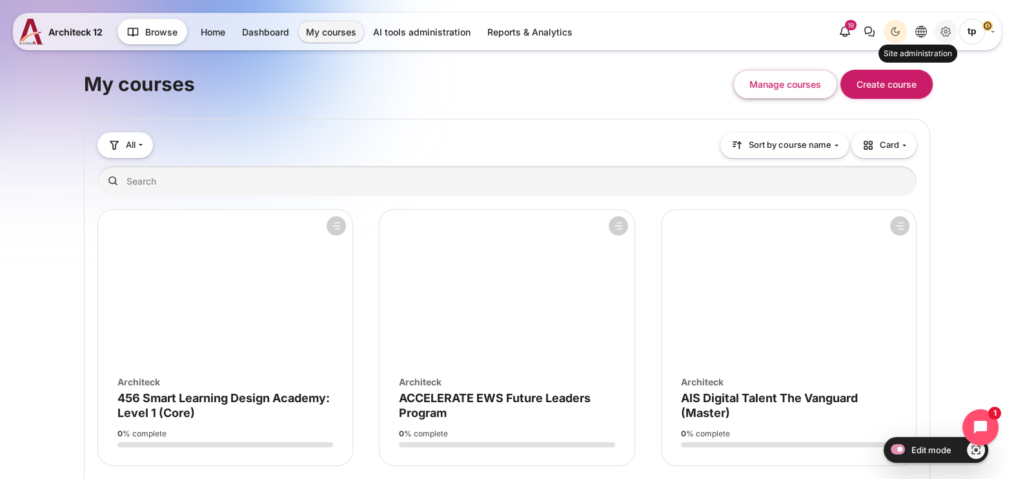
click at [938, 35] on icon "Site administration" at bounding box center [945, 31] width 15 height 15
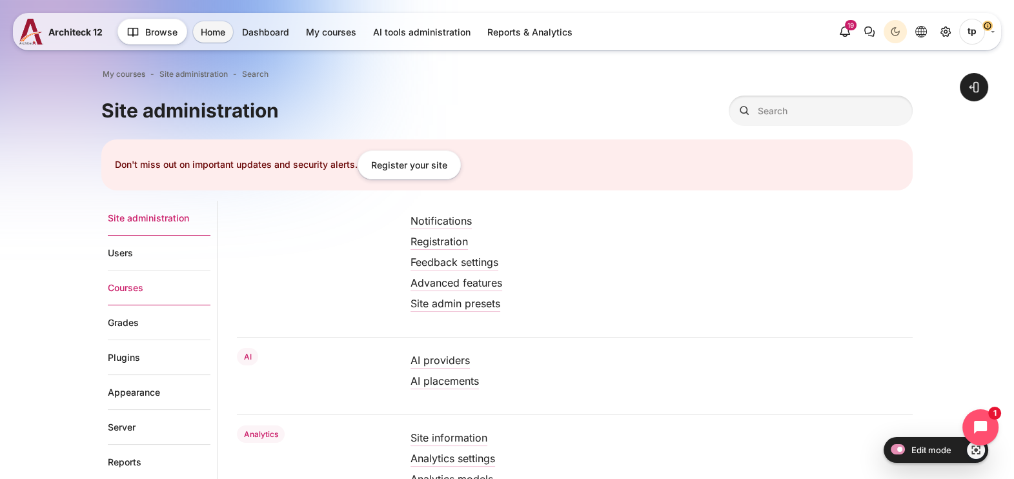
click at [137, 288] on link "Courses" at bounding box center [159, 287] width 103 height 35
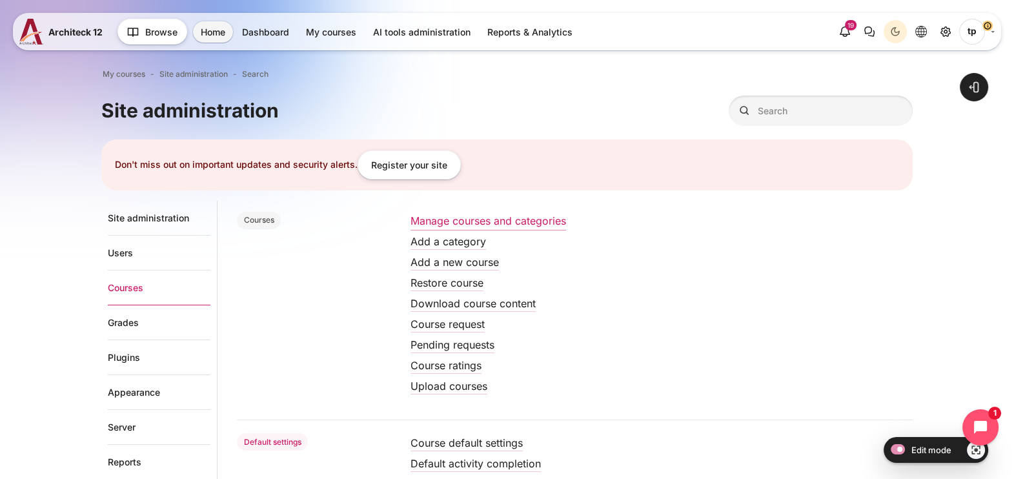
click at [503, 217] on link "Manage courses and categories" at bounding box center [488, 220] width 156 height 13
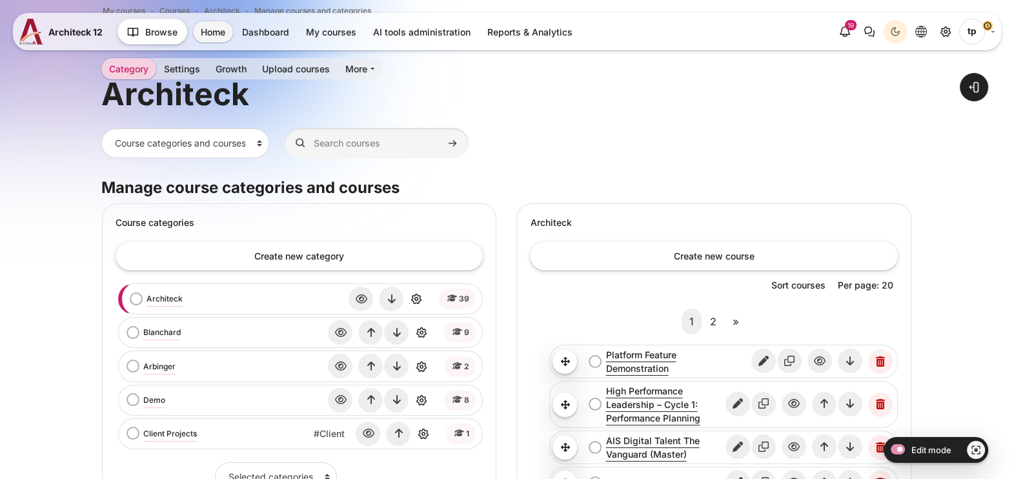
scroll to position [161, 0]
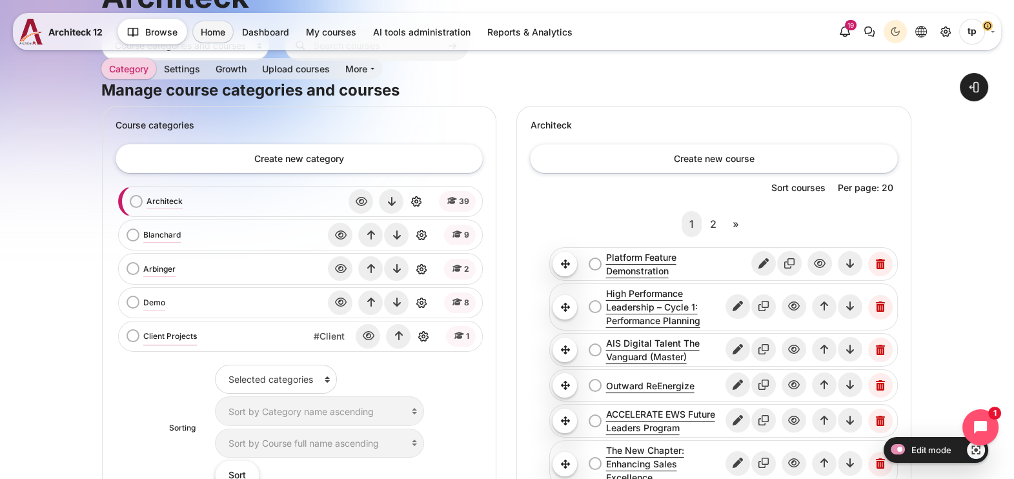
click at [152, 336] on link "Client Projects" at bounding box center [170, 336] width 54 height 12
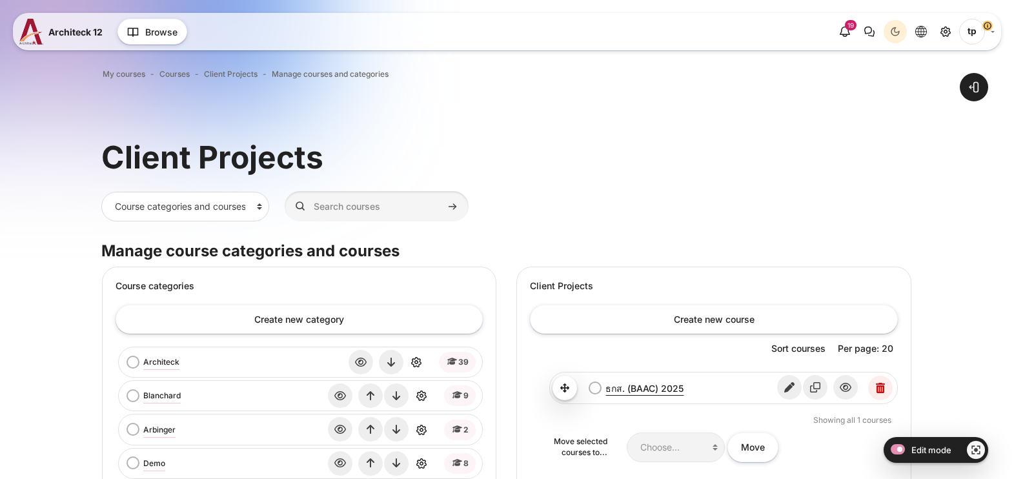
scroll to position [161, 0]
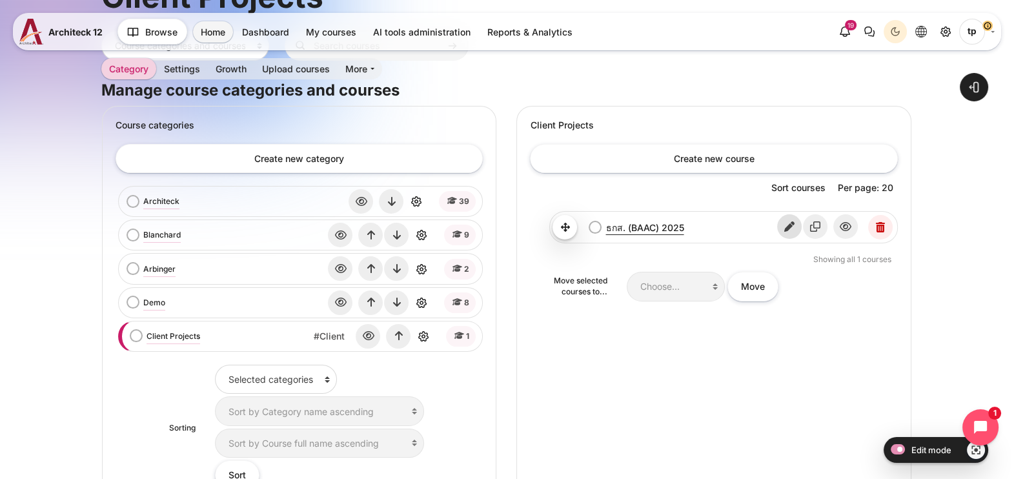
click at [789, 227] on icon "Edit" at bounding box center [789, 226] width 25 height 25
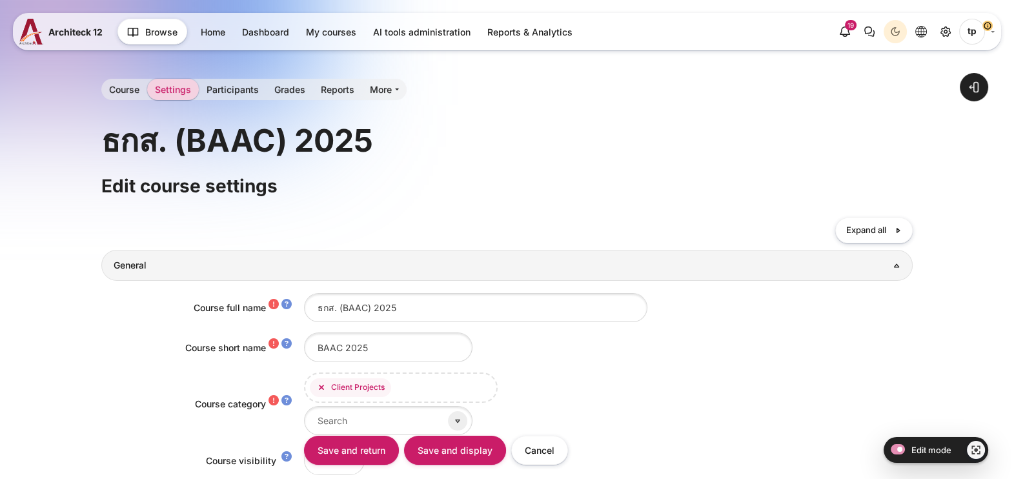
click at [112, 86] on link "Course" at bounding box center [124, 89] width 46 height 21
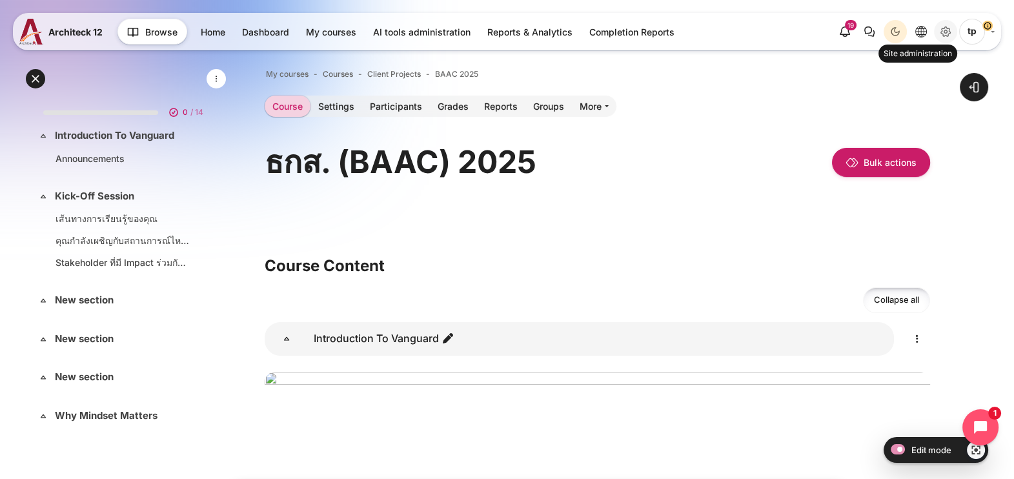
click at [952, 32] on icon "Site administration" at bounding box center [945, 31] width 15 height 15
click at [595, 101] on link "More" at bounding box center [594, 106] width 45 height 21
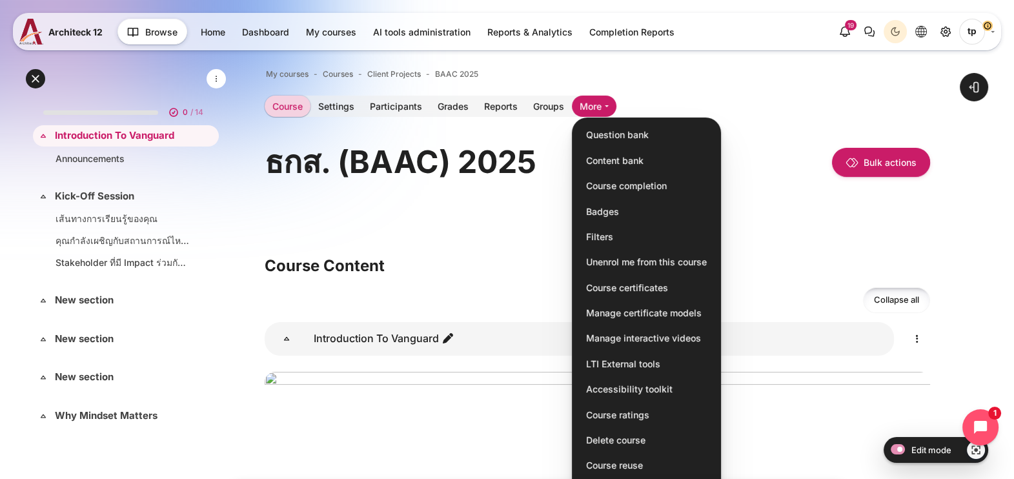
drag, startPoint x: 472, startPoint y: 190, endPoint x: 462, endPoint y: 188, distance: 9.9
click at [467, 190] on header "ธกส. (BAAC) 2025 Bulk actions" at bounding box center [597, 171] width 665 height 68
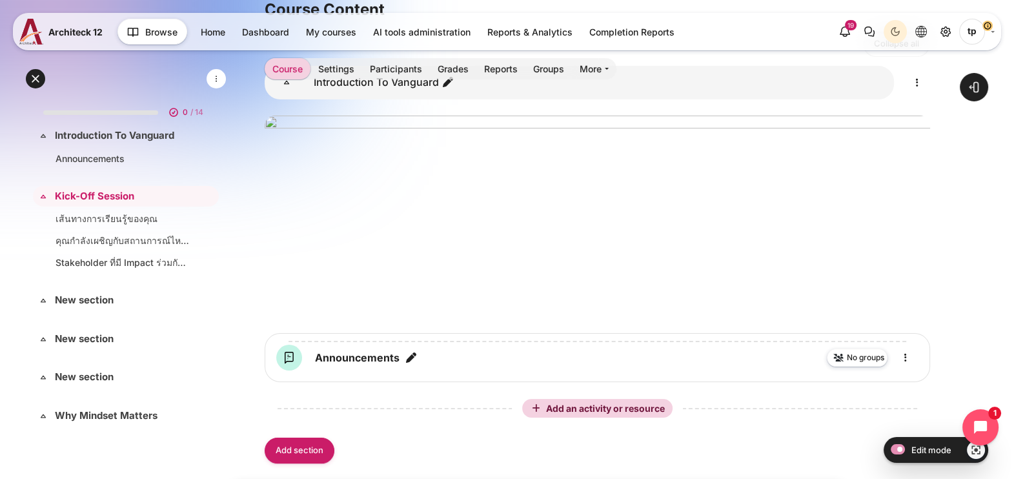
scroll to position [80, 0]
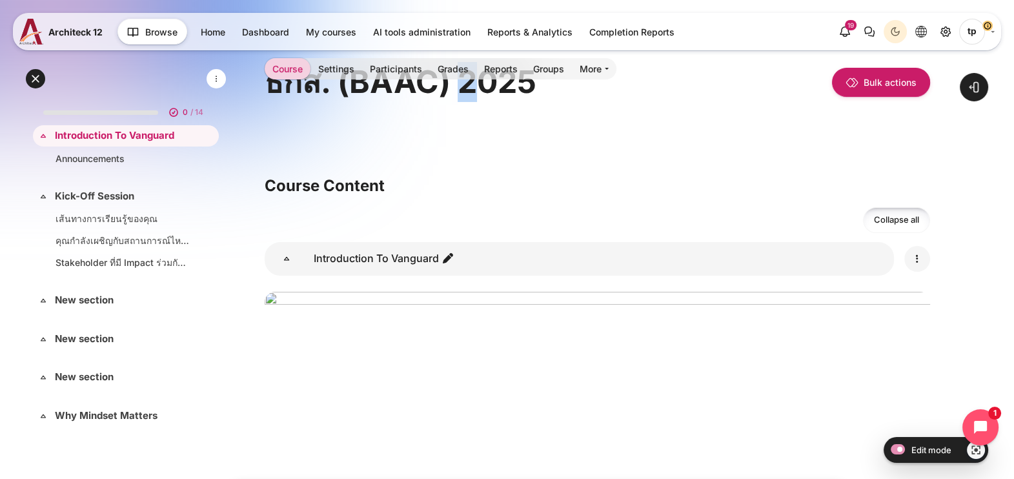
click at [924, 251] on icon "Edit" at bounding box center [916, 258] width 15 height 15
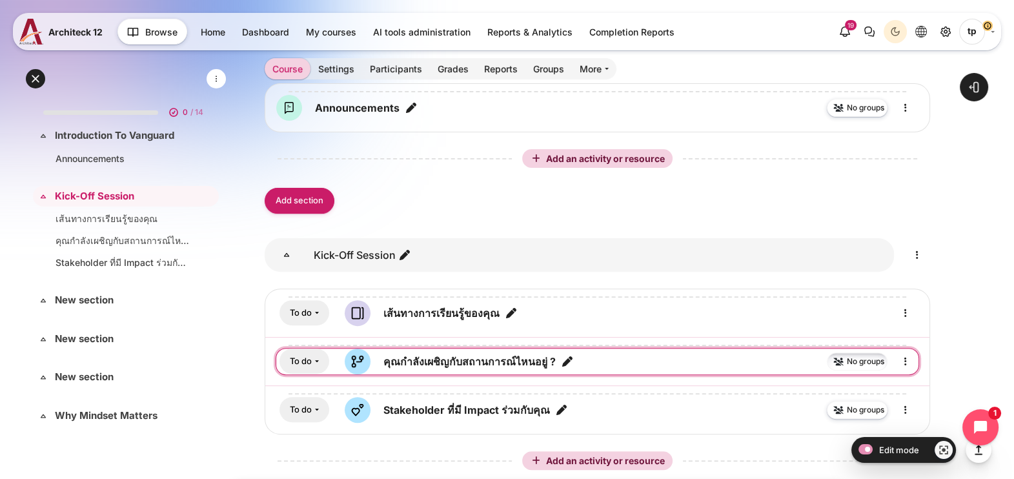
scroll to position [645, 0]
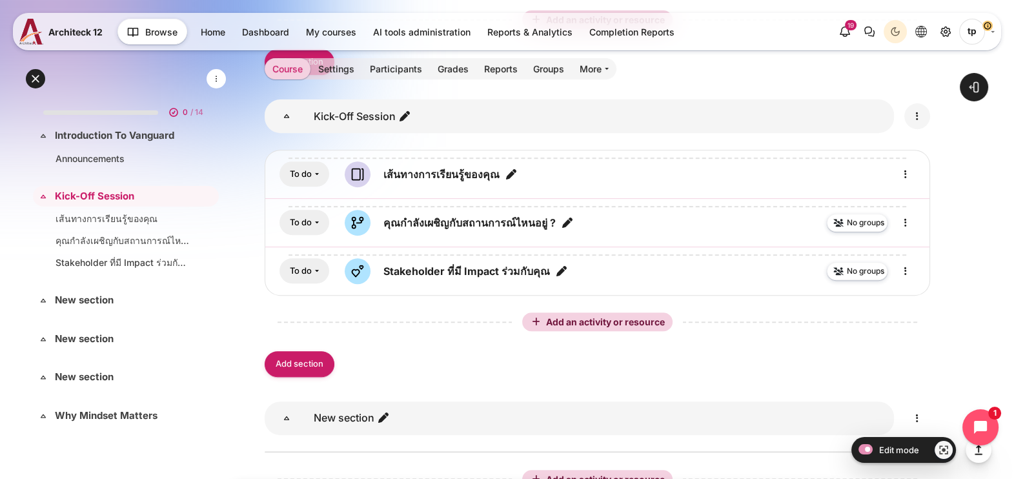
click at [918, 112] on icon "Edit" at bounding box center [916, 115] width 15 height 15
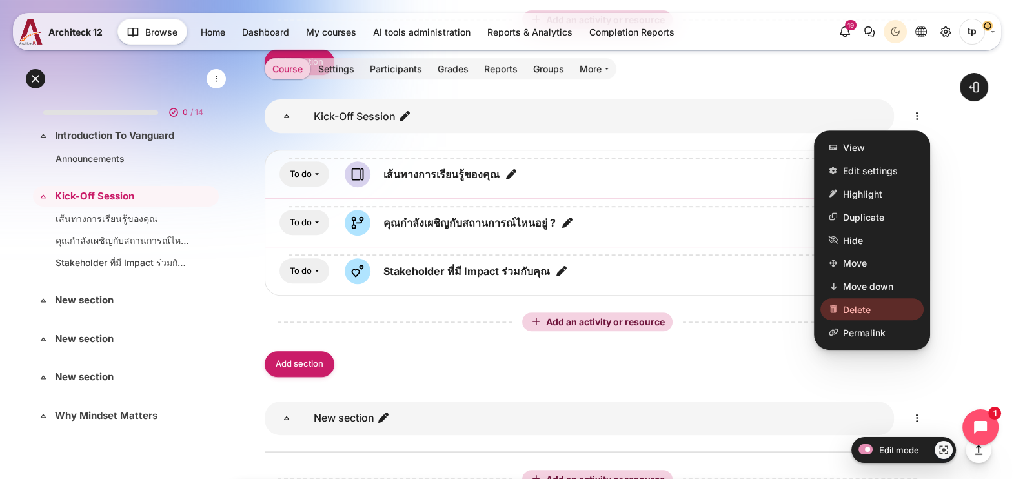
click at [848, 307] on span "Delete" at bounding box center [857, 310] width 28 height 14
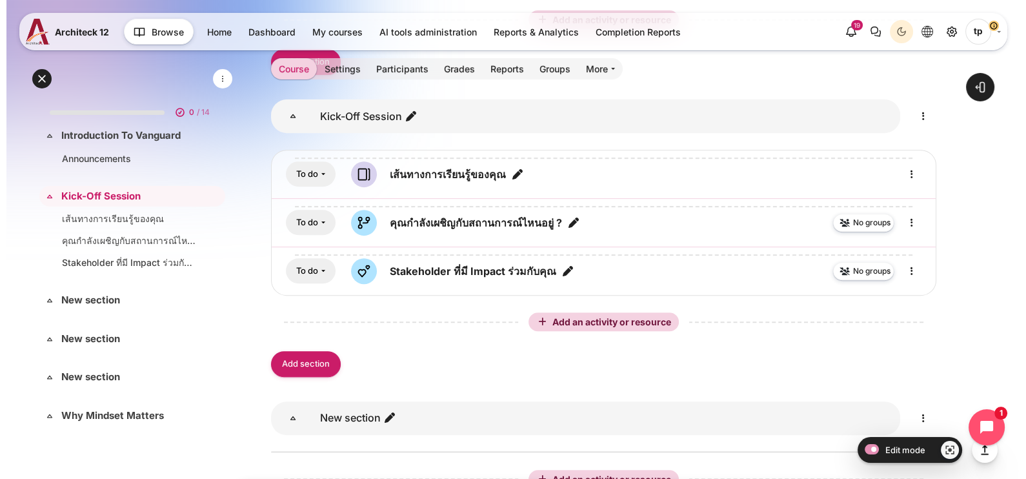
scroll to position [648, 0]
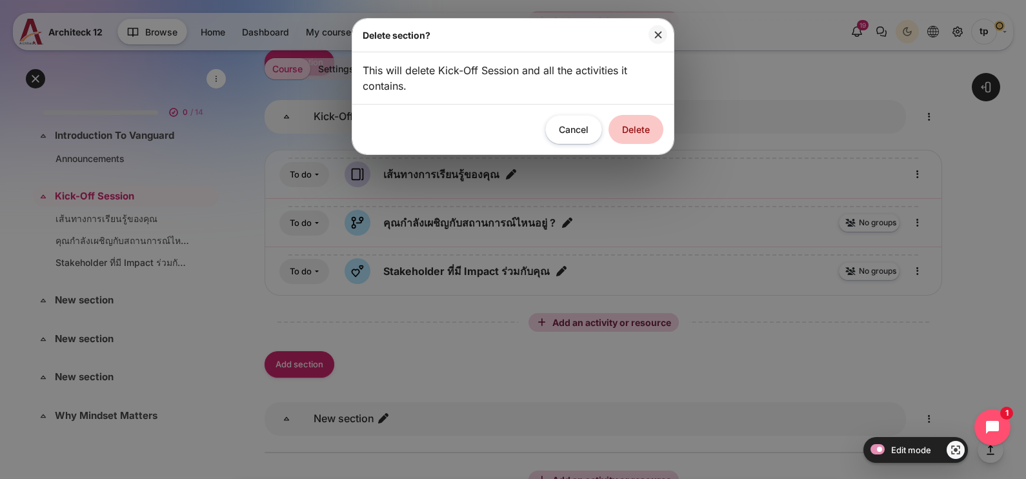
click at [648, 136] on button "Delete" at bounding box center [636, 129] width 55 height 29
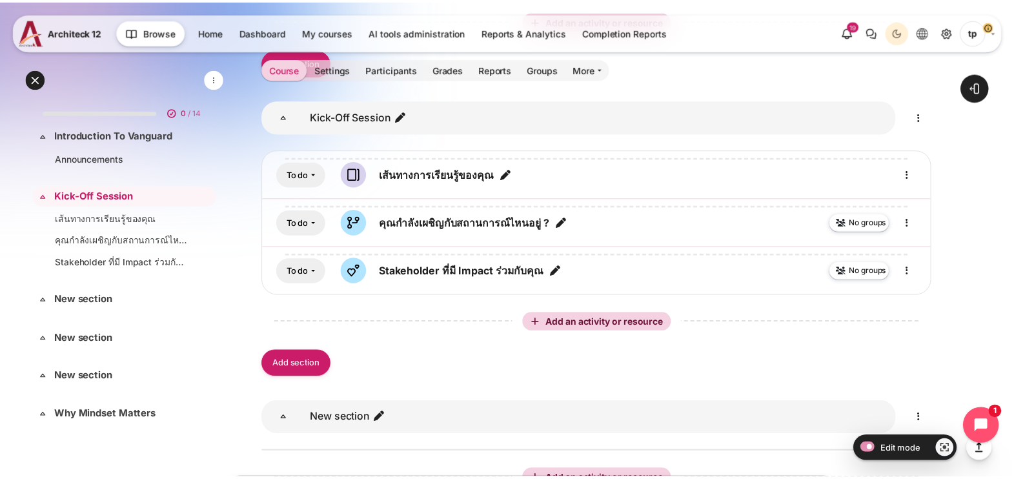
scroll to position [645, 0]
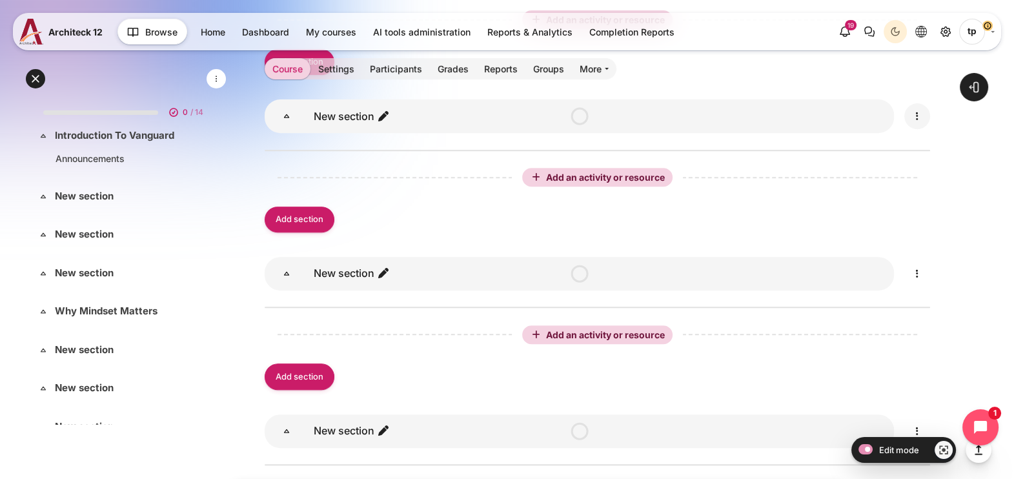
click at [919, 116] on icon "Edit" at bounding box center [916, 115] width 15 height 15
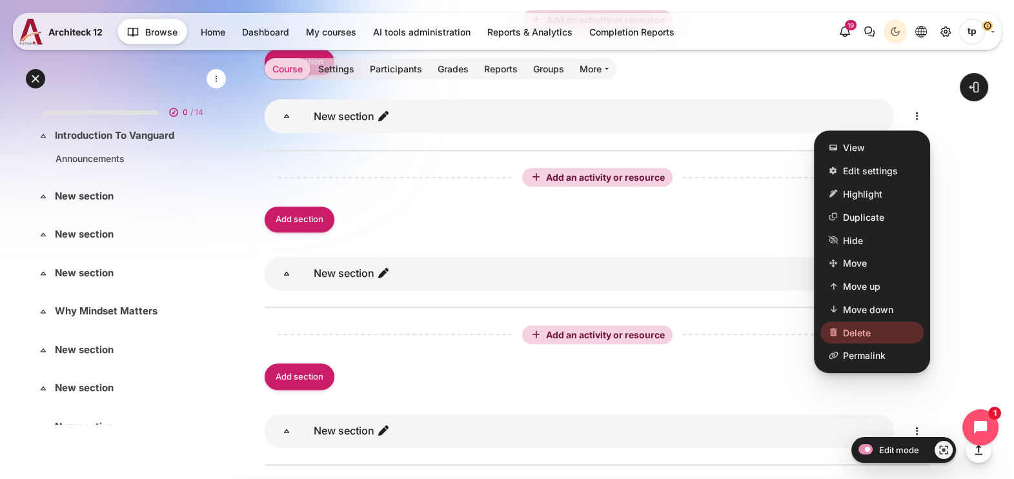
click at [843, 327] on span "Delete" at bounding box center [857, 333] width 28 height 14
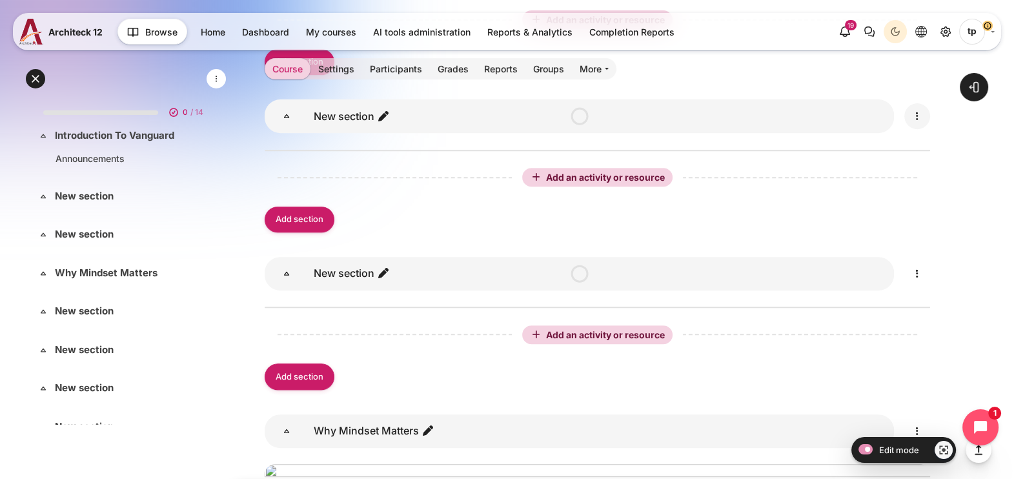
click at [913, 116] on icon "Edit" at bounding box center [916, 115] width 15 height 15
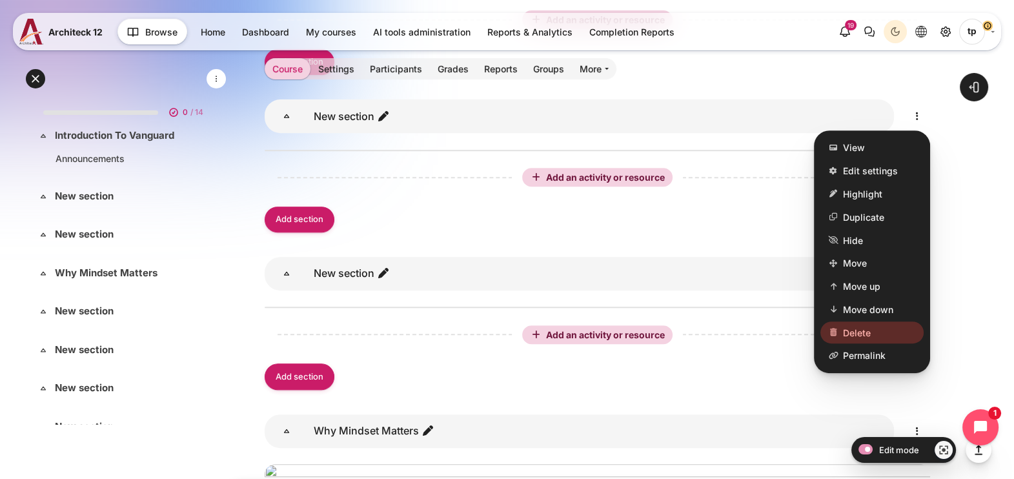
click at [836, 324] on link "Delete" at bounding box center [871, 332] width 103 height 22
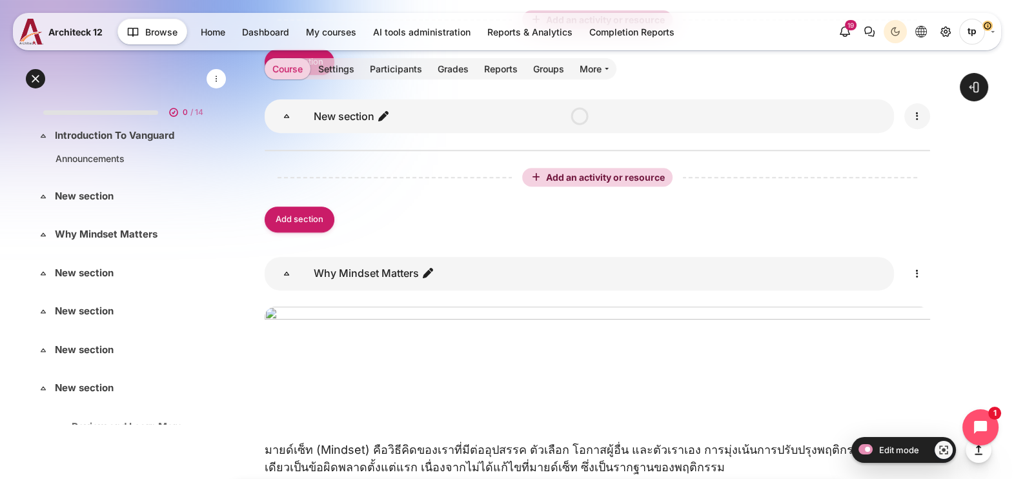
click at [918, 119] on icon "Edit" at bounding box center [916, 115] width 15 height 15
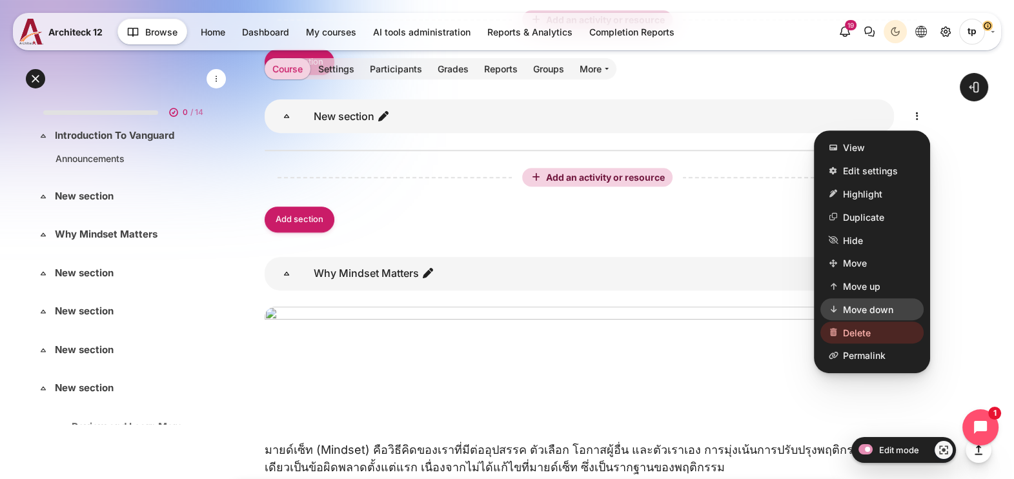
click at [849, 313] on span "Move down" at bounding box center [868, 310] width 50 height 14
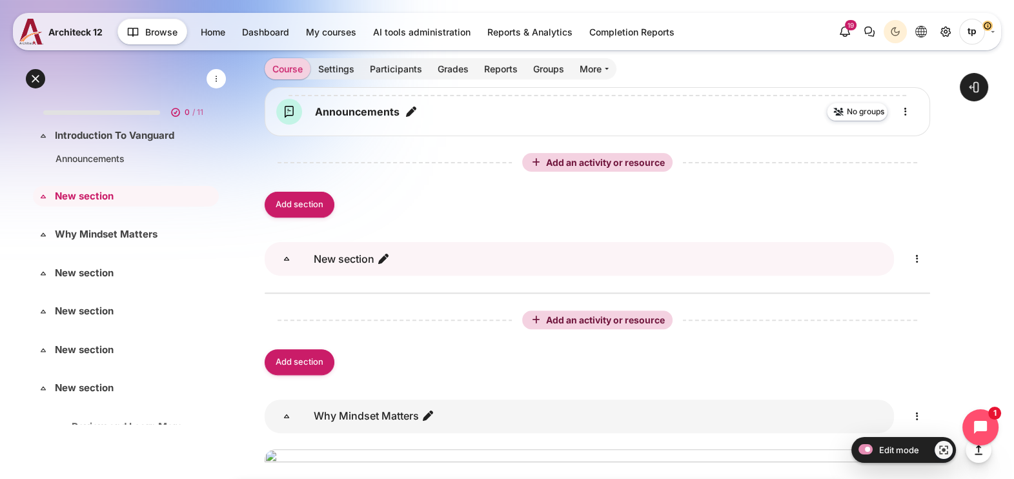
scroll to position [583, 0]
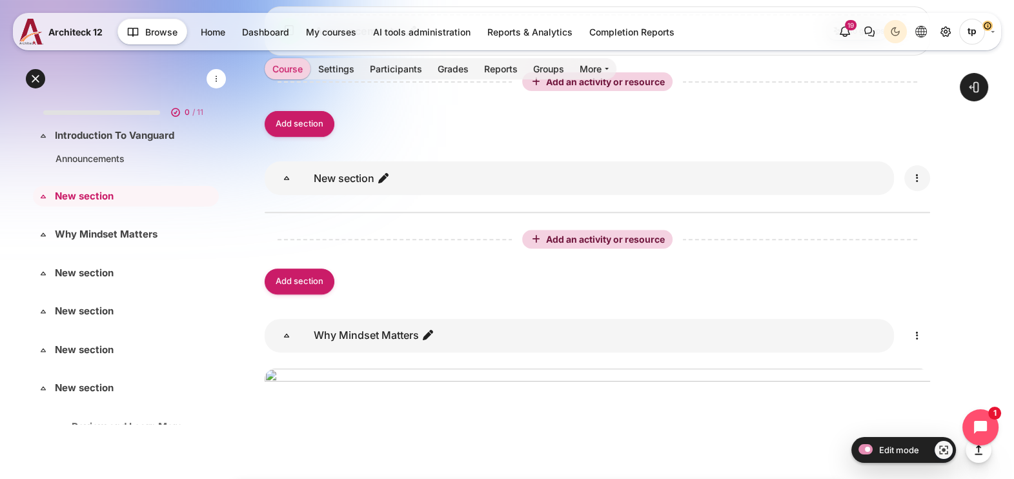
click at [913, 174] on icon "Edit" at bounding box center [916, 177] width 15 height 15
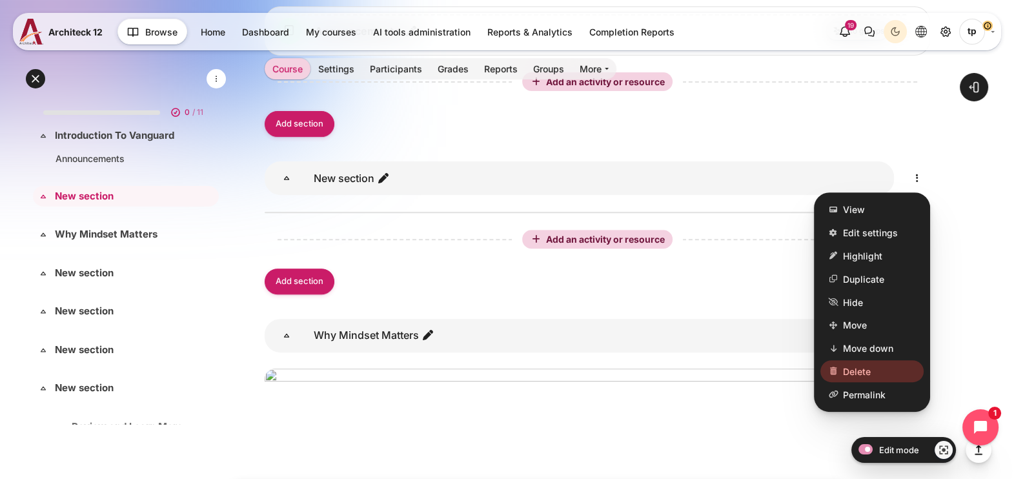
click at [849, 368] on span "Delete" at bounding box center [857, 372] width 28 height 14
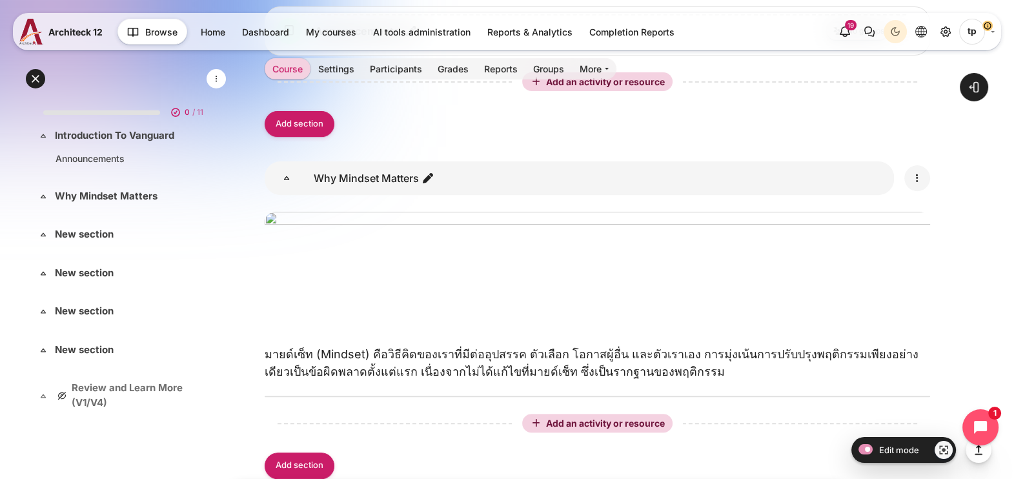
click at [913, 173] on icon "Edit" at bounding box center [916, 177] width 15 height 15
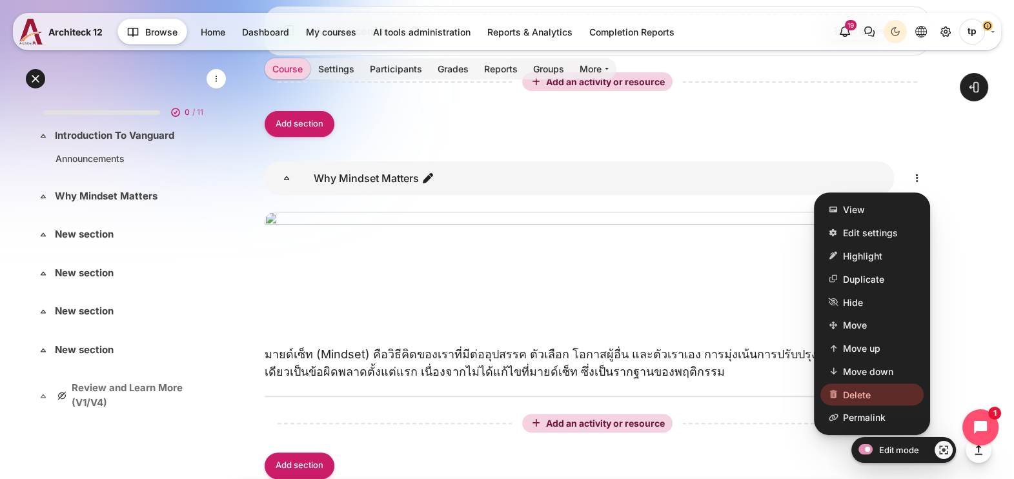
click at [843, 388] on span "Delete" at bounding box center [857, 395] width 28 height 14
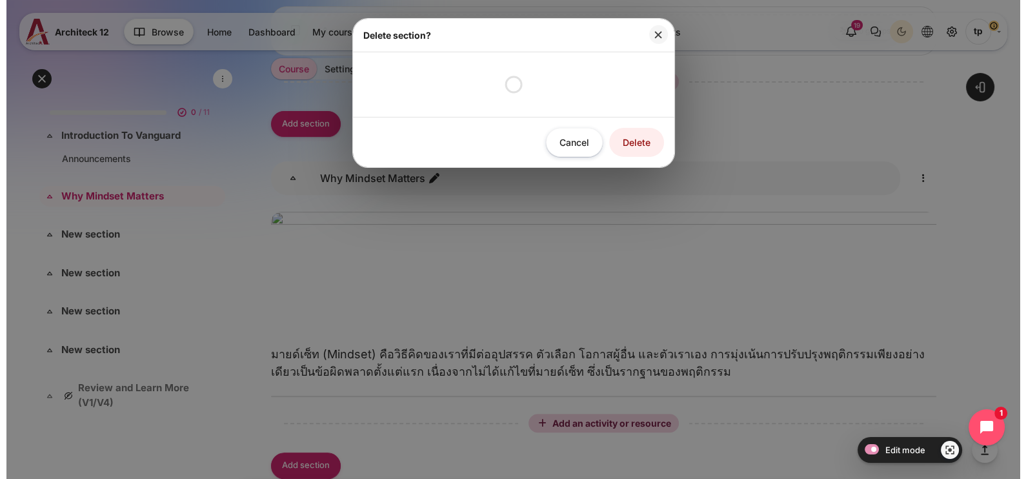
scroll to position [587, 0]
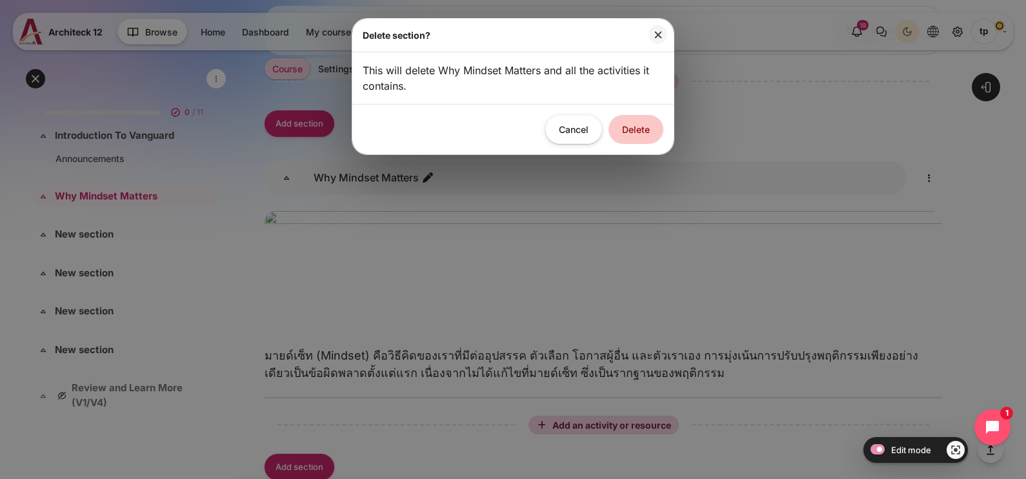
click at [646, 133] on button "Delete" at bounding box center [636, 129] width 55 height 29
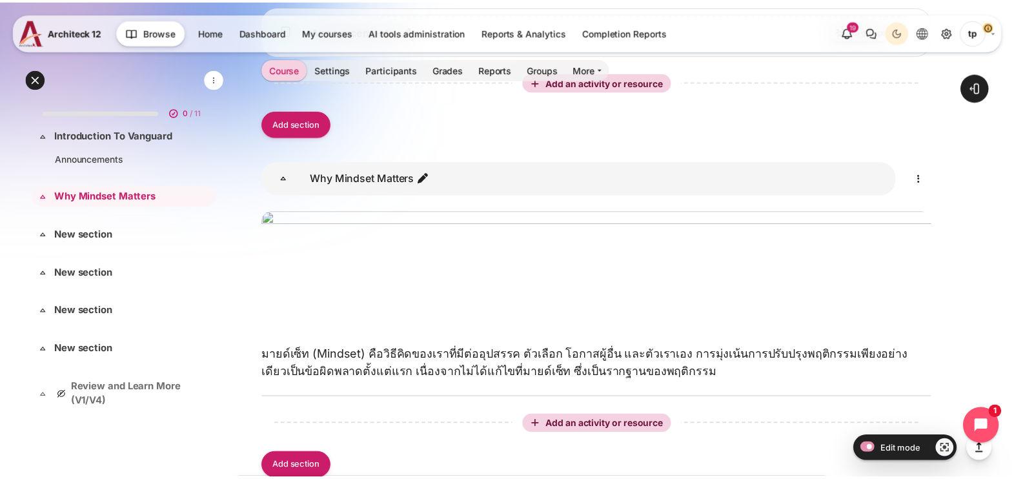
scroll to position [583, 0]
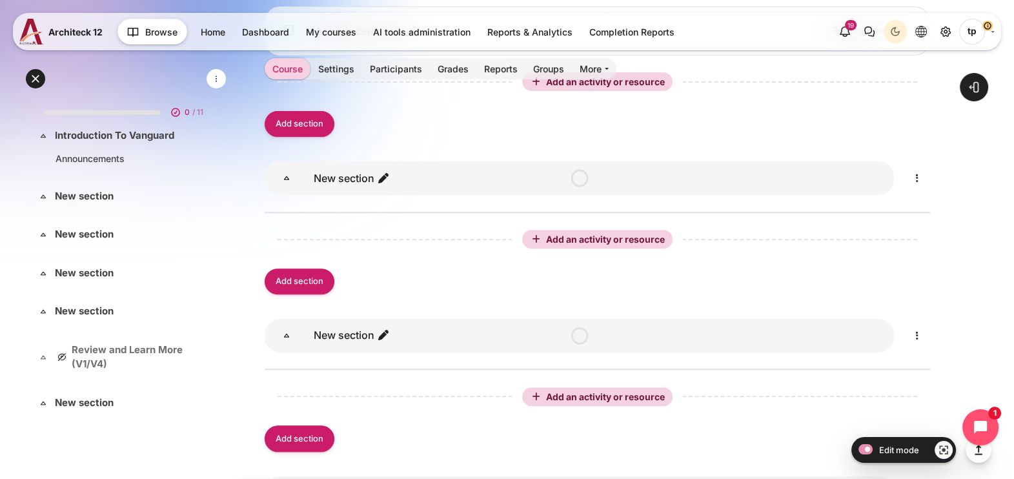
click at [916, 176] on icon "Edit" at bounding box center [916, 177] width 15 height 15
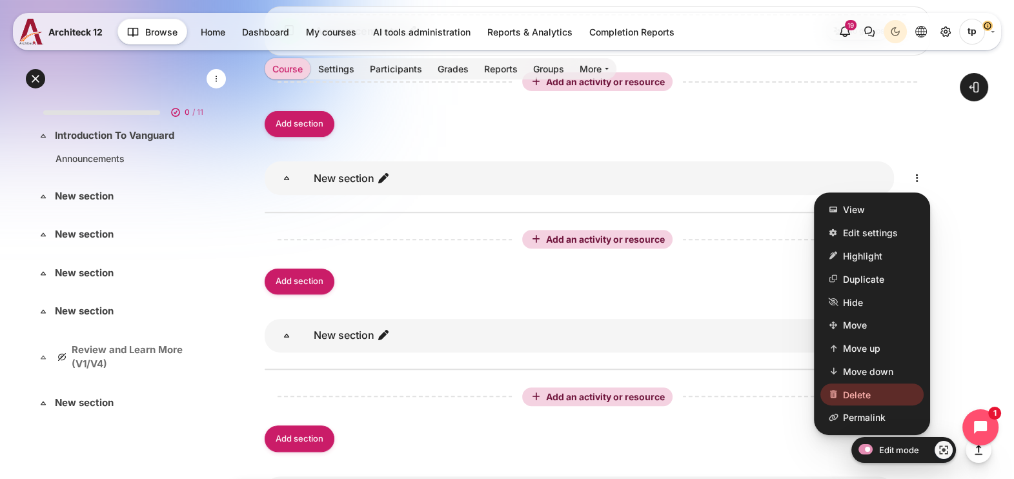
click at [863, 384] on link "Delete" at bounding box center [871, 394] width 103 height 22
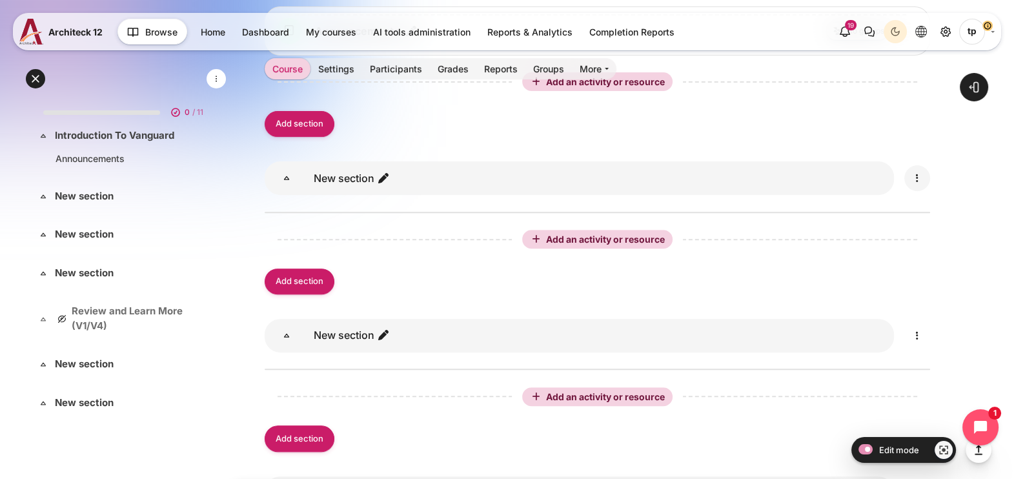
click at [910, 179] on icon "Edit" at bounding box center [916, 177] width 15 height 15
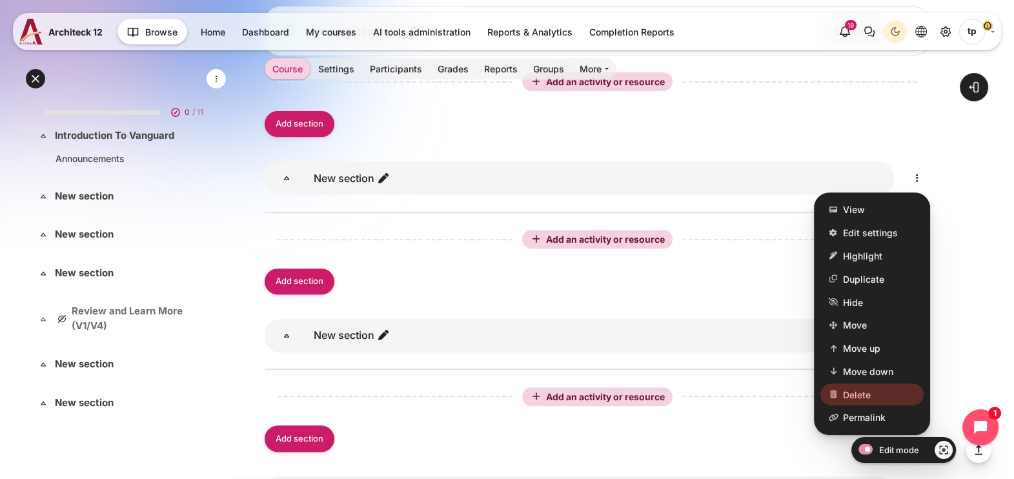
click at [855, 388] on span "Delete" at bounding box center [857, 395] width 28 height 14
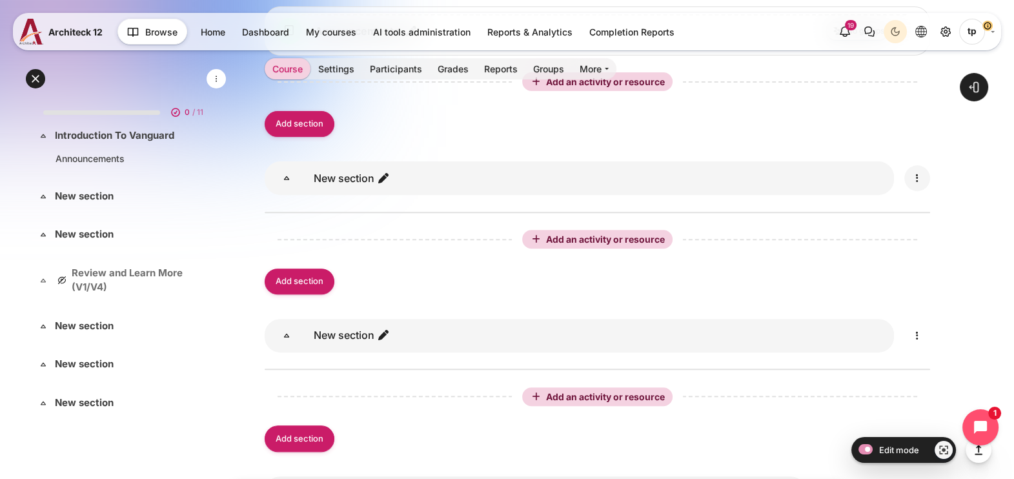
click at [923, 171] on icon "Edit" at bounding box center [916, 177] width 15 height 15
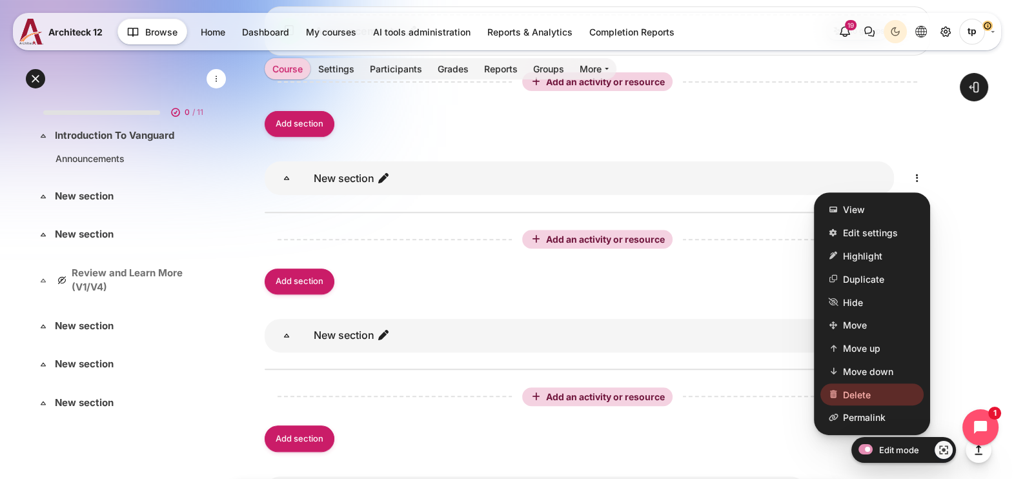
click at [866, 383] on link "Delete" at bounding box center [871, 394] width 103 height 22
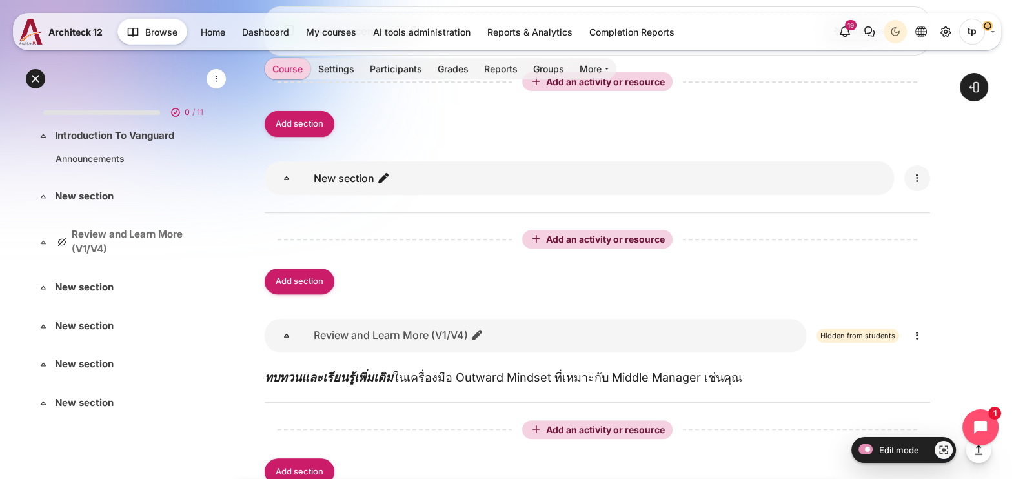
click at [919, 174] on icon "Edit" at bounding box center [916, 177] width 15 height 15
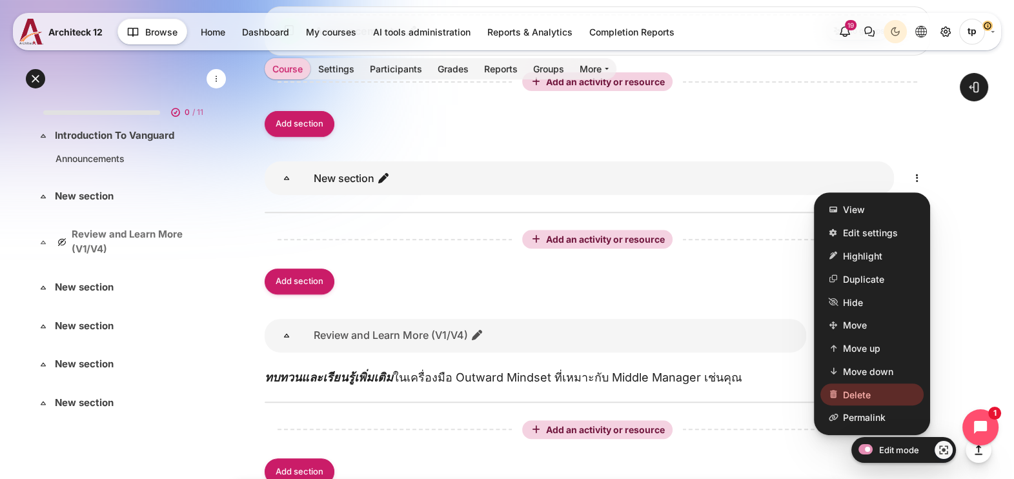
click at [868, 393] on span "Delete" at bounding box center [857, 395] width 28 height 14
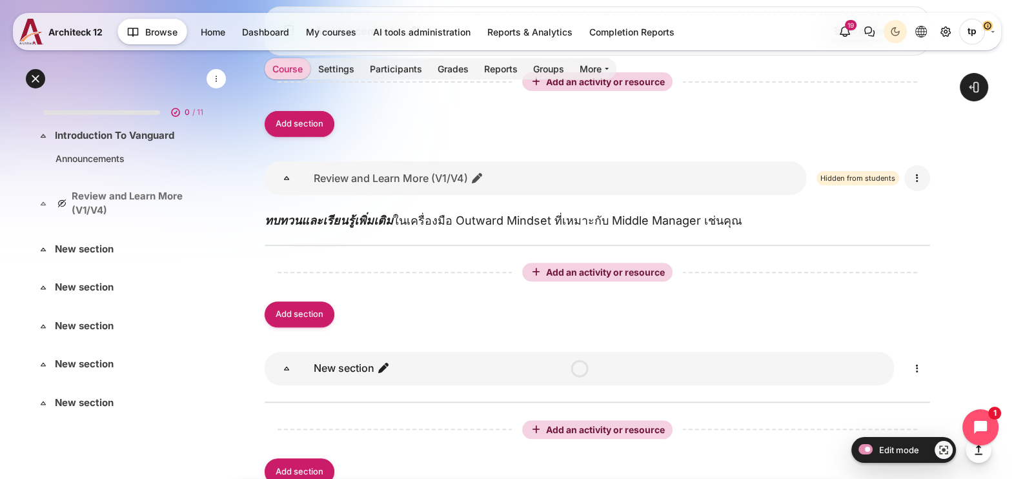
click at [925, 174] on link "Content" at bounding box center [917, 178] width 26 height 26
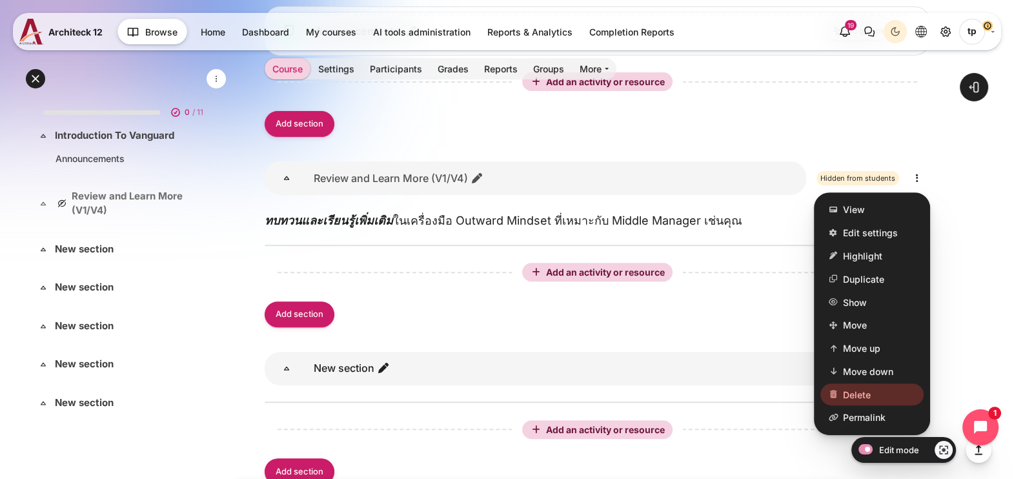
click at [860, 395] on span "Delete" at bounding box center [857, 395] width 28 height 14
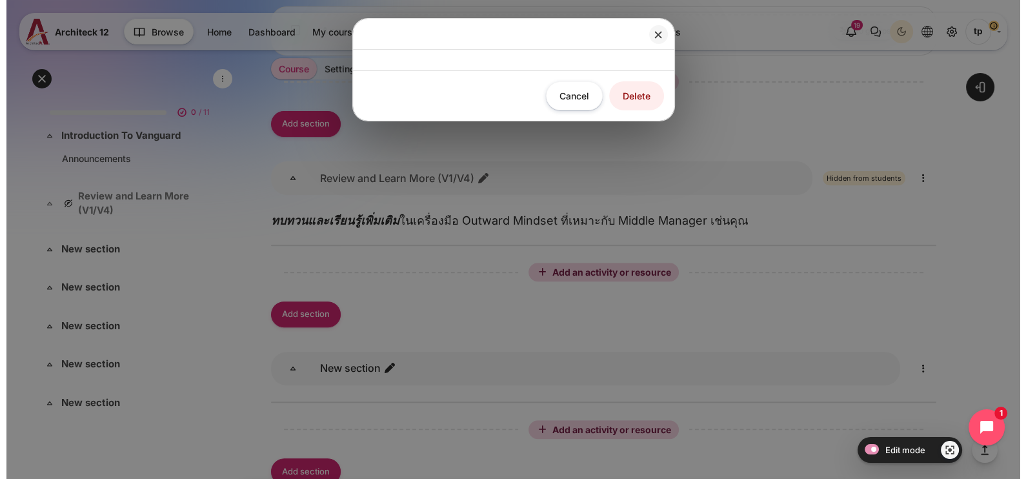
scroll to position [587, 0]
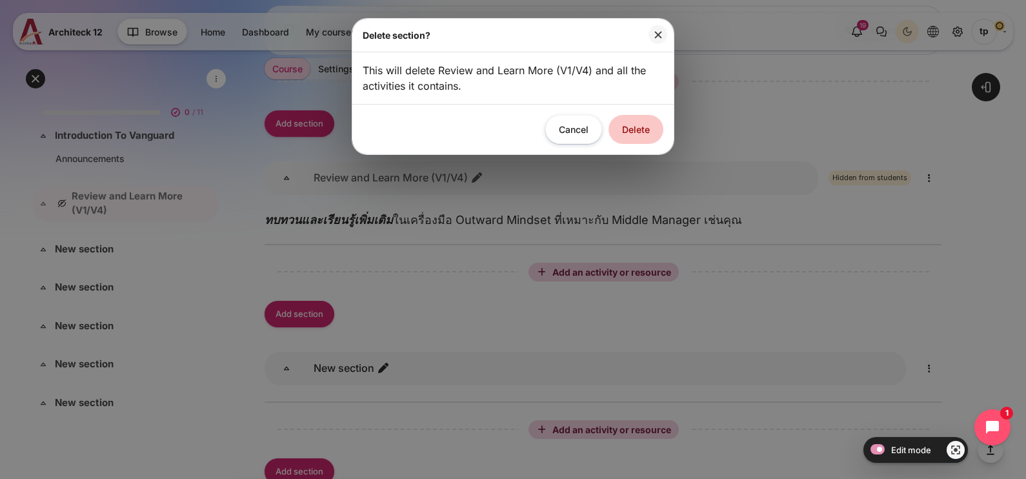
click at [636, 129] on button "Delete" at bounding box center [636, 129] width 55 height 29
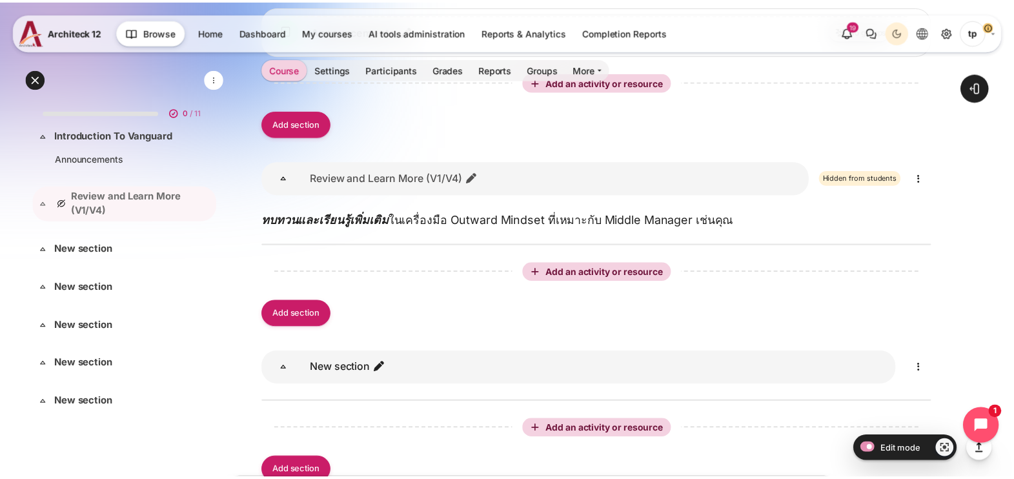
scroll to position [583, 0]
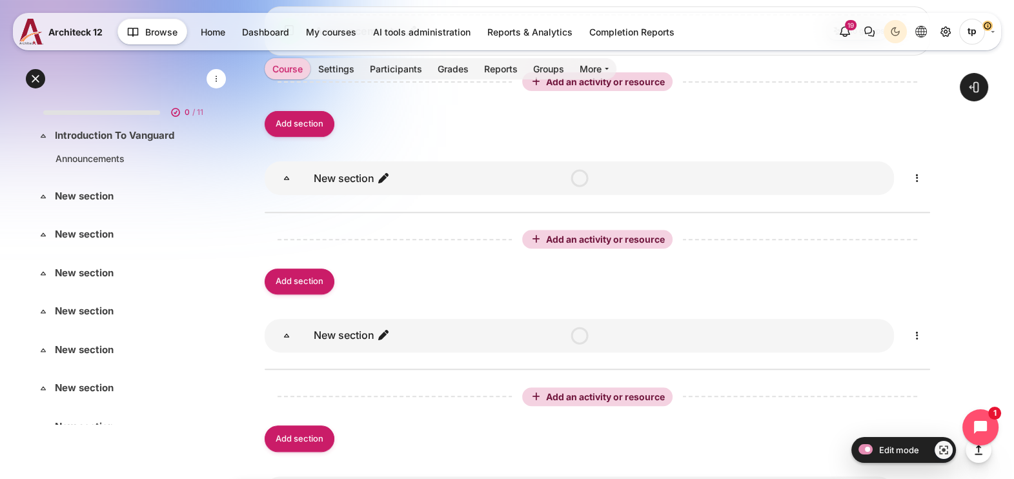
click at [911, 174] on icon "Edit" at bounding box center [916, 177] width 15 height 15
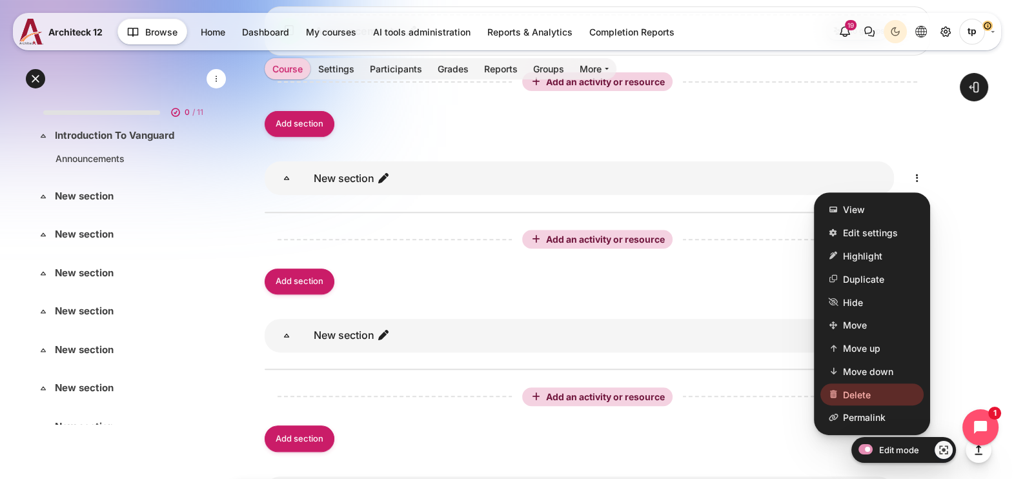
click at [860, 388] on span "Delete" at bounding box center [857, 395] width 28 height 14
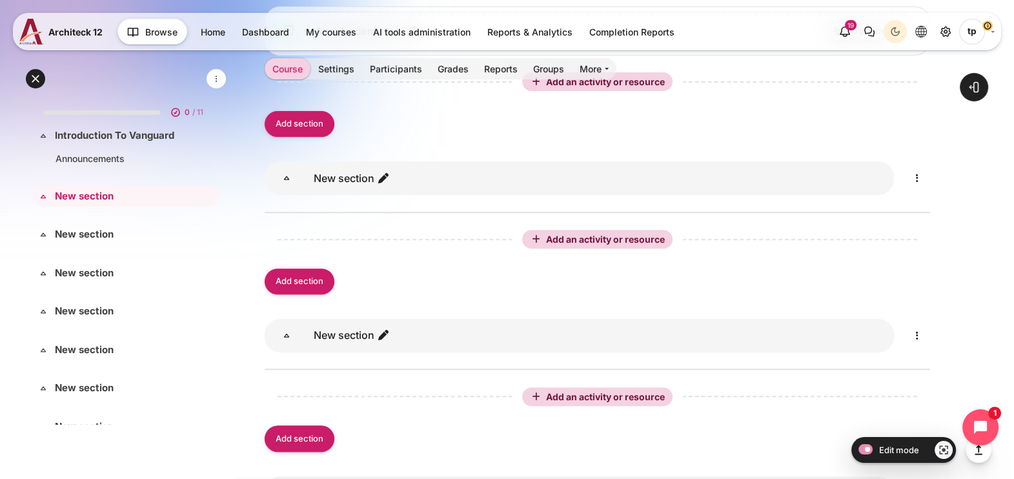
scroll to position [0, 0]
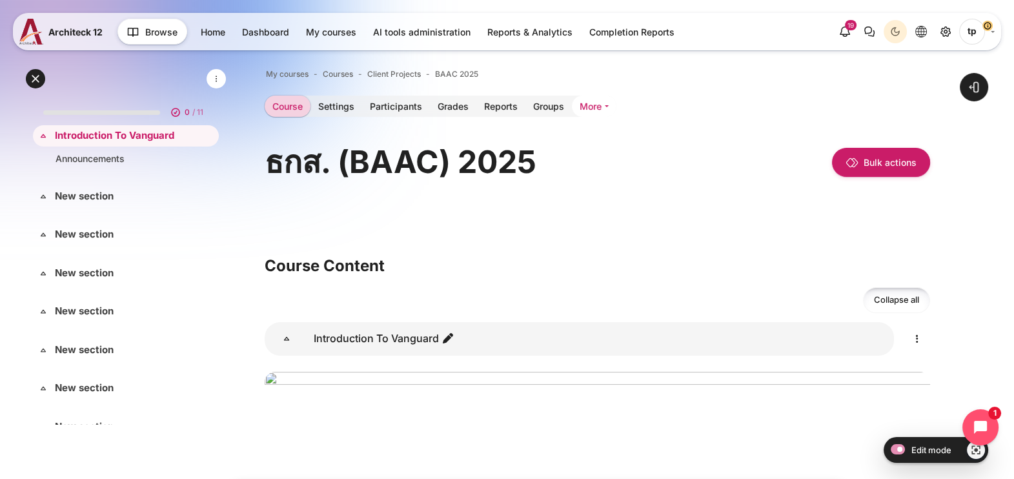
drag, startPoint x: 606, startPoint y: 103, endPoint x: 605, endPoint y: 114, distance: 11.0
click at [605, 103] on link "More" at bounding box center [594, 106] width 45 height 21
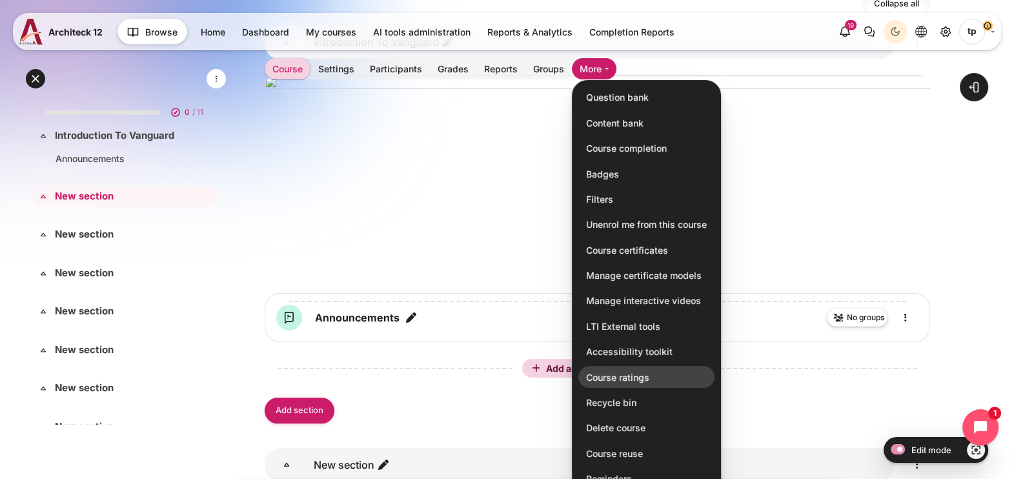
scroll to position [322, 0]
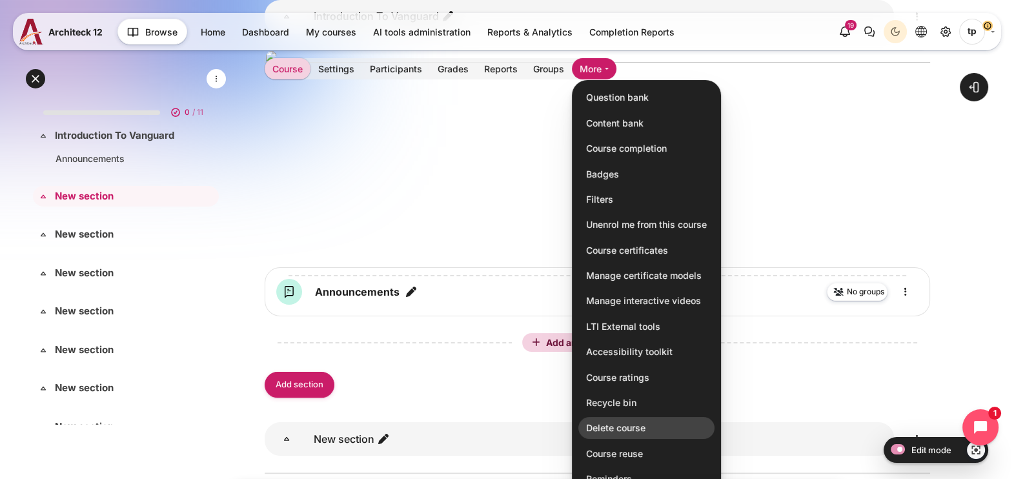
click at [624, 423] on link "Delete course" at bounding box center [646, 428] width 136 height 22
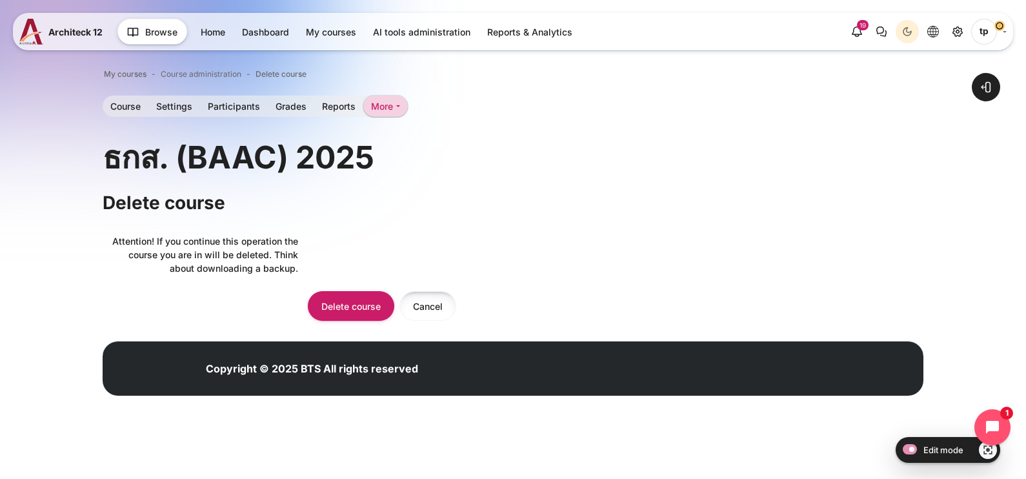
click at [436, 299] on input "Cancel" at bounding box center [427, 305] width 57 height 29
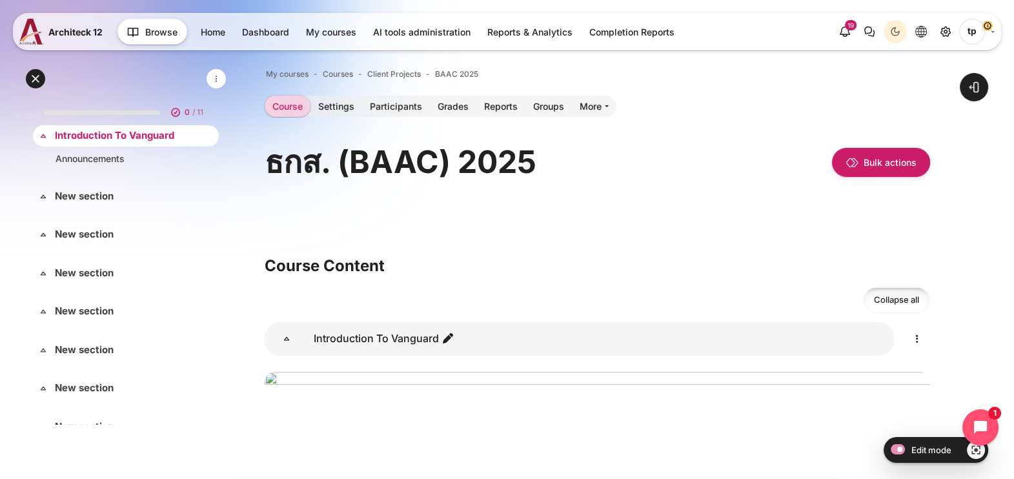
drag, startPoint x: 121, startPoint y: 139, endPoint x: 97, endPoint y: 136, distance: 23.5
click at [97, 136] on link "Introduction To Vanguard" at bounding box center [124, 135] width 139 height 15
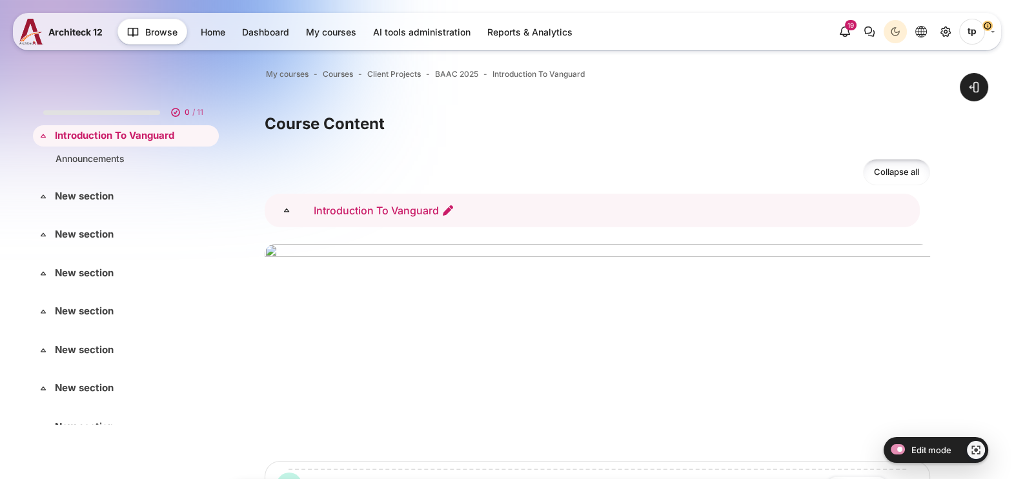
click at [447, 204] on icon "Edit section name" at bounding box center [447, 210] width 13 height 13
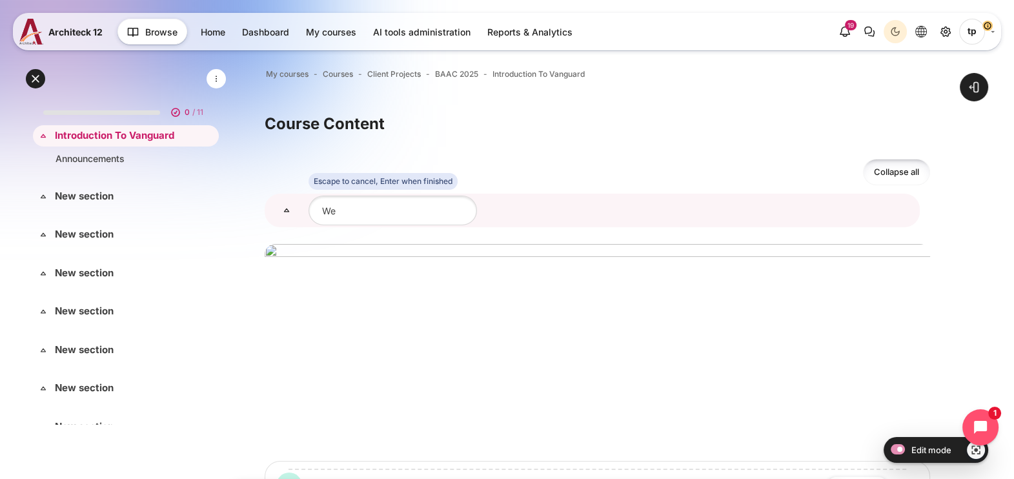
type input "W"
type input "ยินดีต้อนรับเข้าสู่ Phase 1: Access Journey"
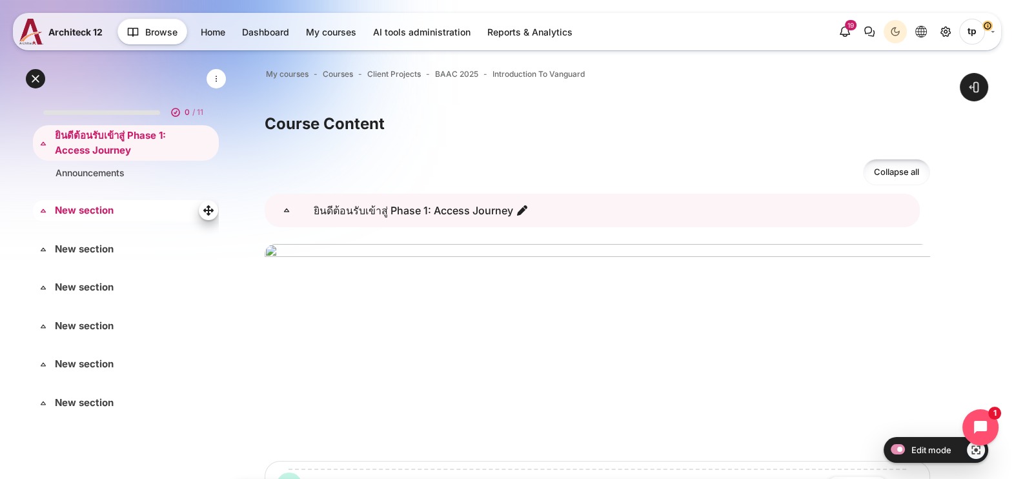
click at [76, 200] on div "Expand Collapse New section Highlighted" at bounding box center [126, 210] width 186 height 21
click at [96, 170] on link "Announcements" at bounding box center [123, 173] width 136 height 14
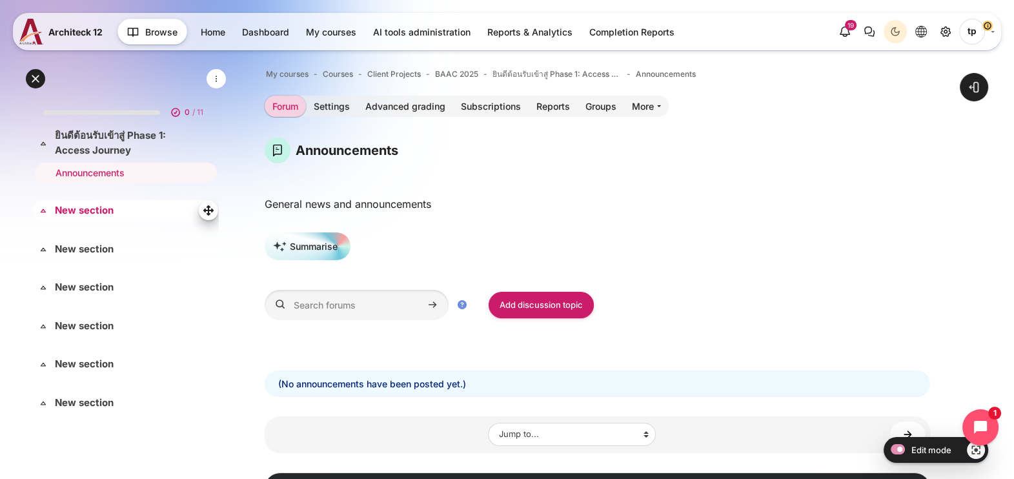
click at [90, 206] on link "New section" at bounding box center [124, 210] width 139 height 15
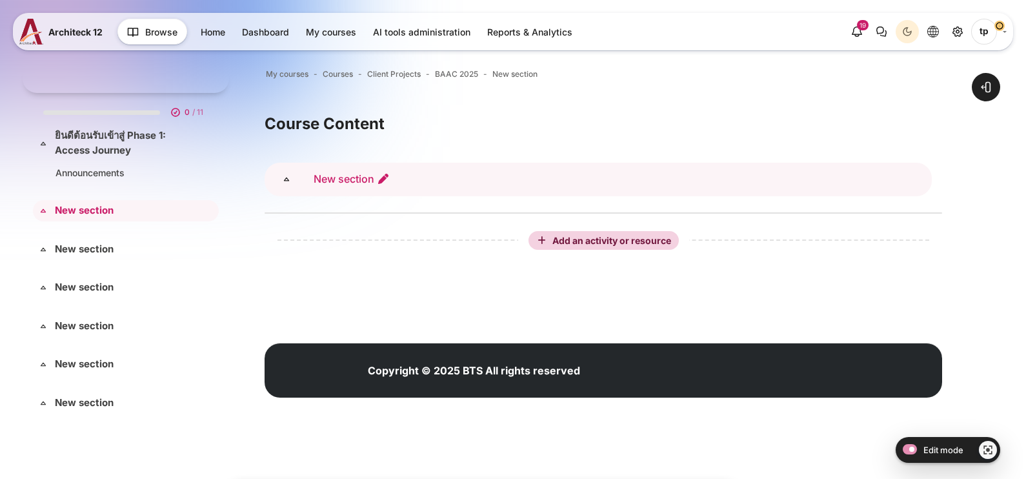
scroll to position [55, 0]
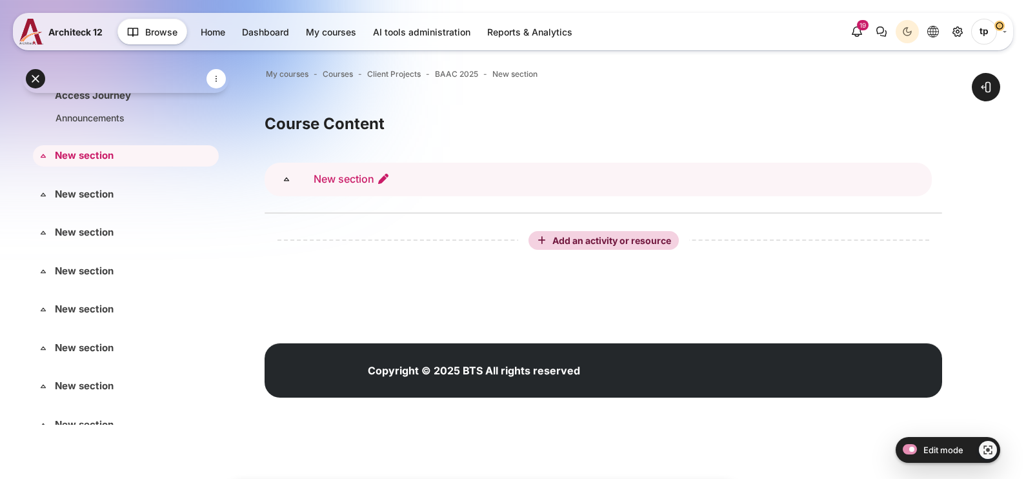
click at [387, 184] on icon "Edit section name" at bounding box center [383, 178] width 13 height 13
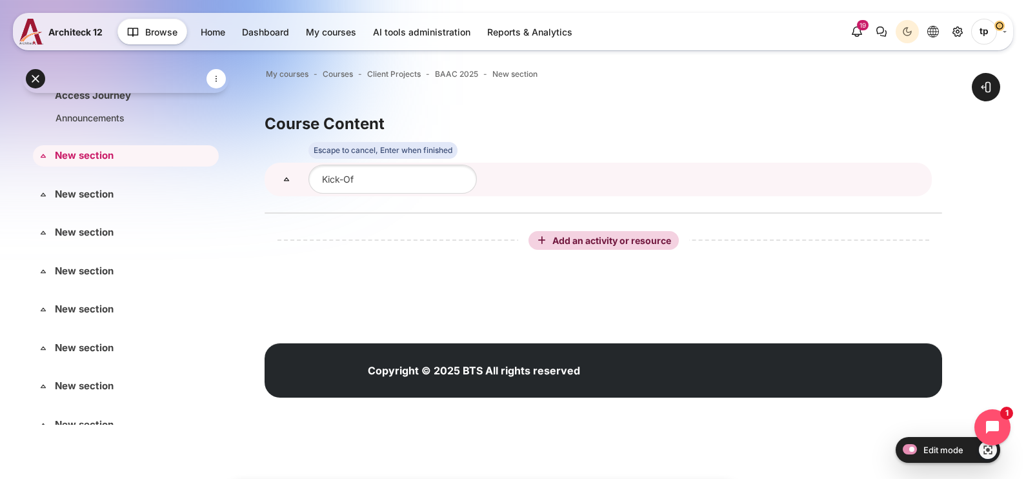
type input "Kick-Off"
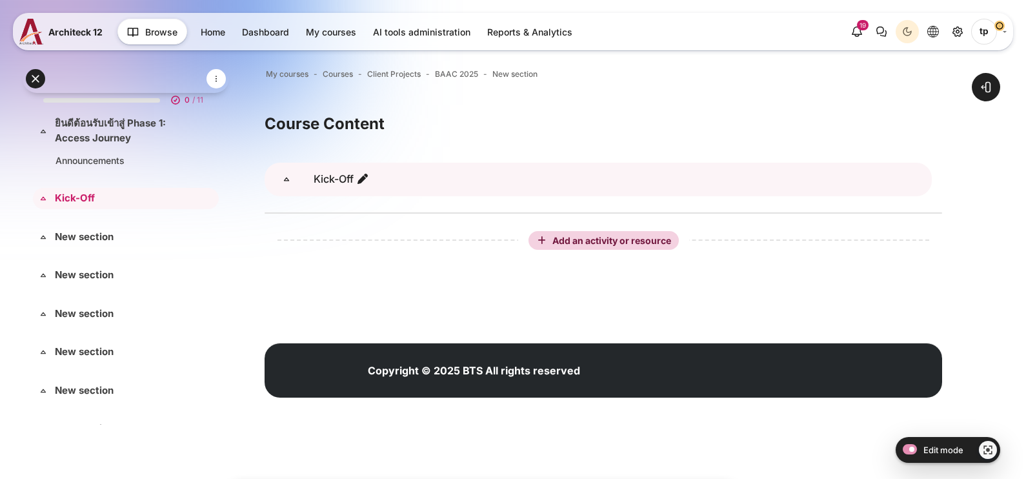
scroll to position [0, 0]
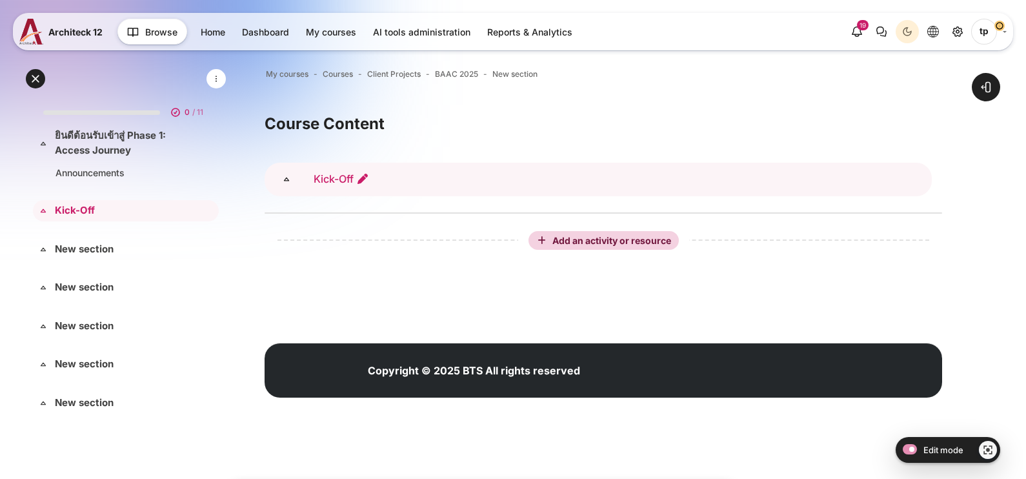
click at [357, 181] on icon "Edit section name" at bounding box center [362, 178] width 13 height 13
click at [374, 176] on input "Kick-Off" at bounding box center [392, 179] width 168 height 29
type input "Kick-Off Session"
click at [144, 177] on link "Announcements" at bounding box center [123, 173] width 136 height 14
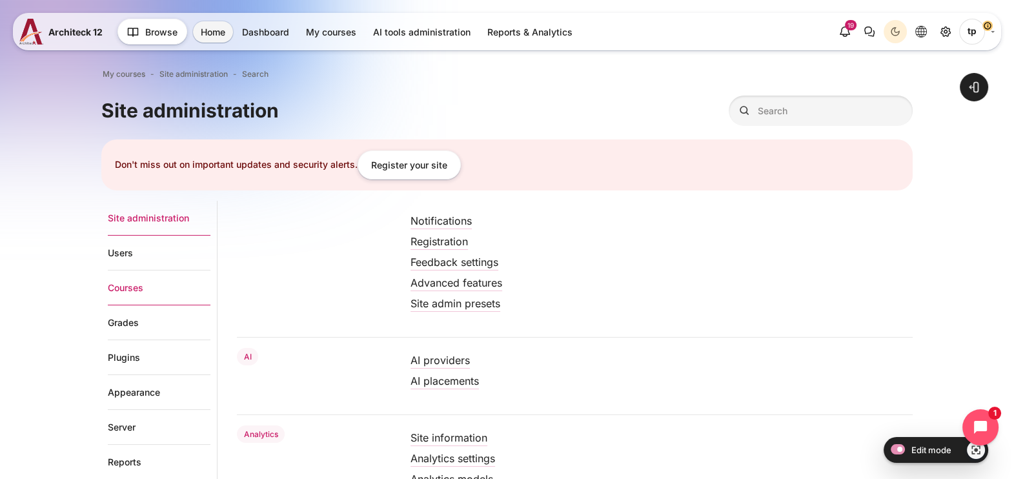
drag, startPoint x: 119, startPoint y: 277, endPoint x: 131, endPoint y: 270, distance: 13.9
click link "Courses"
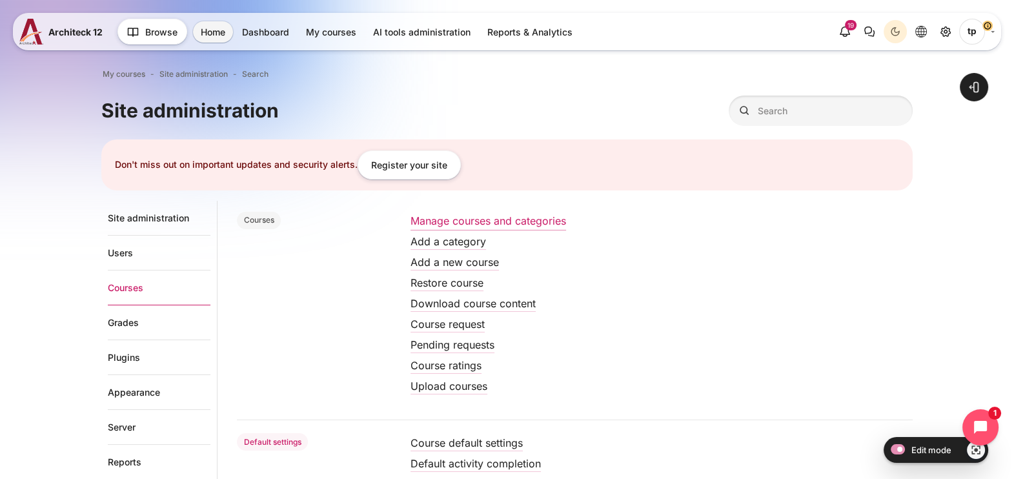
click link "Manage courses and categories"
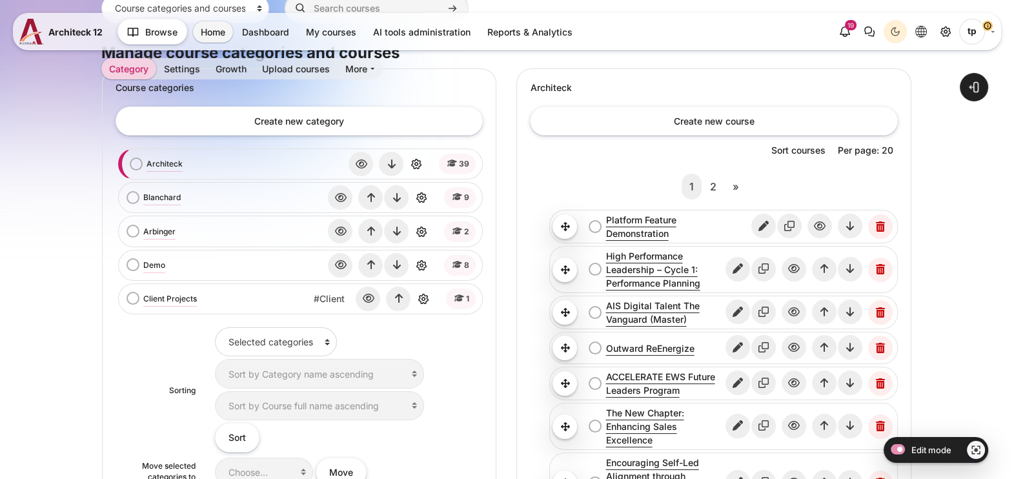
scroll to position [242, 0]
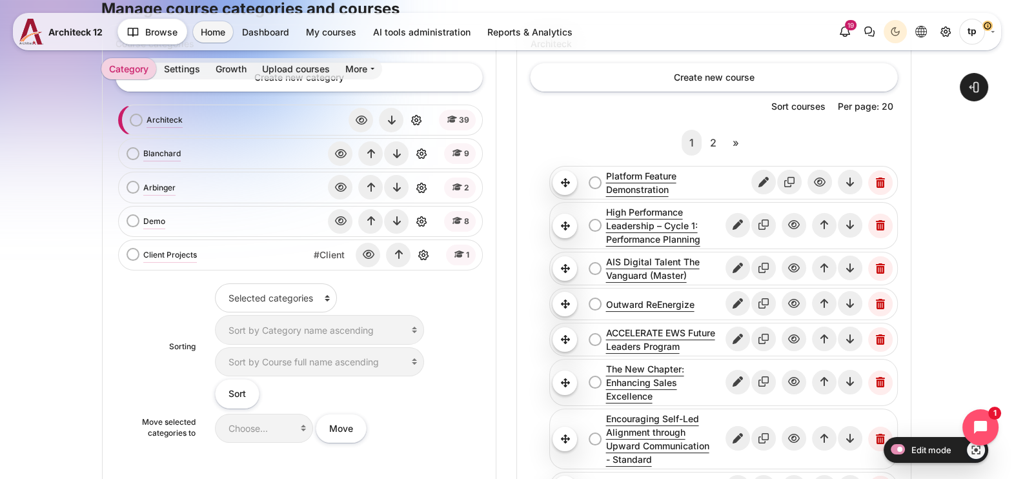
click at [159, 112] on div "Architeck bulk action selection Architeck View Edit Delete" at bounding box center [302, 120] width 354 height 25
click at [155, 116] on link "Architeck" at bounding box center [164, 120] width 36 height 12
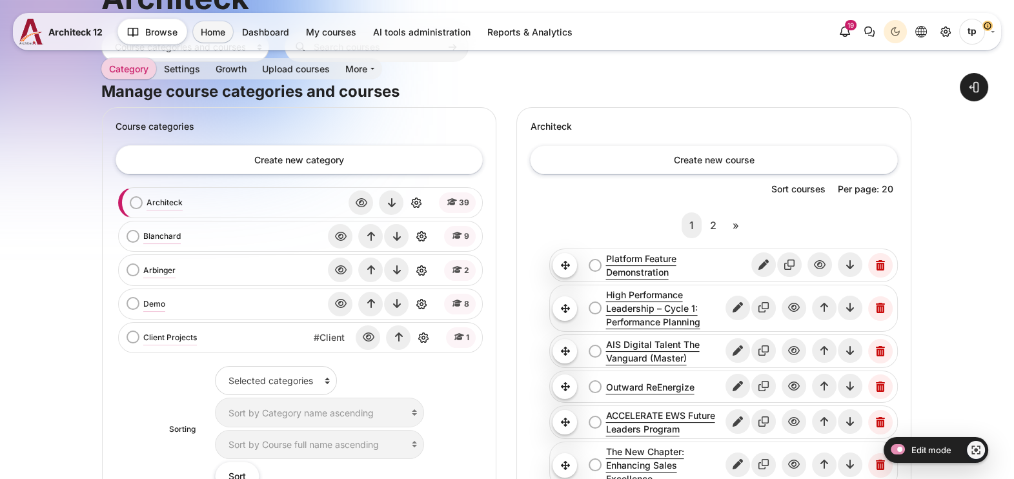
scroll to position [161, 0]
click at [745, 347] on icon "Edit" at bounding box center [737, 349] width 25 height 25
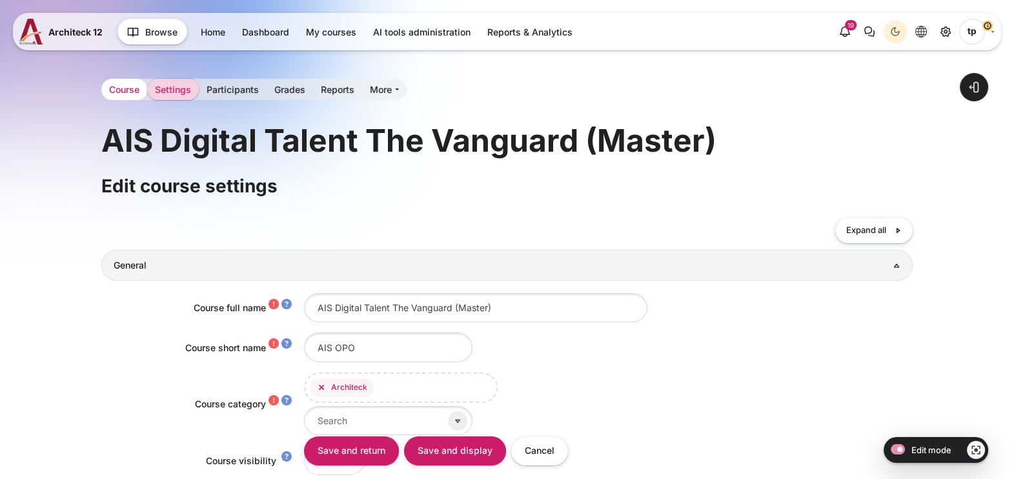
click at [117, 92] on link "Course" at bounding box center [124, 89] width 46 height 21
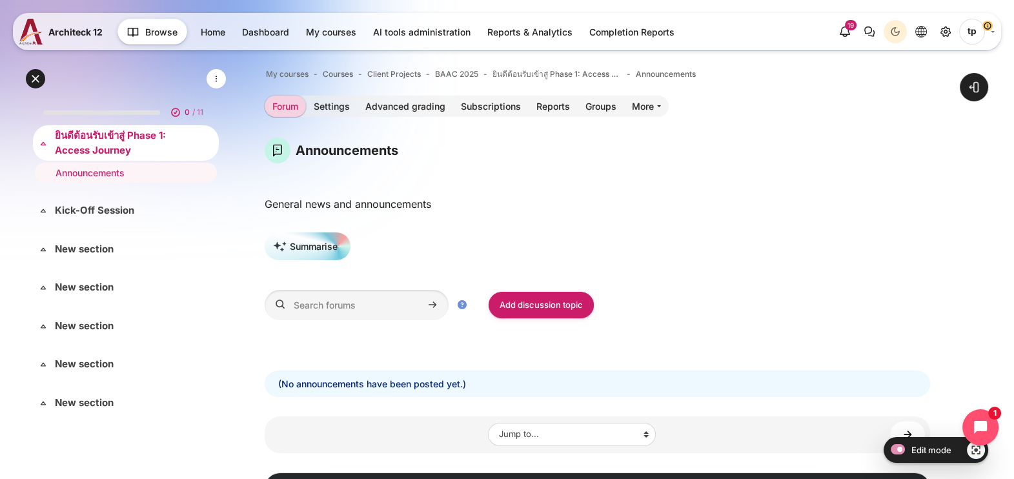
click at [122, 143] on link "ยินดีต้อนรับเข้าสู่ Phase 1: Access Journey" at bounding box center [124, 142] width 139 height 29
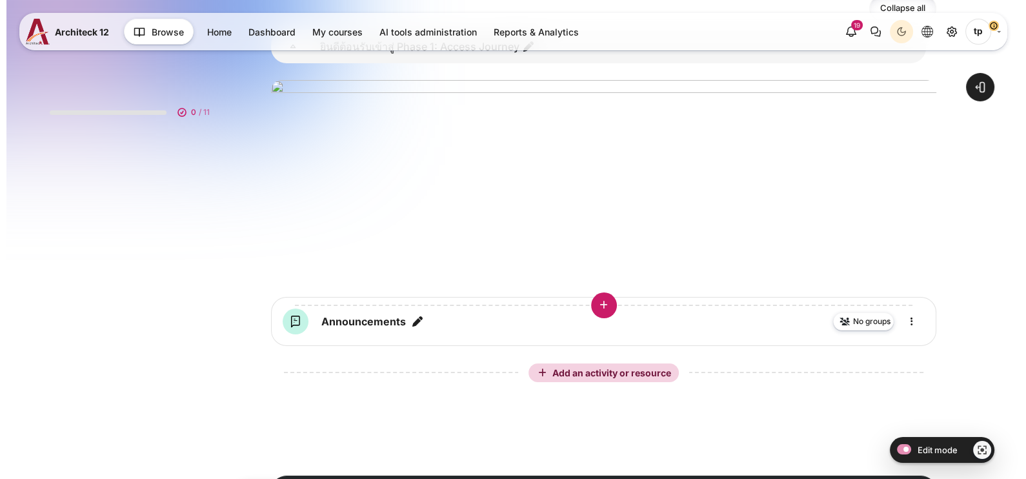
scroll to position [248, 0]
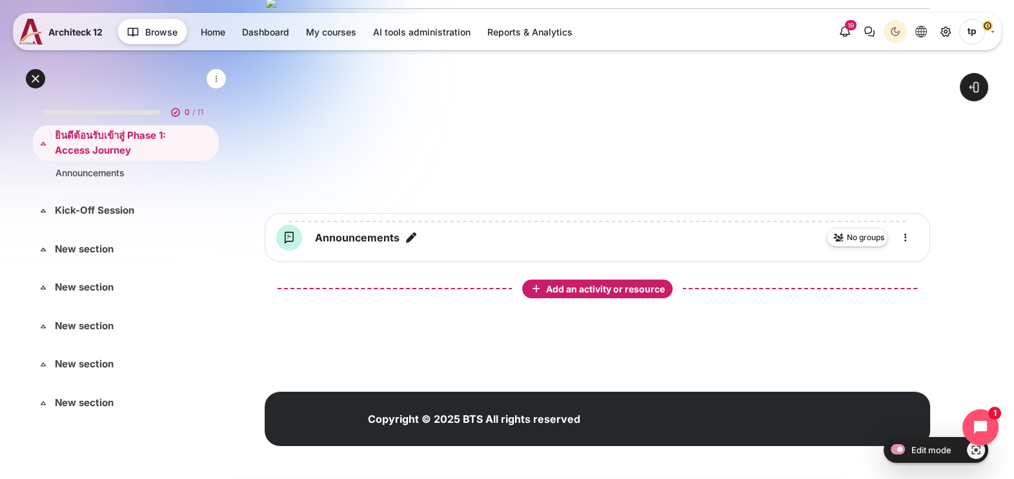
click at [571, 284] on span "Add an activity or resource" at bounding box center [606, 288] width 121 height 11
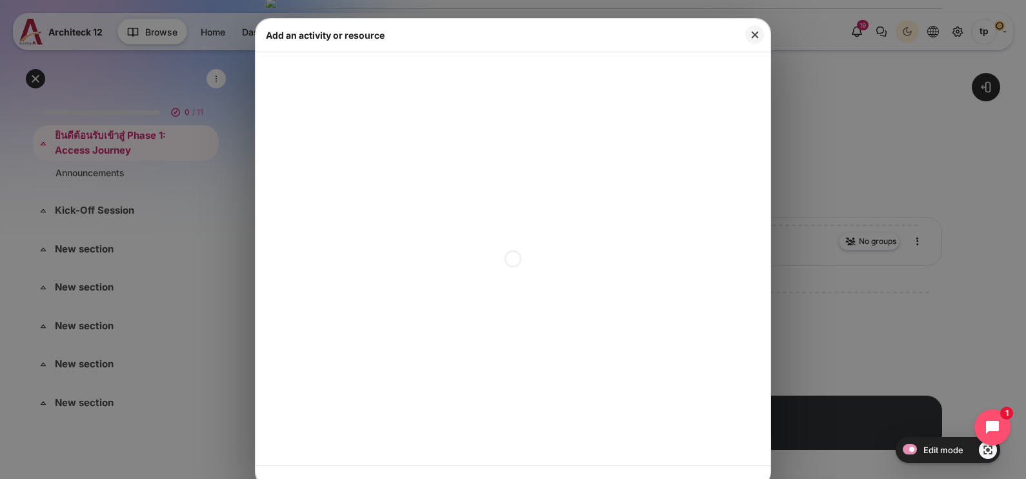
scroll to position [7, 0]
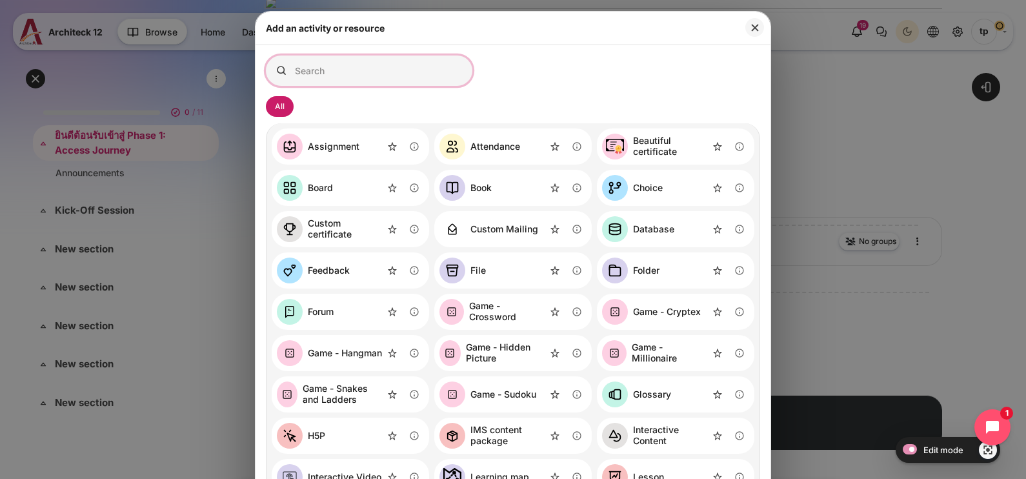
click at [375, 81] on input "Search for activities by name or description" at bounding box center [369, 70] width 206 height 30
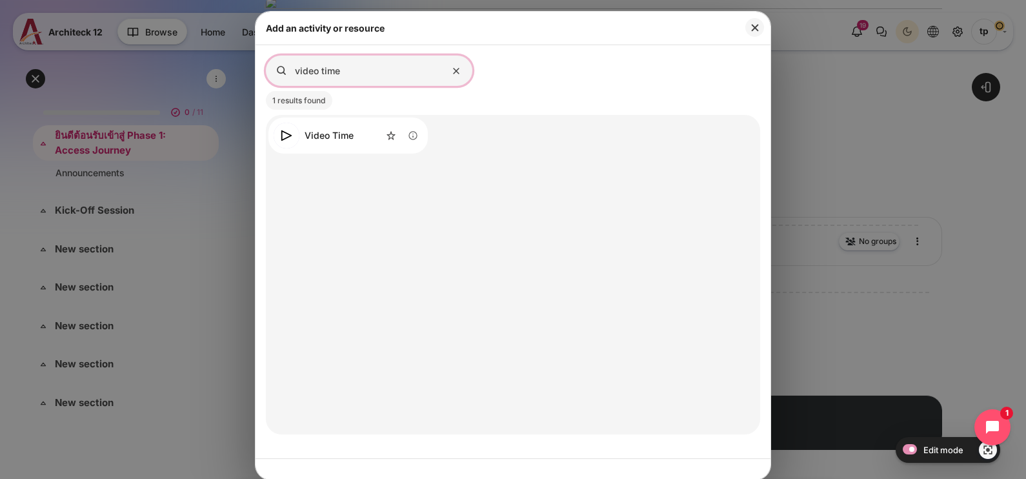
type input "video time"
click at [312, 141] on link "Video Time" at bounding box center [314, 136] width 80 height 26
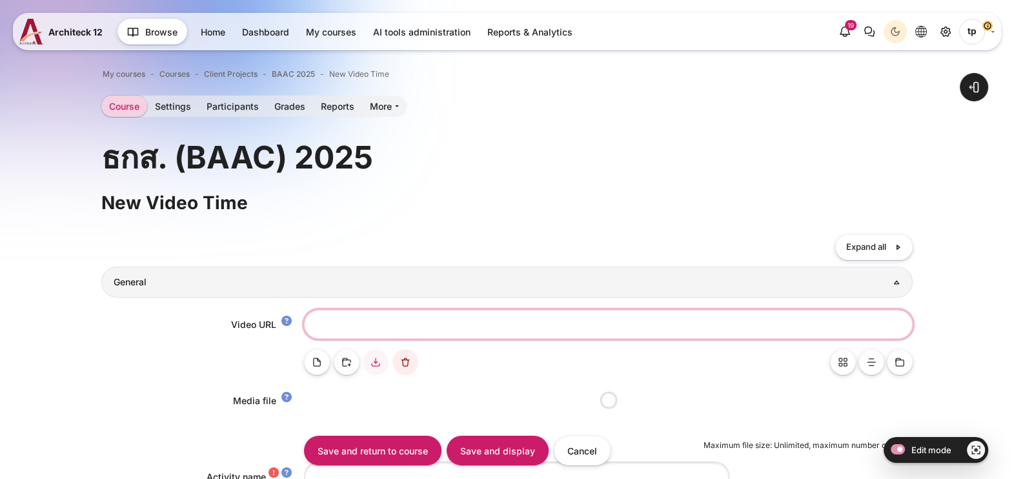
click at [387, 334] on input "Video URL" at bounding box center [608, 324] width 609 height 29
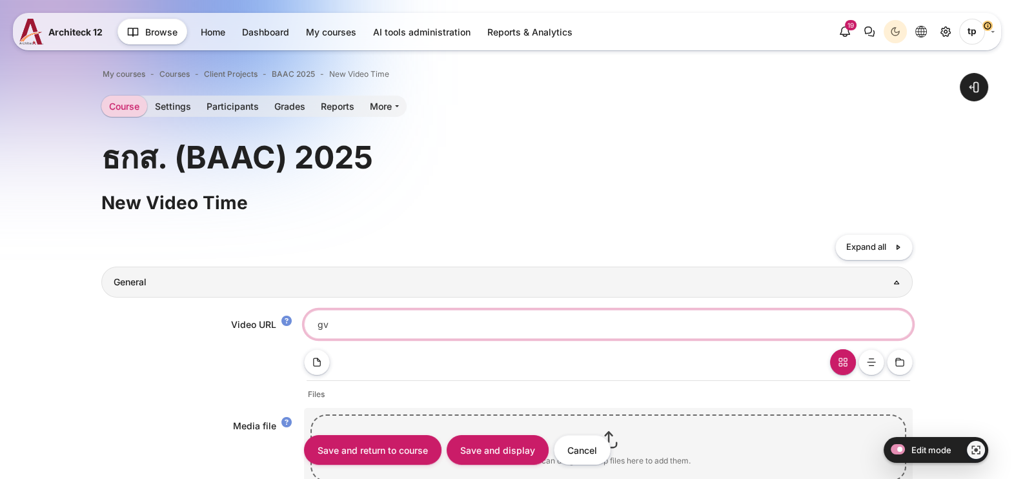
type input "g"
type input "ส"
type input "วิธีการเรียนรู้บนแพลตฟอร์ม"
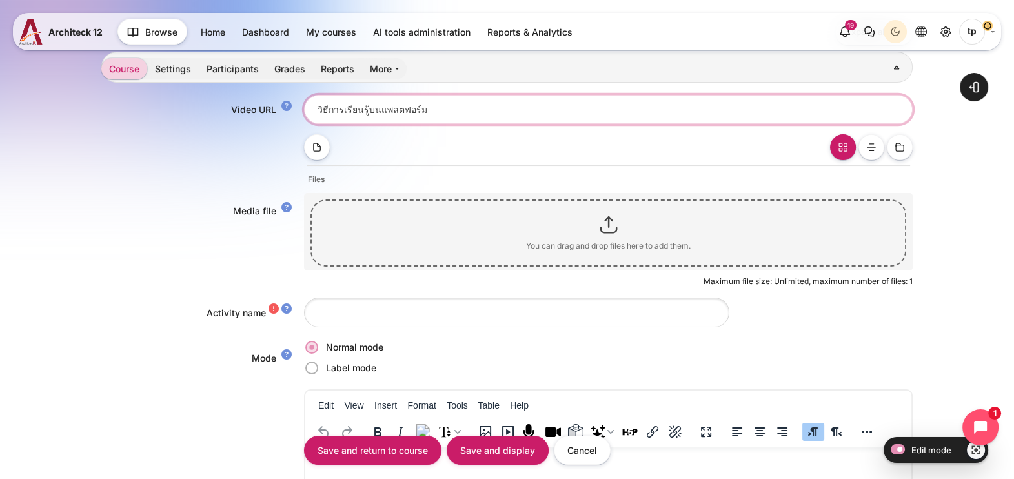
scroll to position [242, 0]
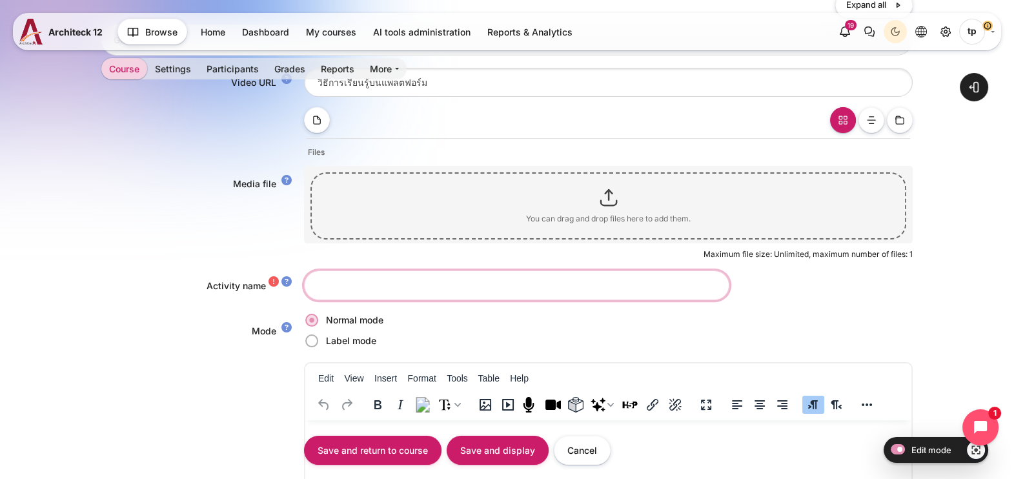
click at [355, 288] on input "Activity name" at bounding box center [516, 284] width 425 height 29
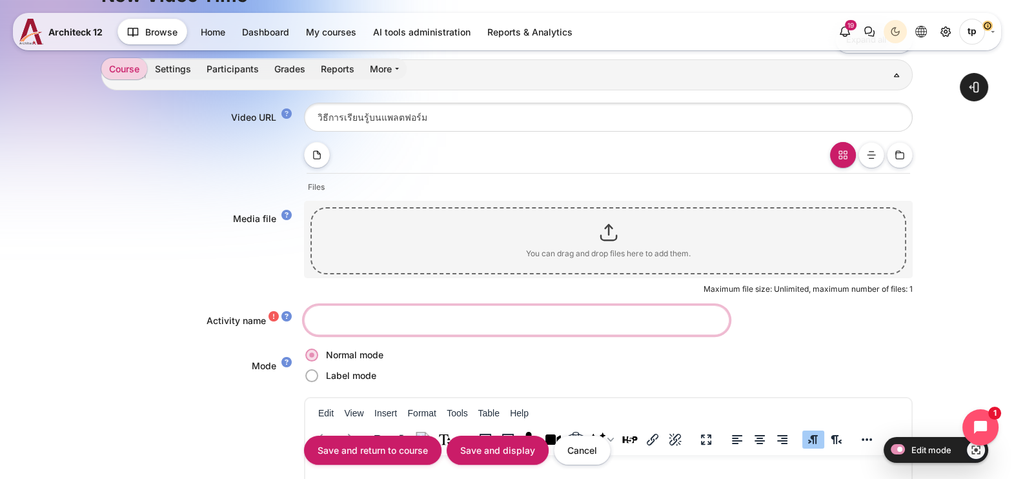
scroll to position [322, 0]
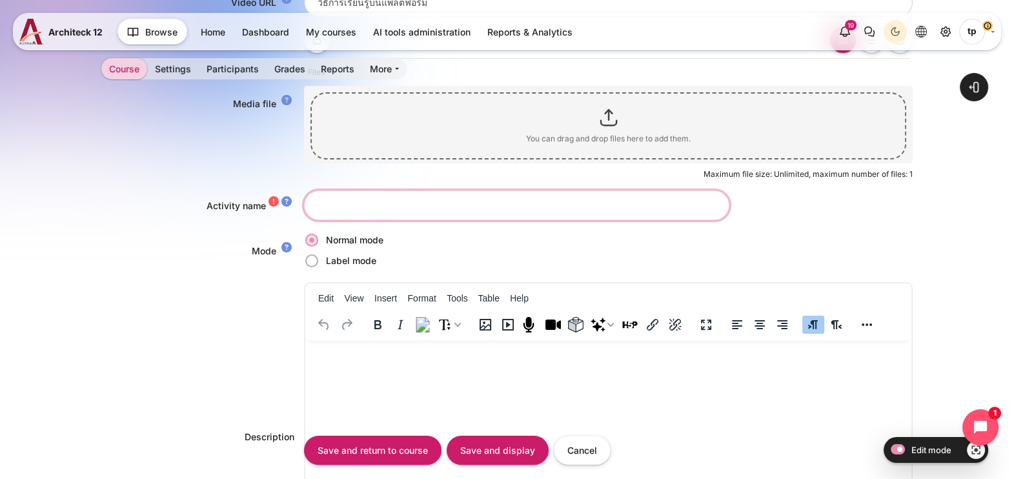
click at [352, 199] on input "Activity name" at bounding box center [516, 204] width 425 height 29
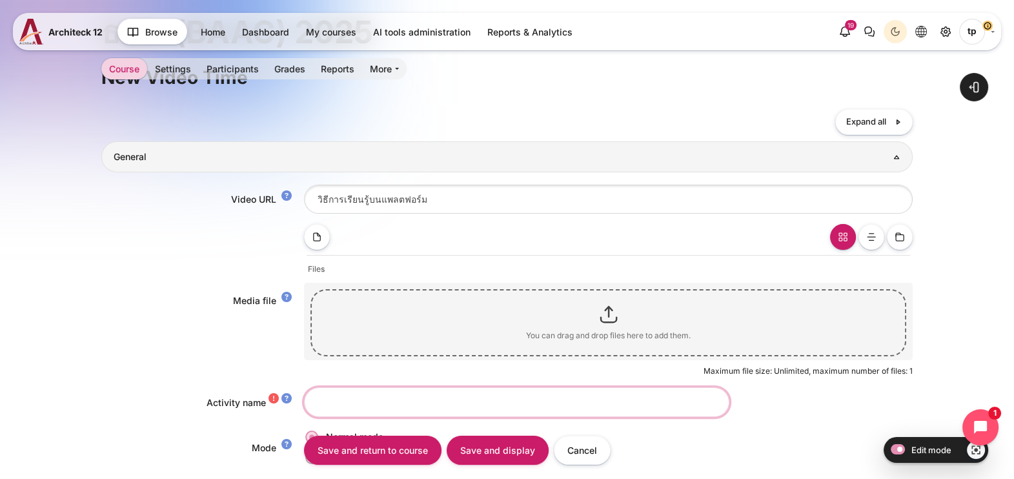
scroll to position [161, 0]
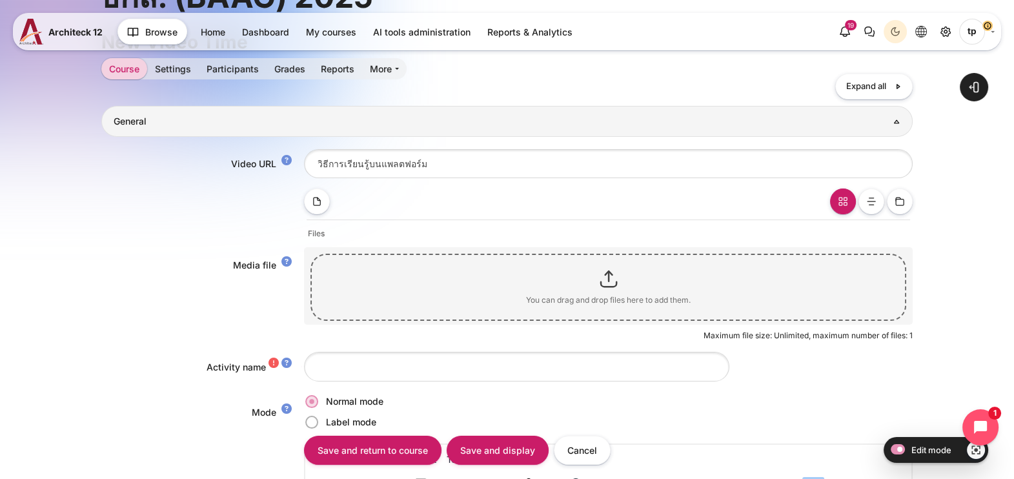
click at [445, 270] on div "Content" at bounding box center [608, 279] width 593 height 32
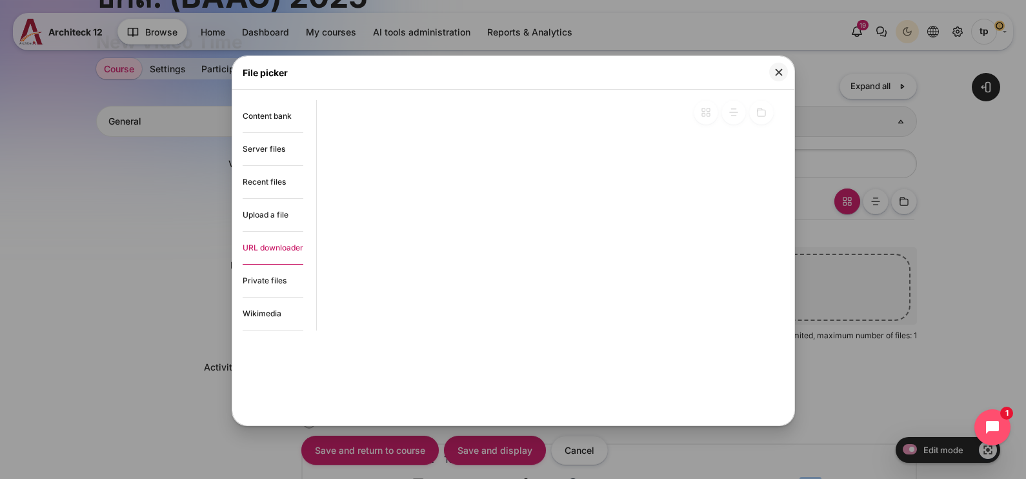
click at [293, 247] on span "URL downloader" at bounding box center [273, 248] width 61 height 10
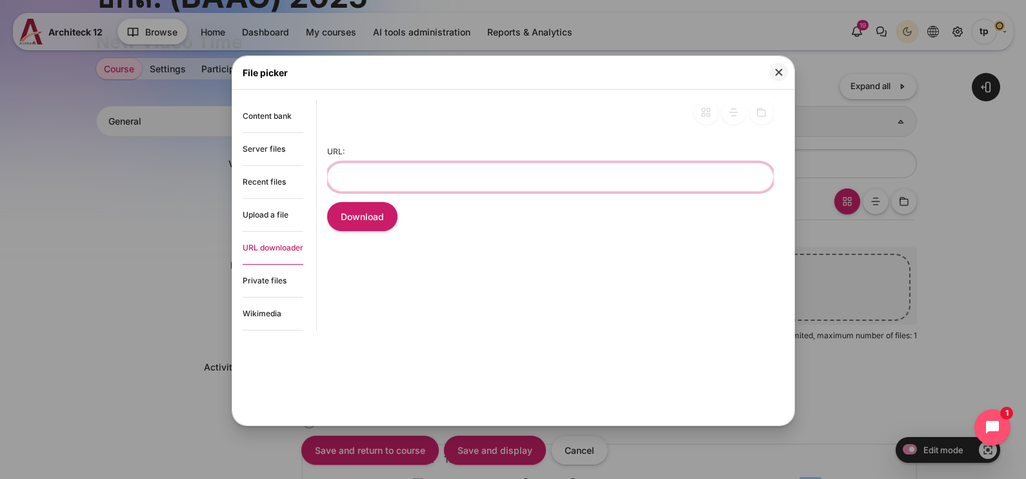
click at [468, 170] on input "URL:" at bounding box center [550, 177] width 447 height 29
paste input "https://vimeo.com/917795566/46a34c6794"
type input "https://vimeo.com/917795566/46a34c6794"
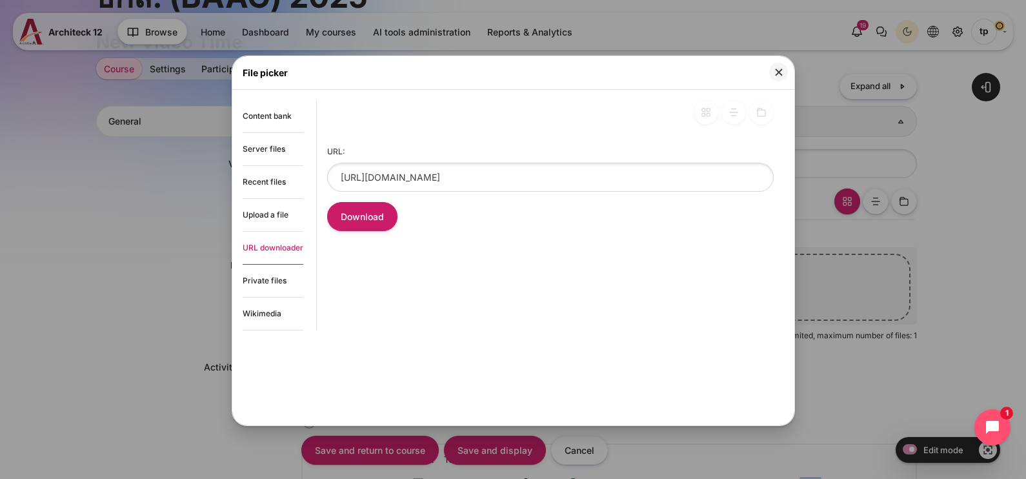
click at [775, 71] on button "Close" at bounding box center [778, 72] width 19 height 19
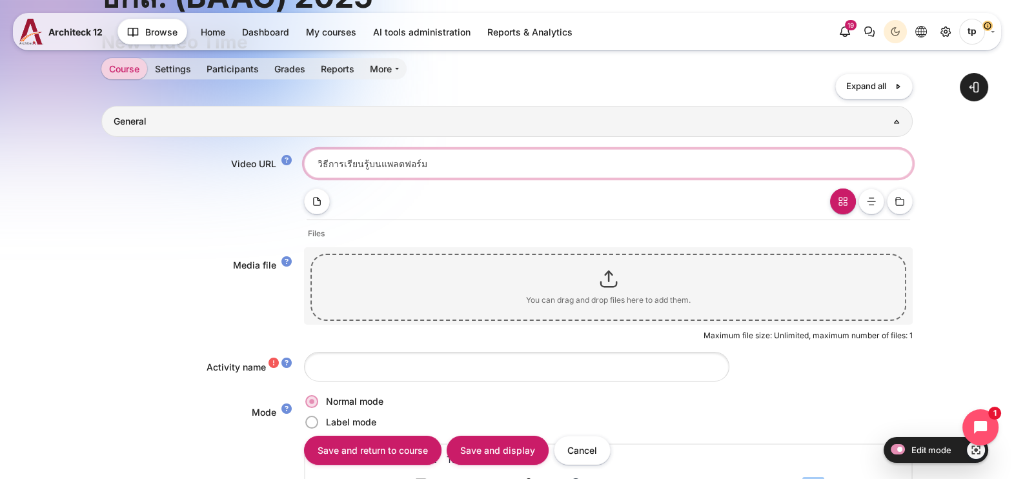
click at [474, 163] on input "วิธีการเรียนรู้บนแพลตฟอร์ม" at bounding box center [608, 163] width 609 height 29
drag, startPoint x: 217, startPoint y: 165, endPoint x: 112, endPoint y: 168, distance: 105.2
click at [109, 168] on div "Video URL วิธีการเรียนรู้บนแพลตฟอร์ม" at bounding box center [506, 163] width 811 height 29
click at [315, 163] on input "วิธีการเรียนรู้บนแพลตฟอร์ม" at bounding box center [608, 163] width 609 height 29
click at [314, 162] on input "วิธีการเรียนรู้บนแพลตฟอร์ม" at bounding box center [608, 163] width 609 height 29
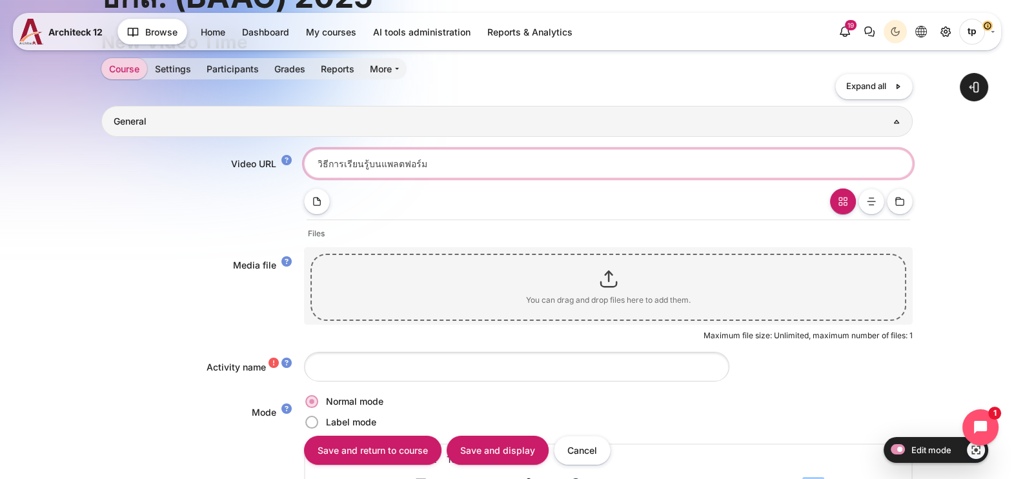
paste input "https://vimeo.com/917795566/46a34c6794"
drag, startPoint x: 623, startPoint y: 158, endPoint x: 499, endPoint y: 161, distance: 124.6
click at [499, 161] on input "https://vimeo.com/917795566/46a34c6794วิธีการเรียนรู้บนแพลตฟอร์ม" at bounding box center [608, 163] width 609 height 29
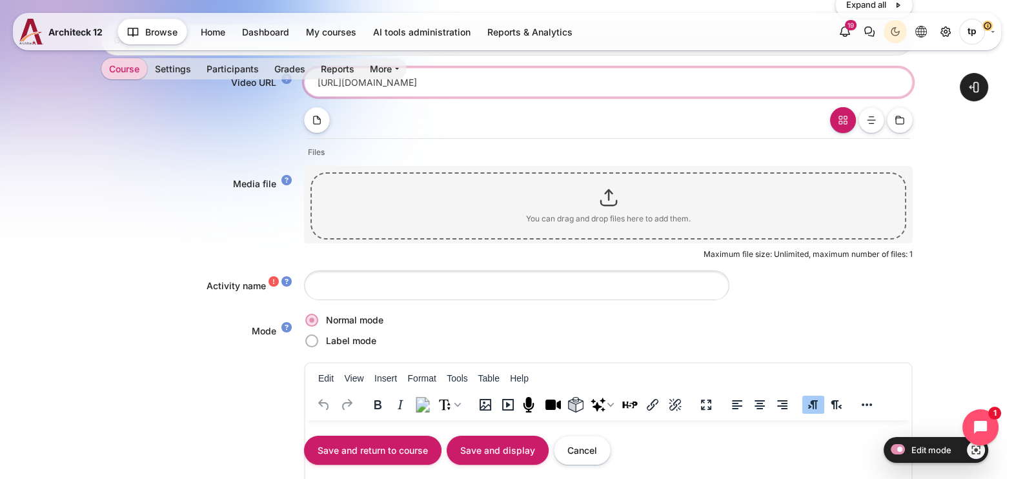
type input "https://vimeo.com/917795566/46a34c6794"
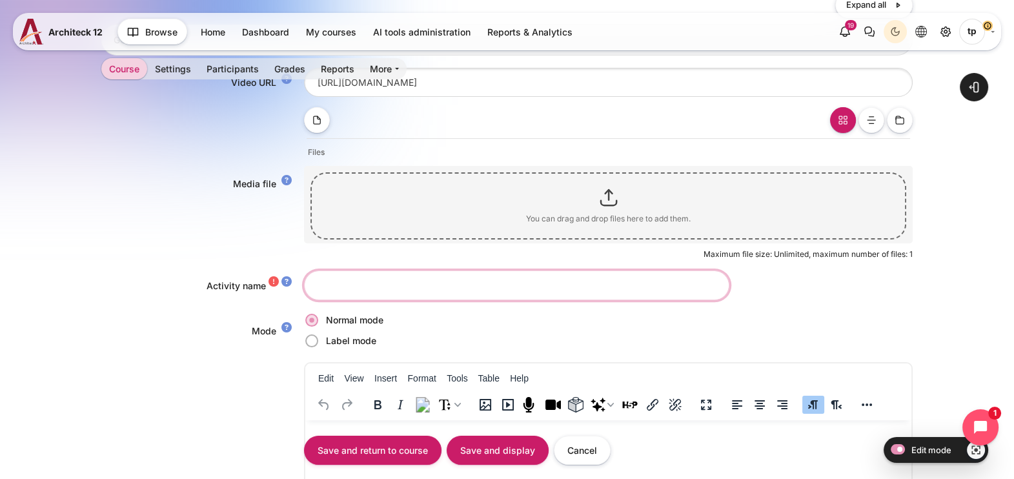
click at [319, 279] on input "Activity name" at bounding box center [516, 284] width 425 height 29
paste input "วิธีการเรียนรู้บนแพลตฟอร์ม"
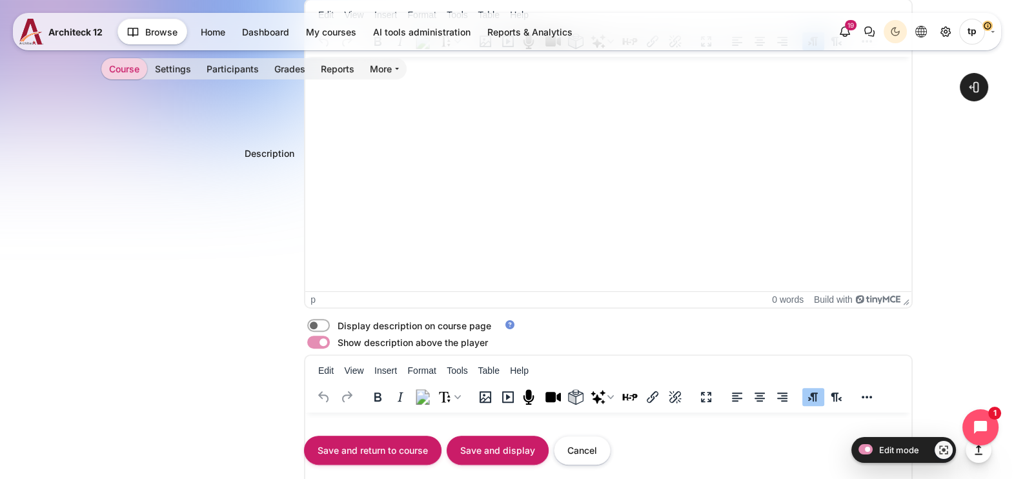
scroll to position [1048, 0]
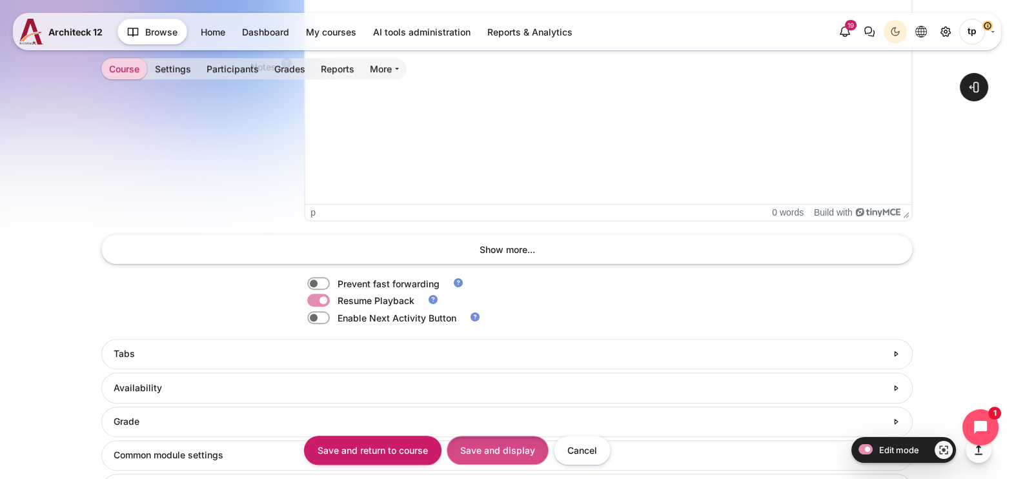
type input "วิธีการเรียนรู้บนแพลตฟอร์ม"
click at [510, 441] on input "Save and display" at bounding box center [498, 450] width 102 height 29
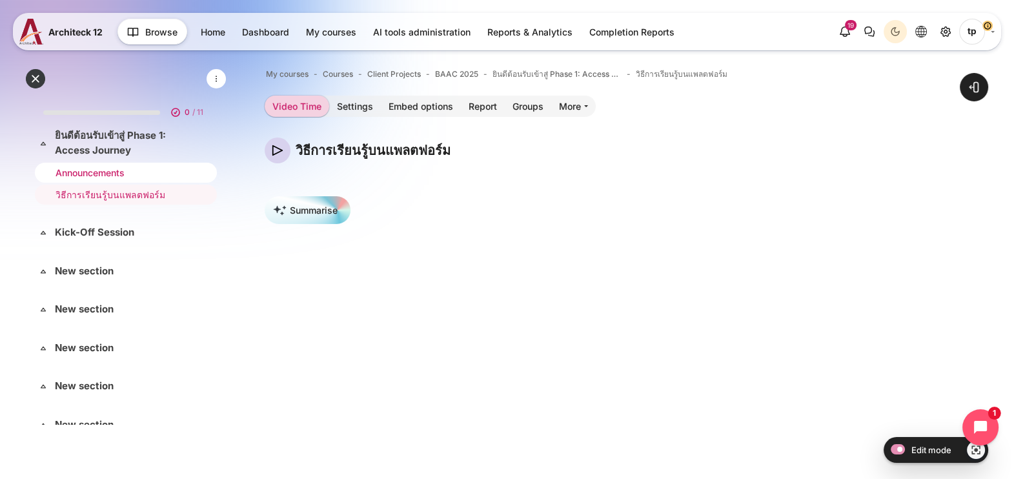
click at [85, 170] on link "Announcements" at bounding box center [123, 173] width 136 height 14
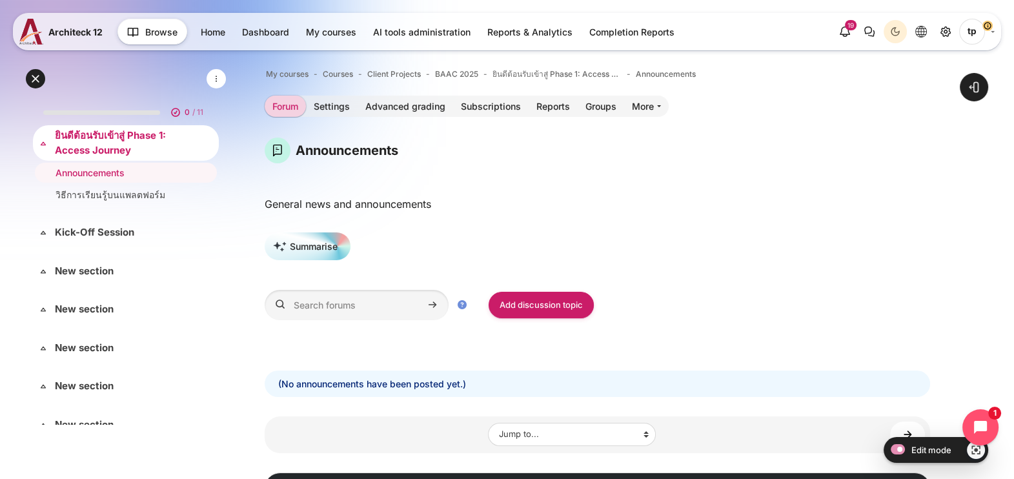
click at [128, 139] on link "ยินดีต้อนรับเข้าสู่ Phase 1: Access Journey" at bounding box center [124, 142] width 139 height 29
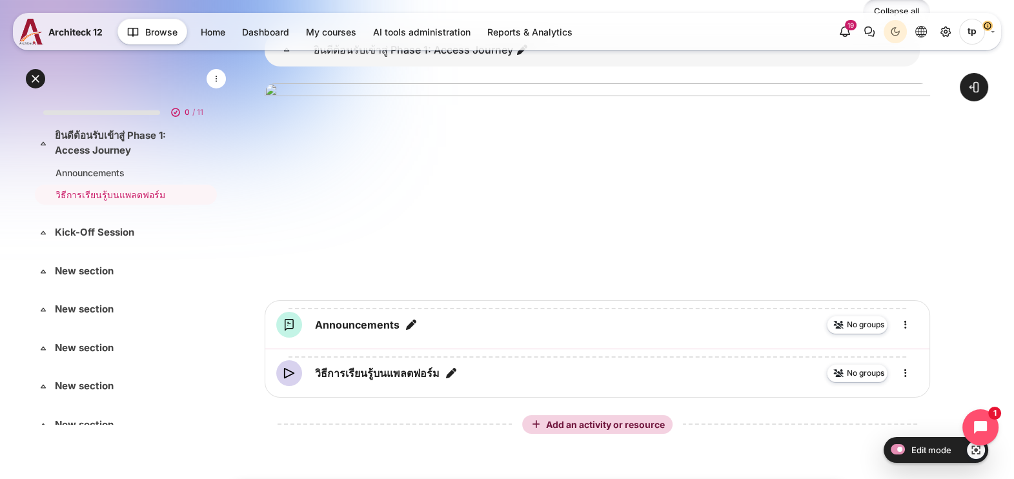
scroll to position [296, 0]
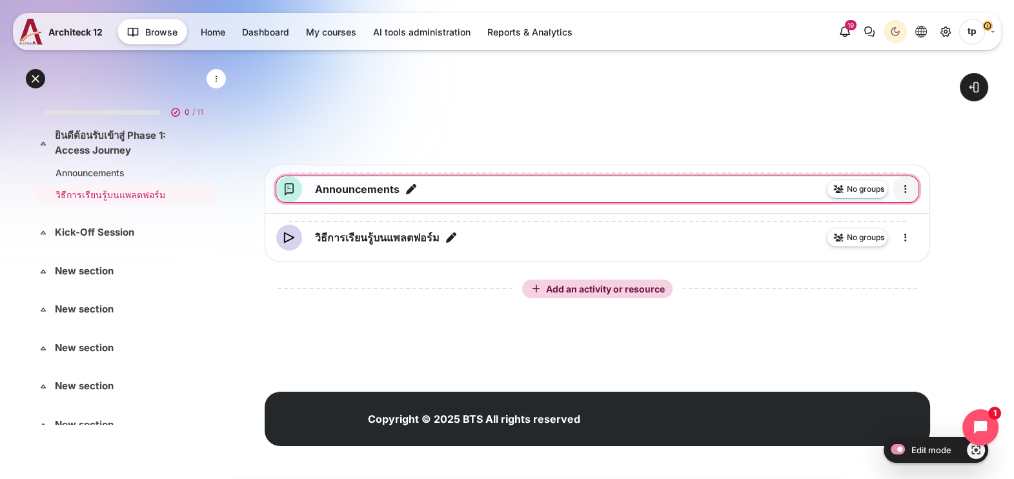
click at [907, 192] on icon "Edit" at bounding box center [905, 188] width 15 height 15
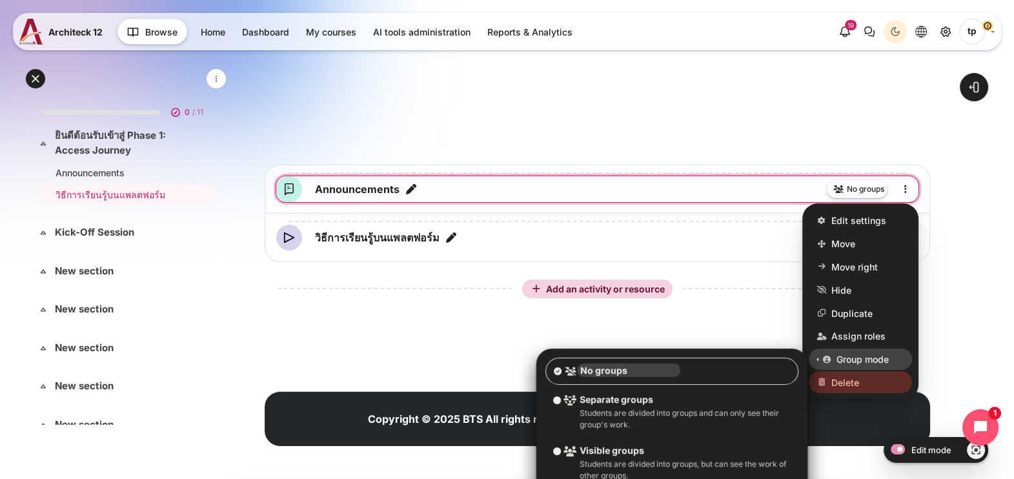
click at [840, 376] on span "Delete" at bounding box center [845, 383] width 28 height 14
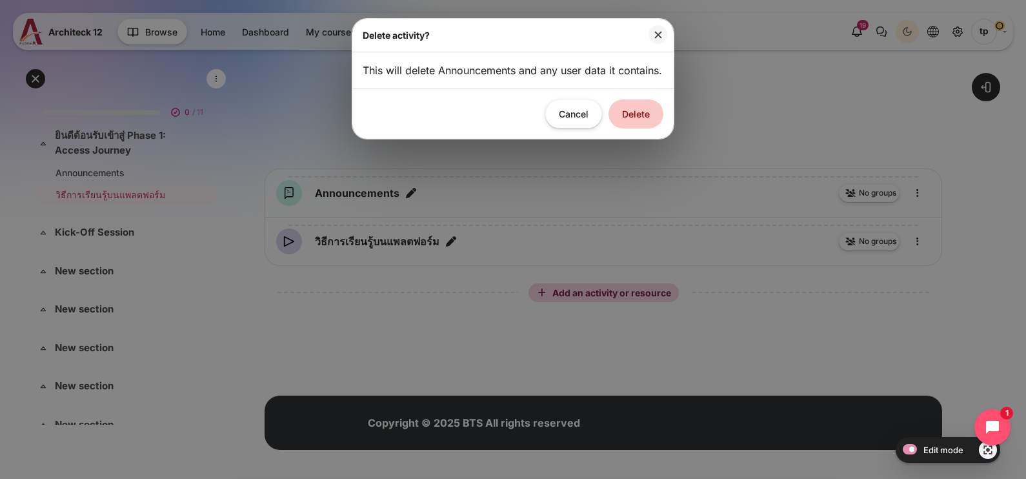
click at [618, 128] on button "Delete" at bounding box center [636, 113] width 55 height 29
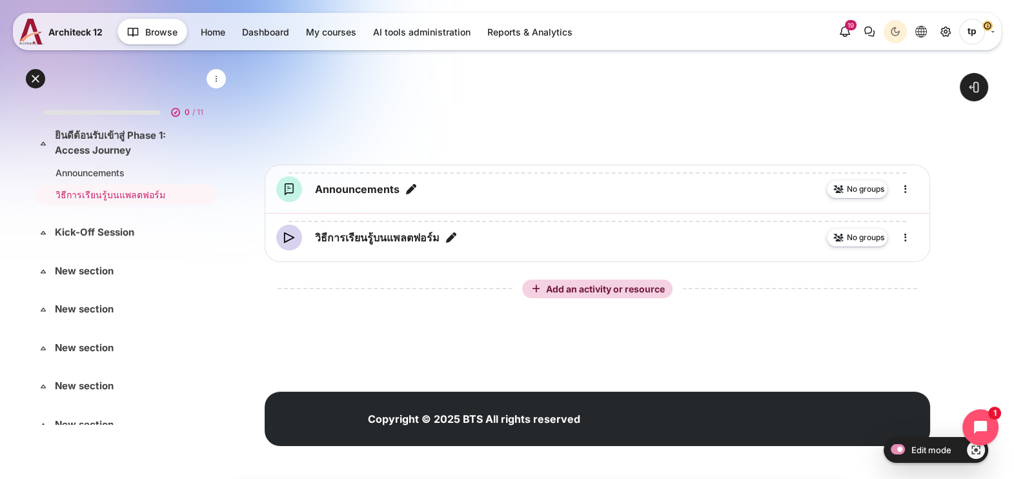
scroll to position [248, 0]
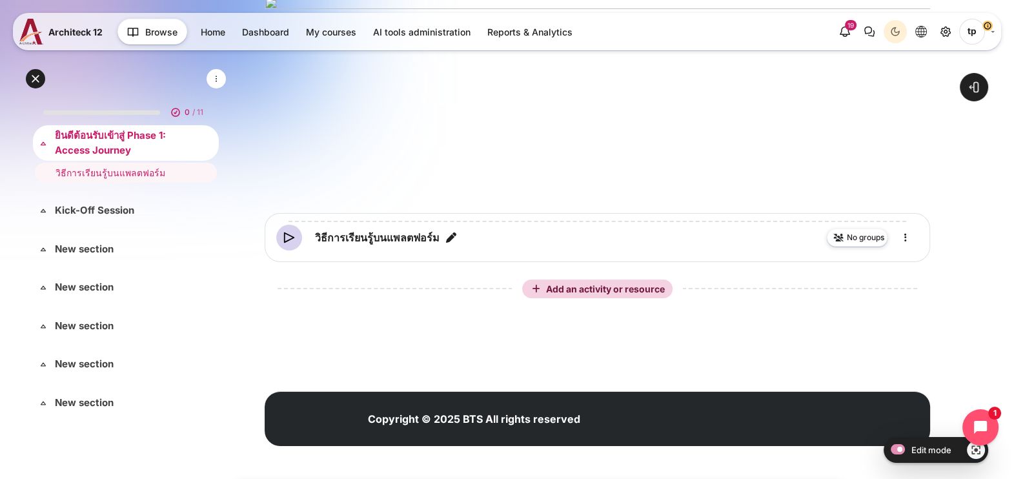
drag, startPoint x: 110, startPoint y: 132, endPoint x: 83, endPoint y: 129, distance: 27.2
click at [83, 129] on link "ยินดีต้อนรับเข้าสู่ Phase 1: Access Journey" at bounding box center [124, 142] width 139 height 29
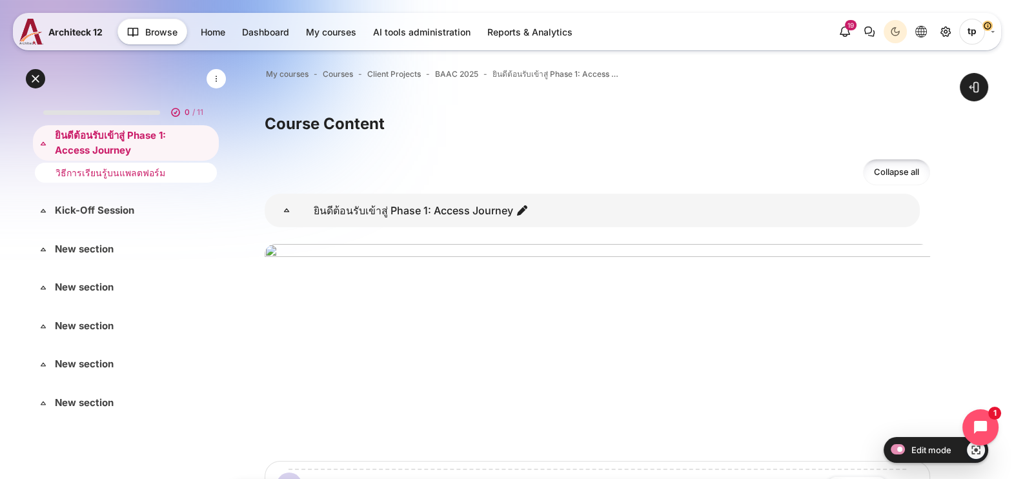
click at [117, 163] on li "วิธีการเรียนรู้บนแพลตฟอร์ม" at bounding box center [126, 173] width 182 height 20
click at [101, 169] on link "วิธีการเรียนรู้บนแพลตฟอร์ม" at bounding box center [123, 173] width 136 height 14
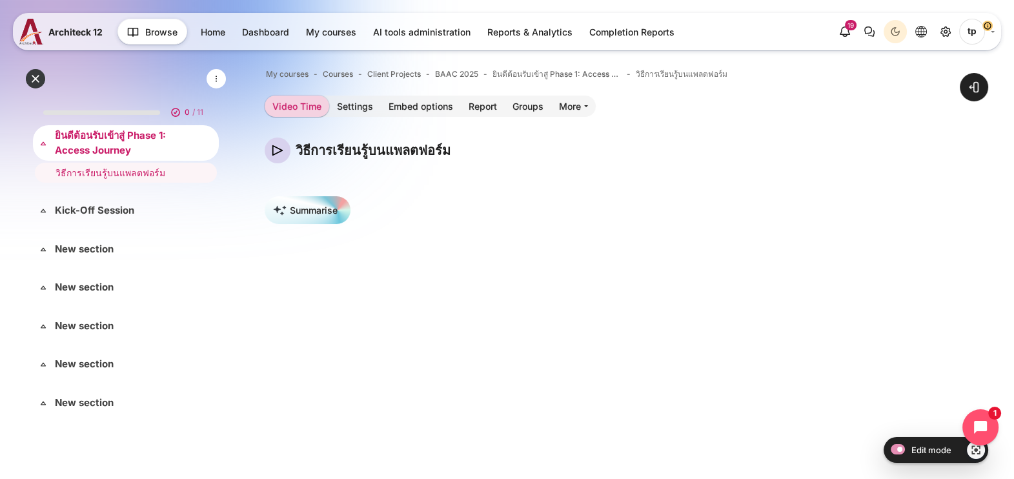
click at [110, 148] on link "ยินดีต้อนรับเข้าสู่ Phase 1: Access Journey" at bounding box center [124, 142] width 139 height 29
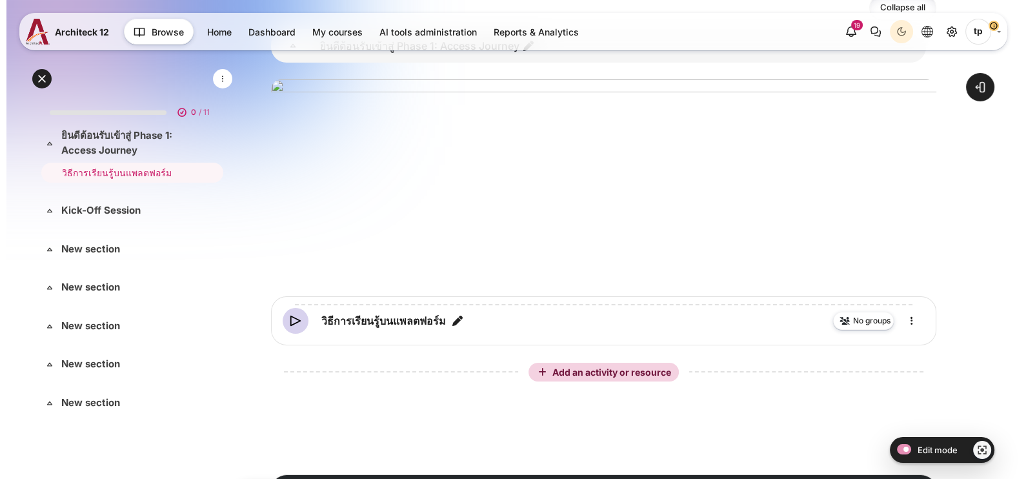
scroll to position [248, 0]
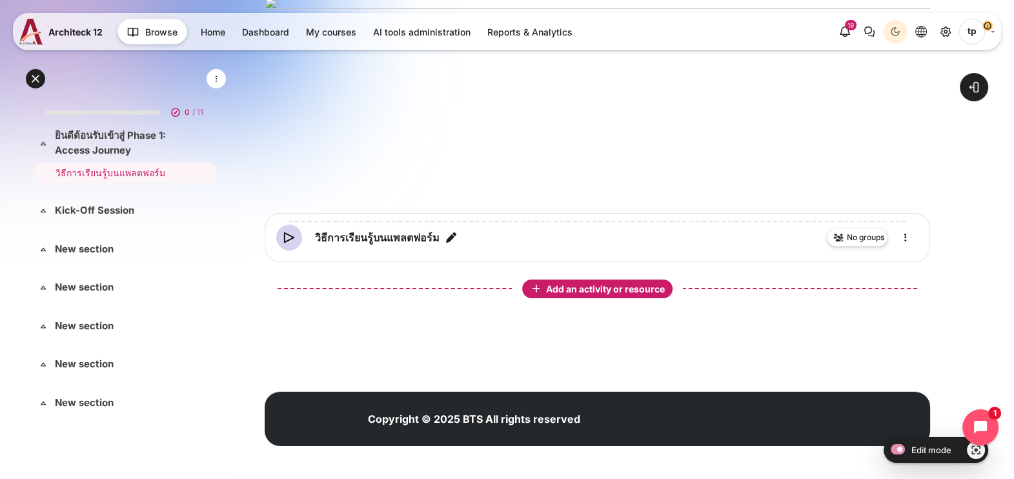
click at [569, 290] on span "Add an activity or resource" at bounding box center [606, 288] width 121 height 11
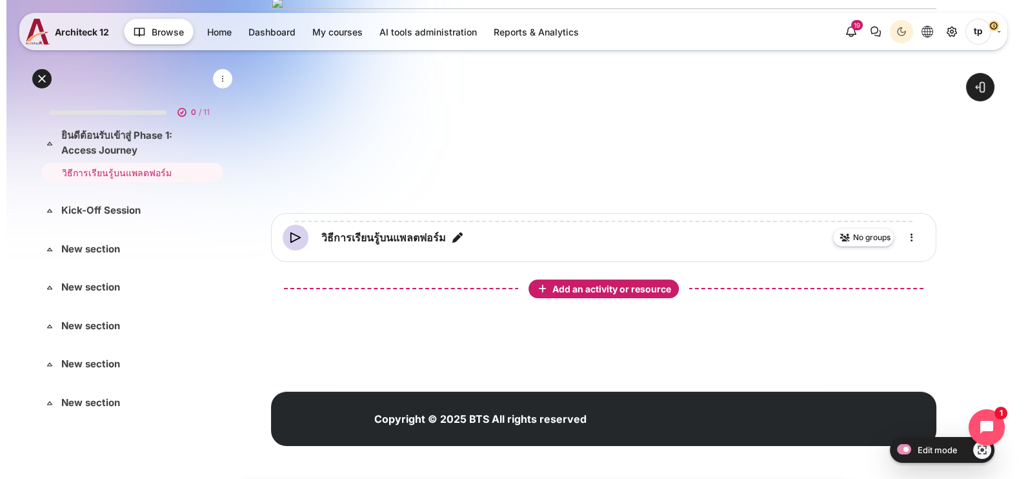
scroll to position [7, 0]
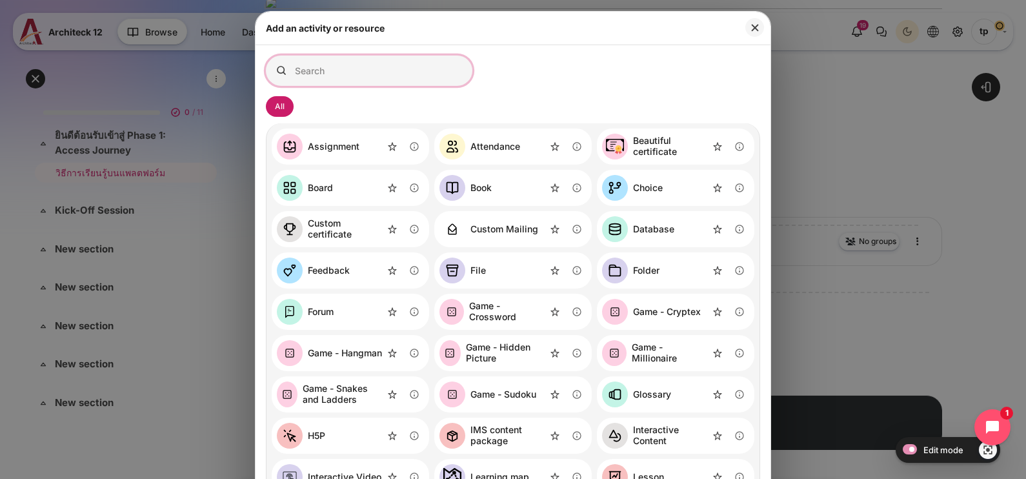
click at [362, 78] on input "Search for activities by name or description" at bounding box center [369, 70] width 206 height 30
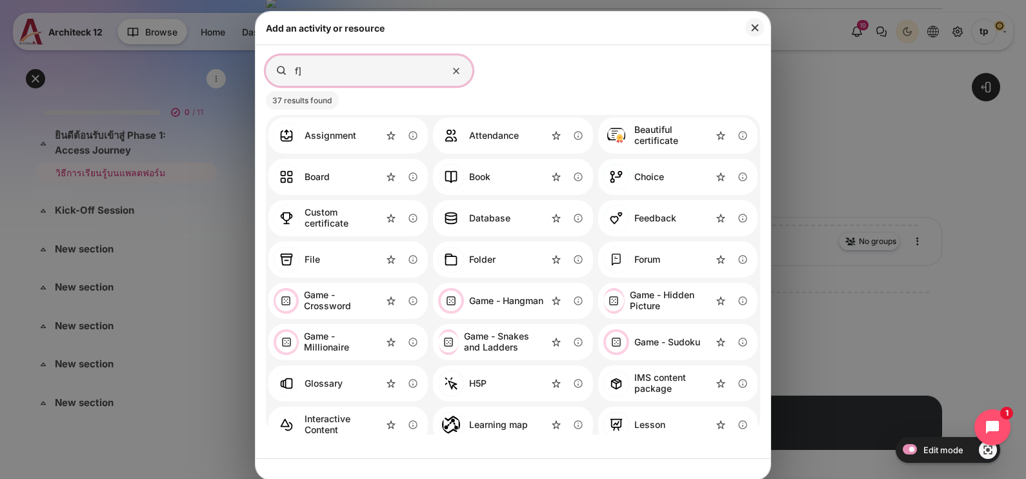
type input "f"
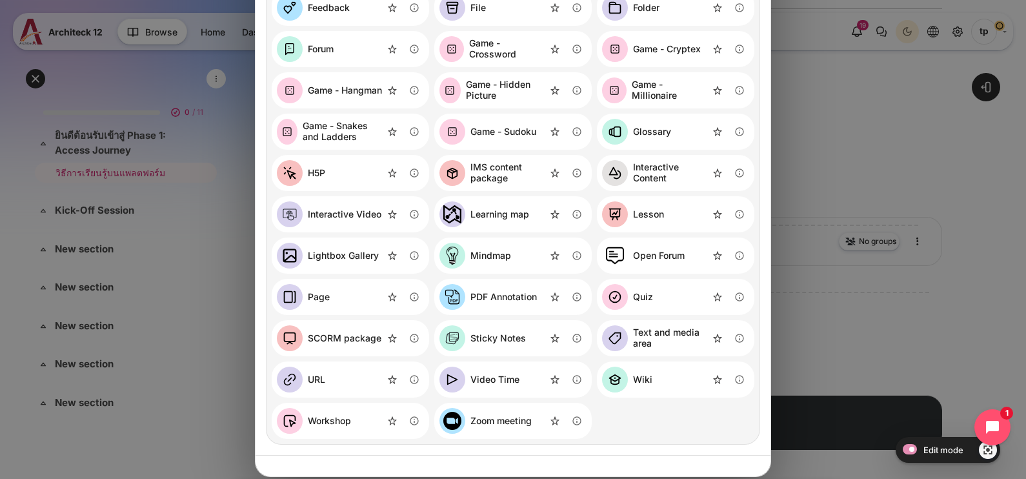
scroll to position [285, 0]
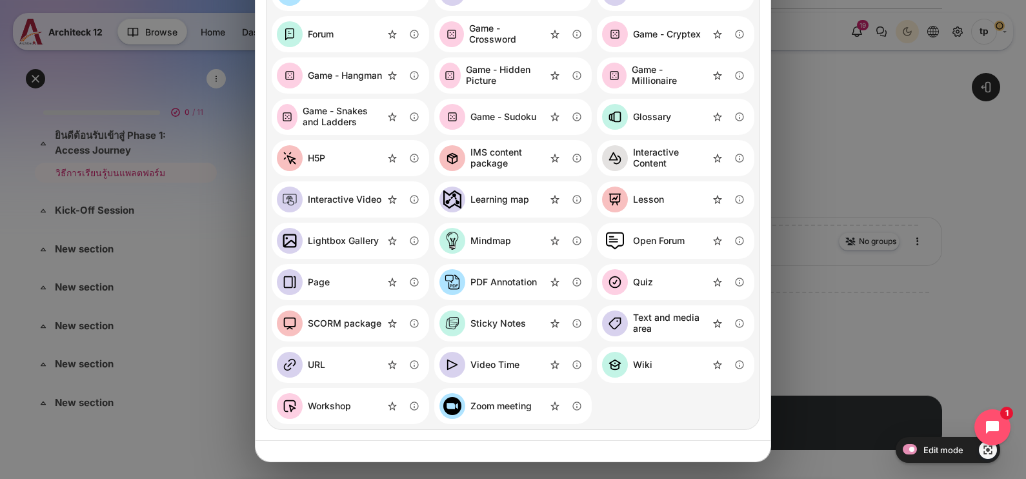
click at [659, 150] on div "Interactive Content" at bounding box center [670, 158] width 75 height 22
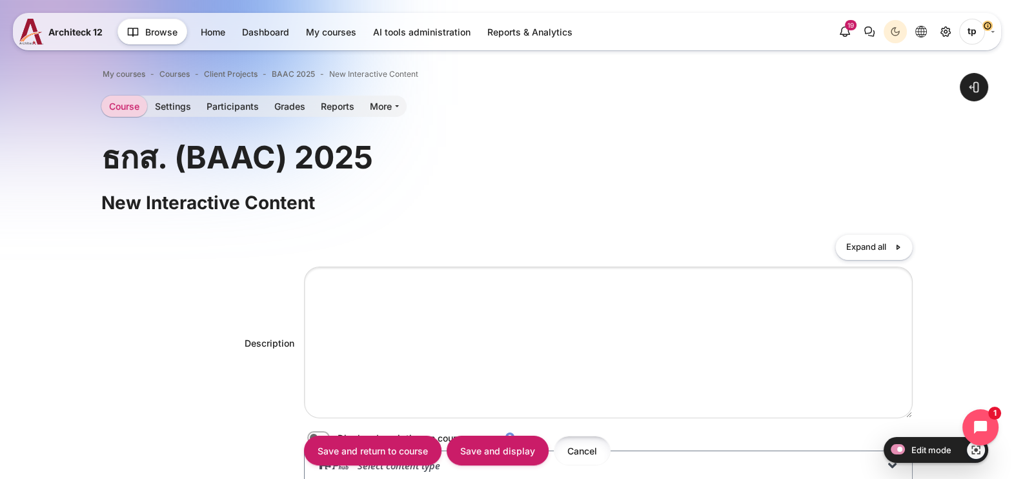
click at [593, 443] on input "Cancel" at bounding box center [582, 450] width 57 height 29
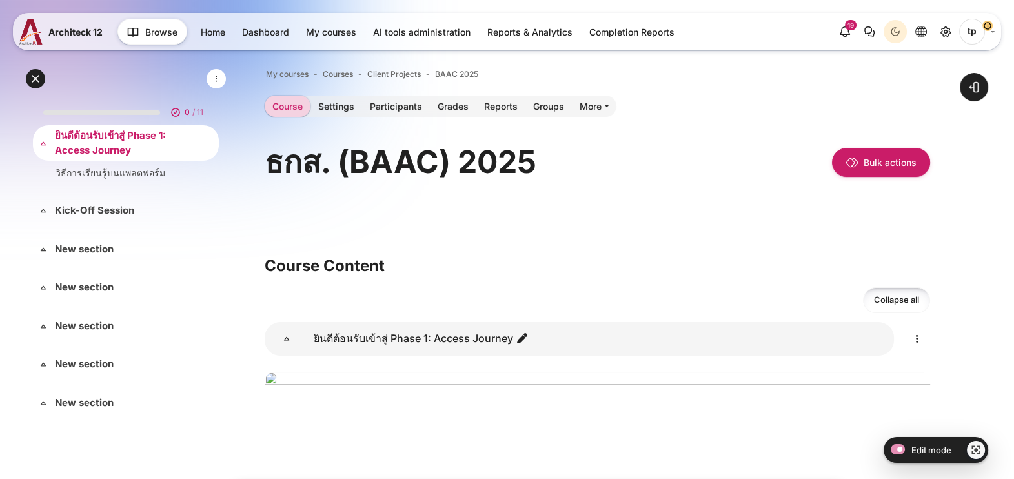
click at [113, 139] on link "ยินดีต้อนรับเข้าสู่ Phase 1: Access Journey" at bounding box center [124, 142] width 139 height 29
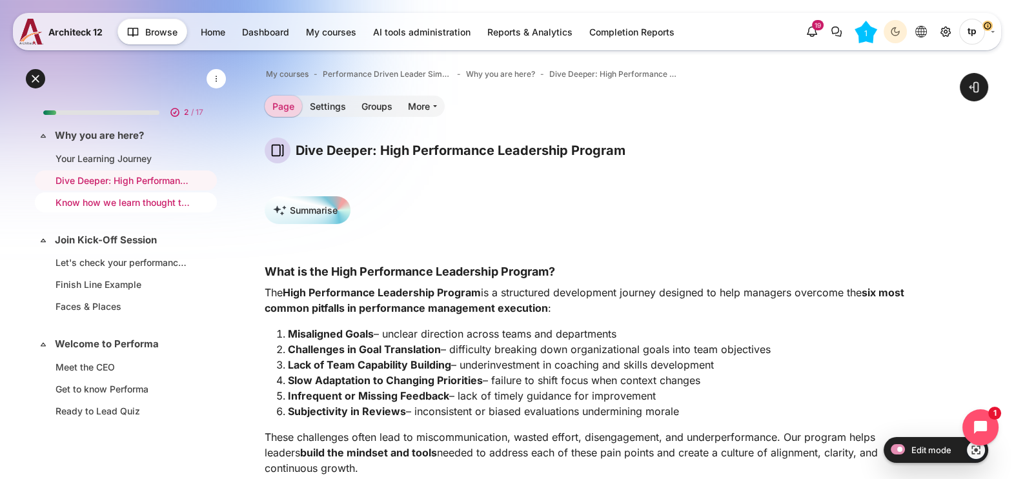
click at [119, 203] on link "Know how we learn thought this journey." at bounding box center [123, 203] width 136 height 14
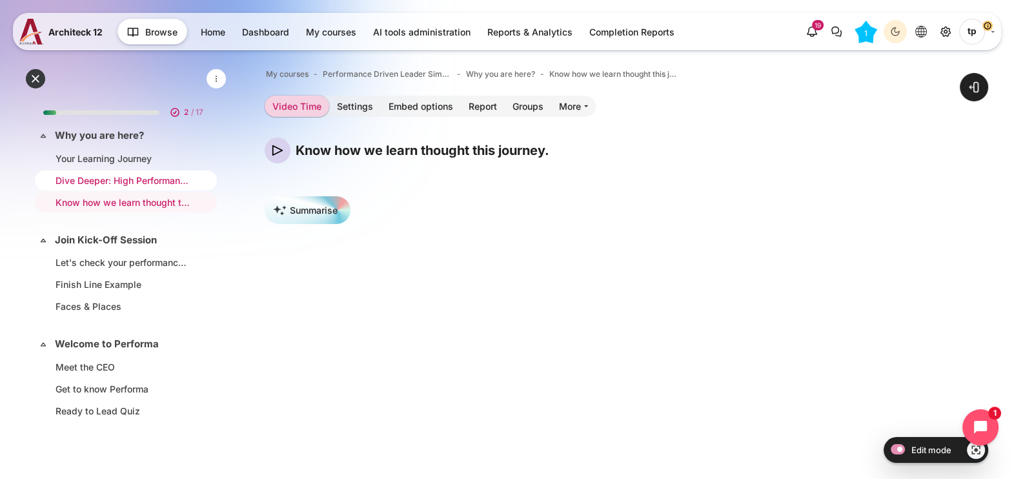
click at [98, 179] on link "Dive Deeper: High Performance Leadership Program" at bounding box center [123, 181] width 136 height 14
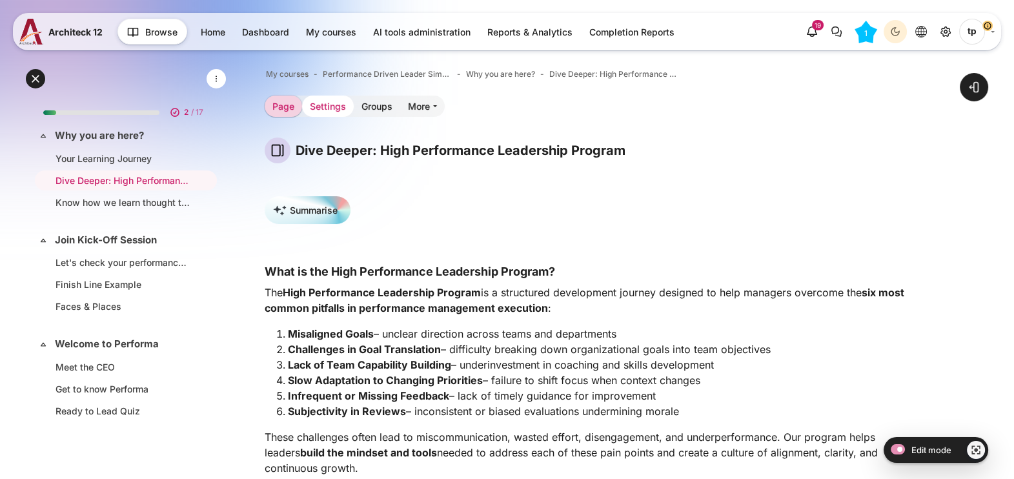
click at [317, 103] on link "Settings" at bounding box center [328, 106] width 52 height 21
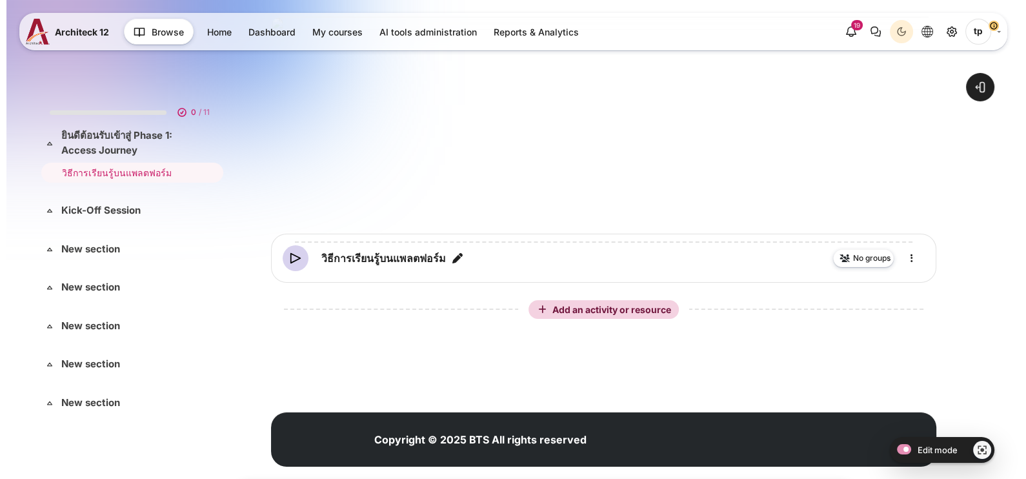
scroll to position [242, 0]
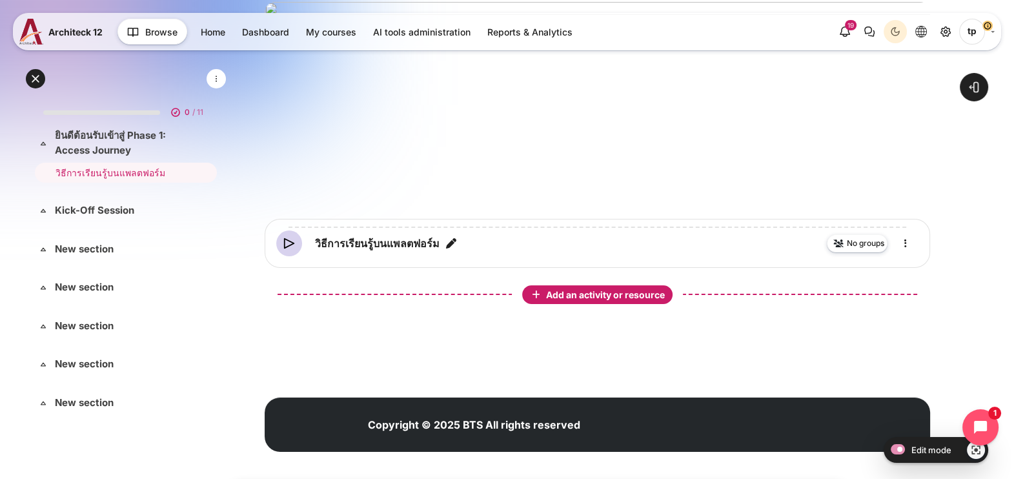
click at [547, 290] on span "Add an activity or resource" at bounding box center [606, 294] width 121 height 11
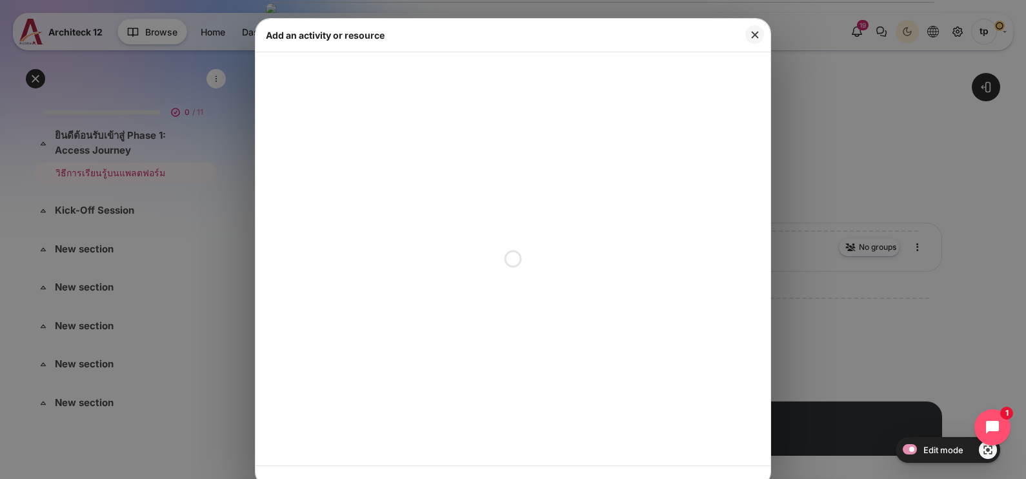
scroll to position [7, 0]
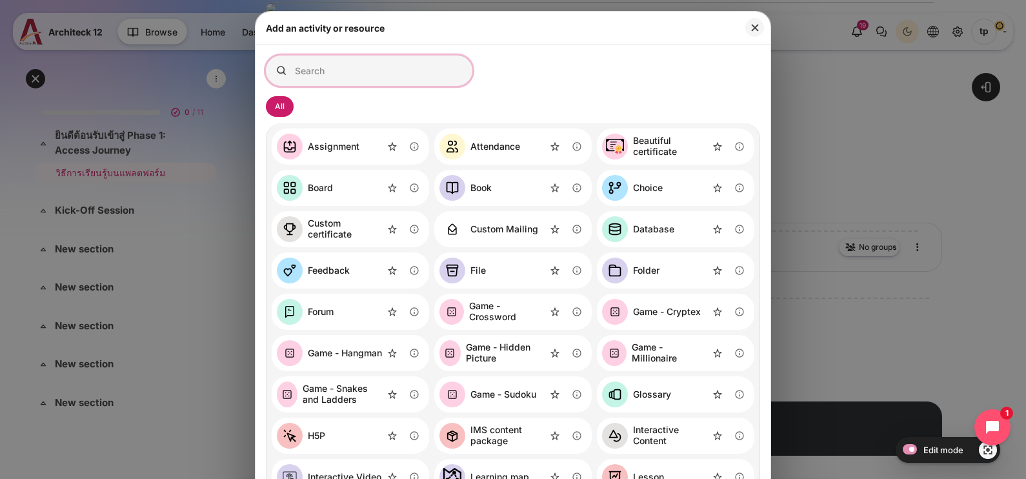
click at [328, 71] on input "Search for activities by name or description" at bounding box center [369, 70] width 206 height 30
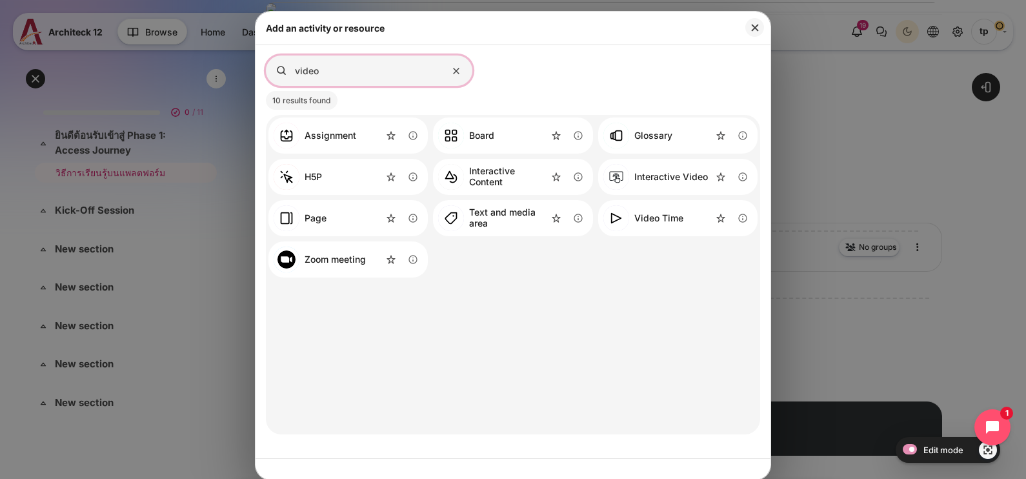
type input "video"
click at [634, 218] on div "Video Time" at bounding box center [658, 218] width 49 height 11
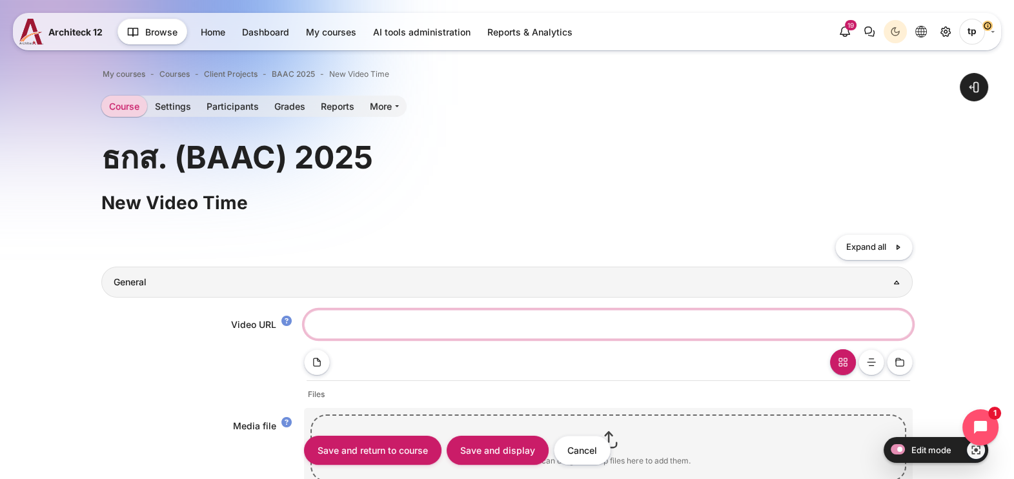
click at [356, 319] on input "Video URL" at bounding box center [608, 324] width 609 height 29
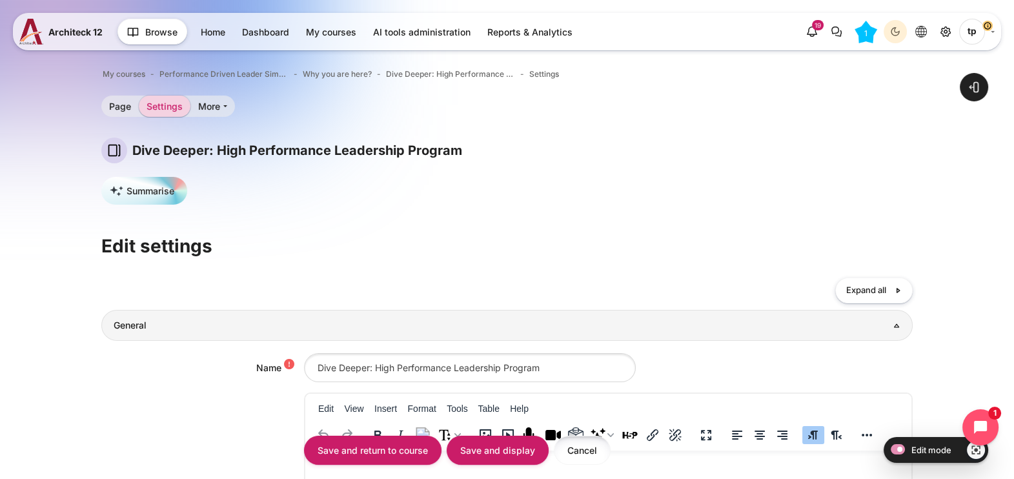
click at [577, 443] on input "Cancel" at bounding box center [582, 450] width 57 height 29
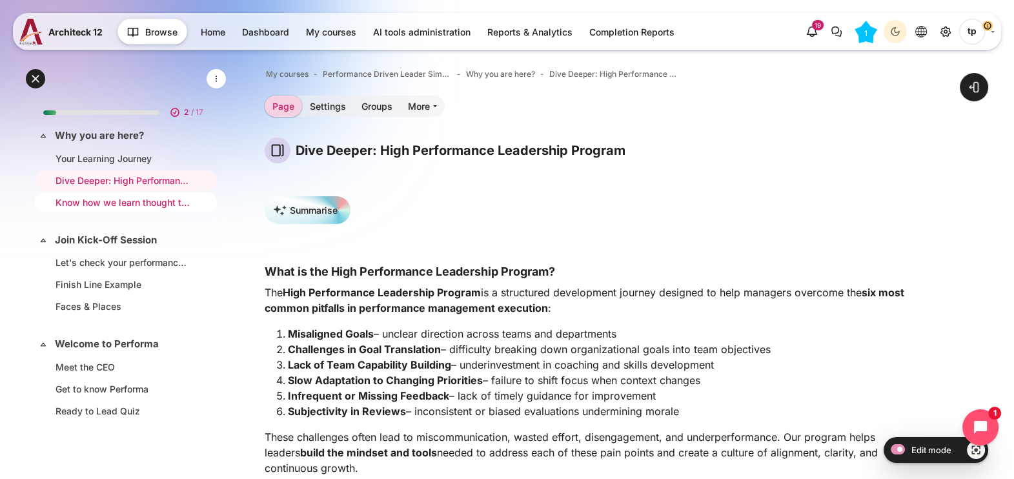
click at [86, 206] on link "Know how we learn thought this journey." at bounding box center [123, 203] width 136 height 14
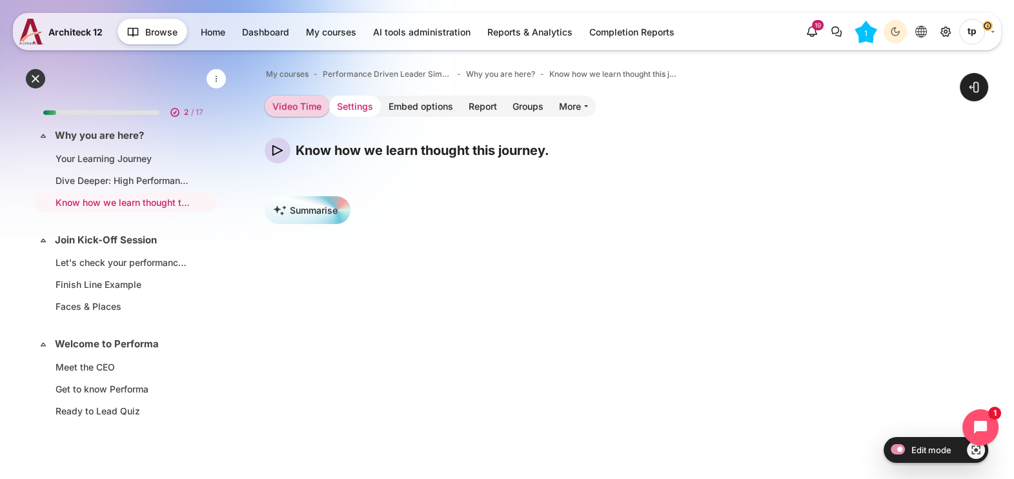
click at [358, 106] on link "Settings" at bounding box center [355, 106] width 52 height 21
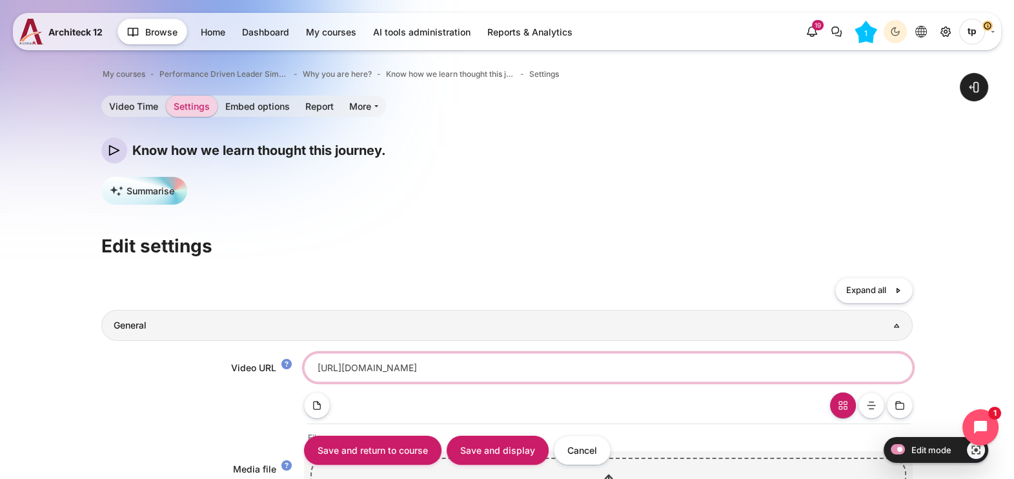
click at [573, 371] on input "https://vimeo.com/1107996047/225d66048b?share=copy" at bounding box center [608, 367] width 609 height 29
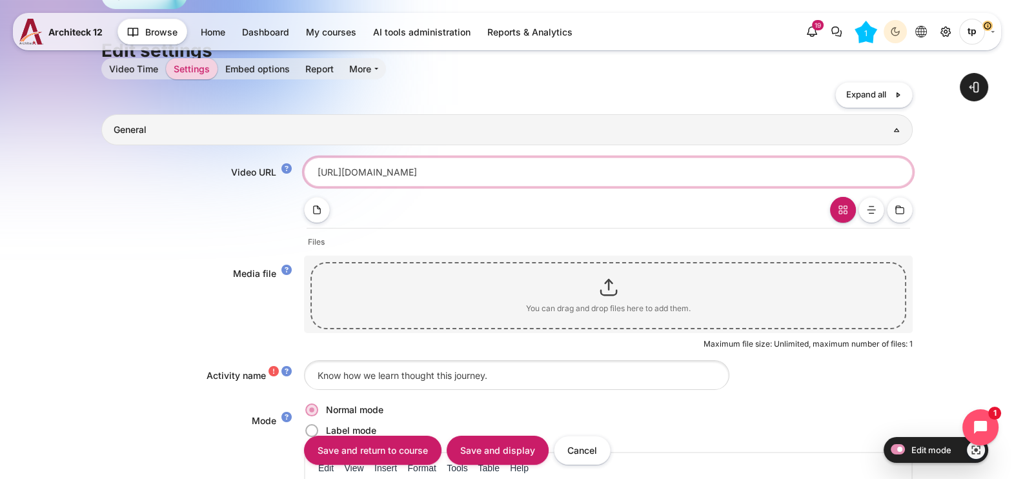
scroll to position [564, 0]
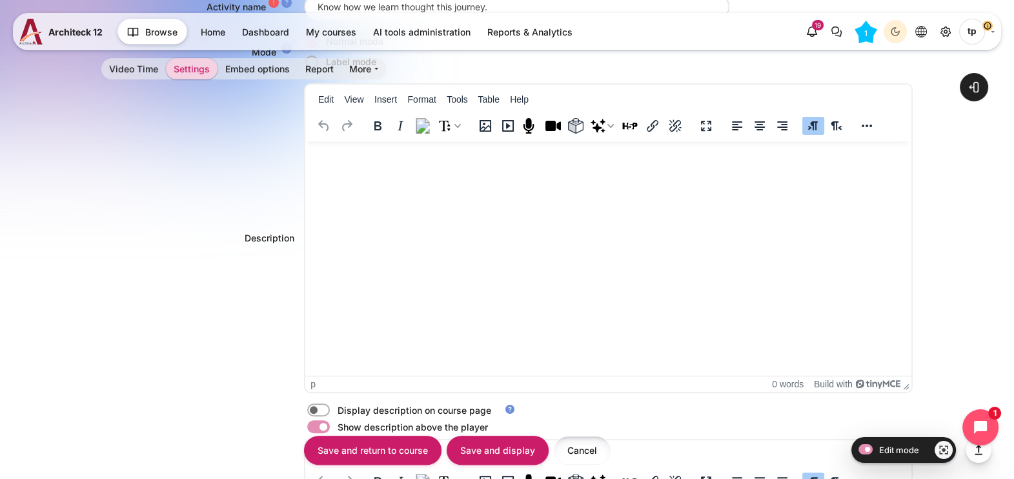
click at [584, 438] on input "Cancel" at bounding box center [582, 450] width 57 height 29
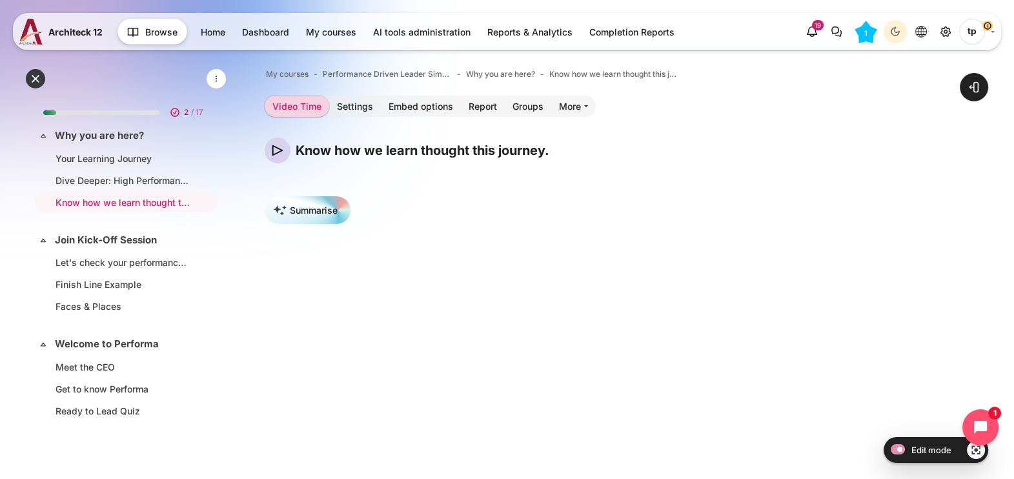
click at [727, 163] on div "Know how we learn thought this journey." at bounding box center [597, 150] width 665 height 26
